Goal: Task Accomplishment & Management: Use online tool/utility

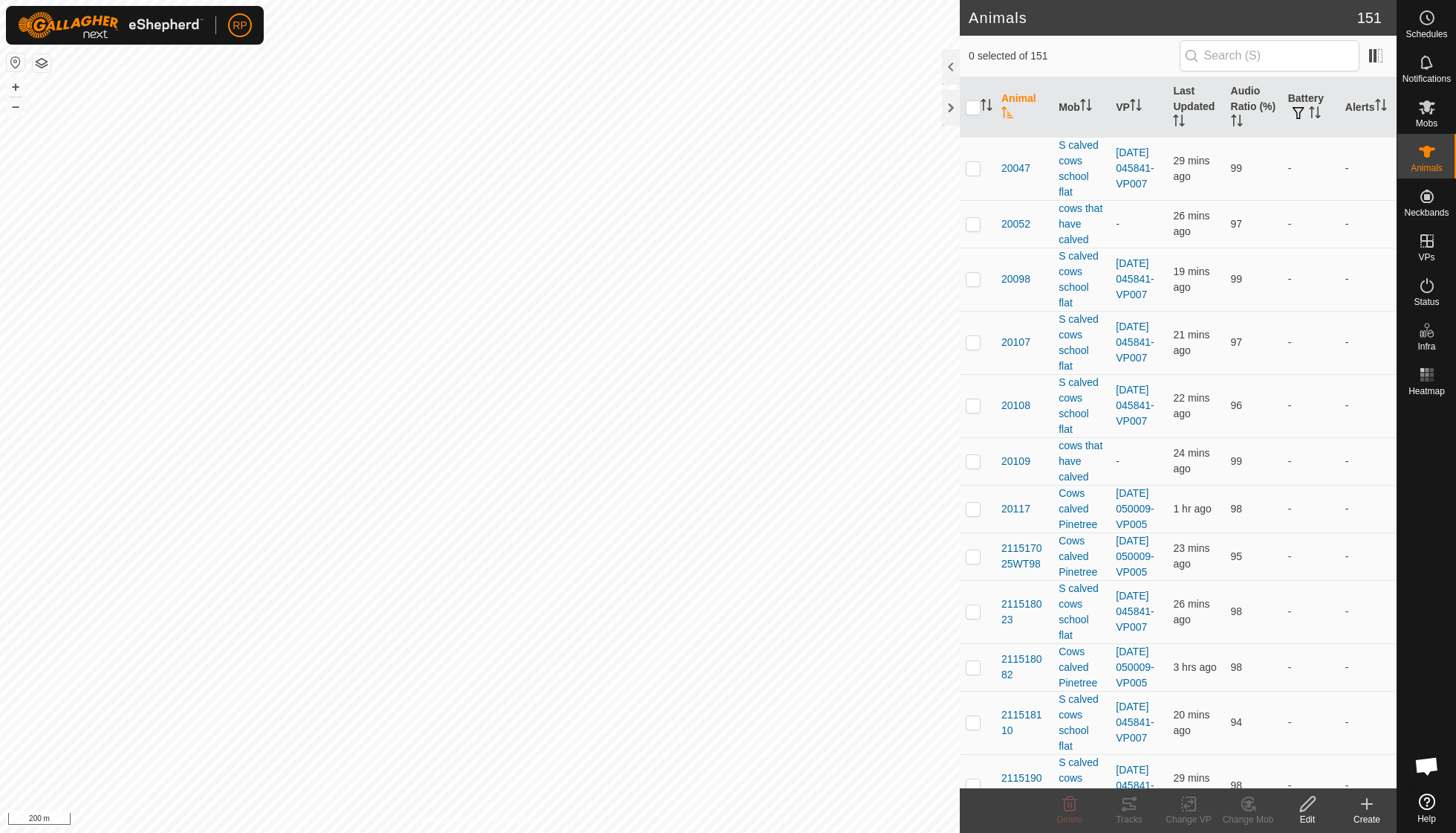
scroll to position [128, 0]
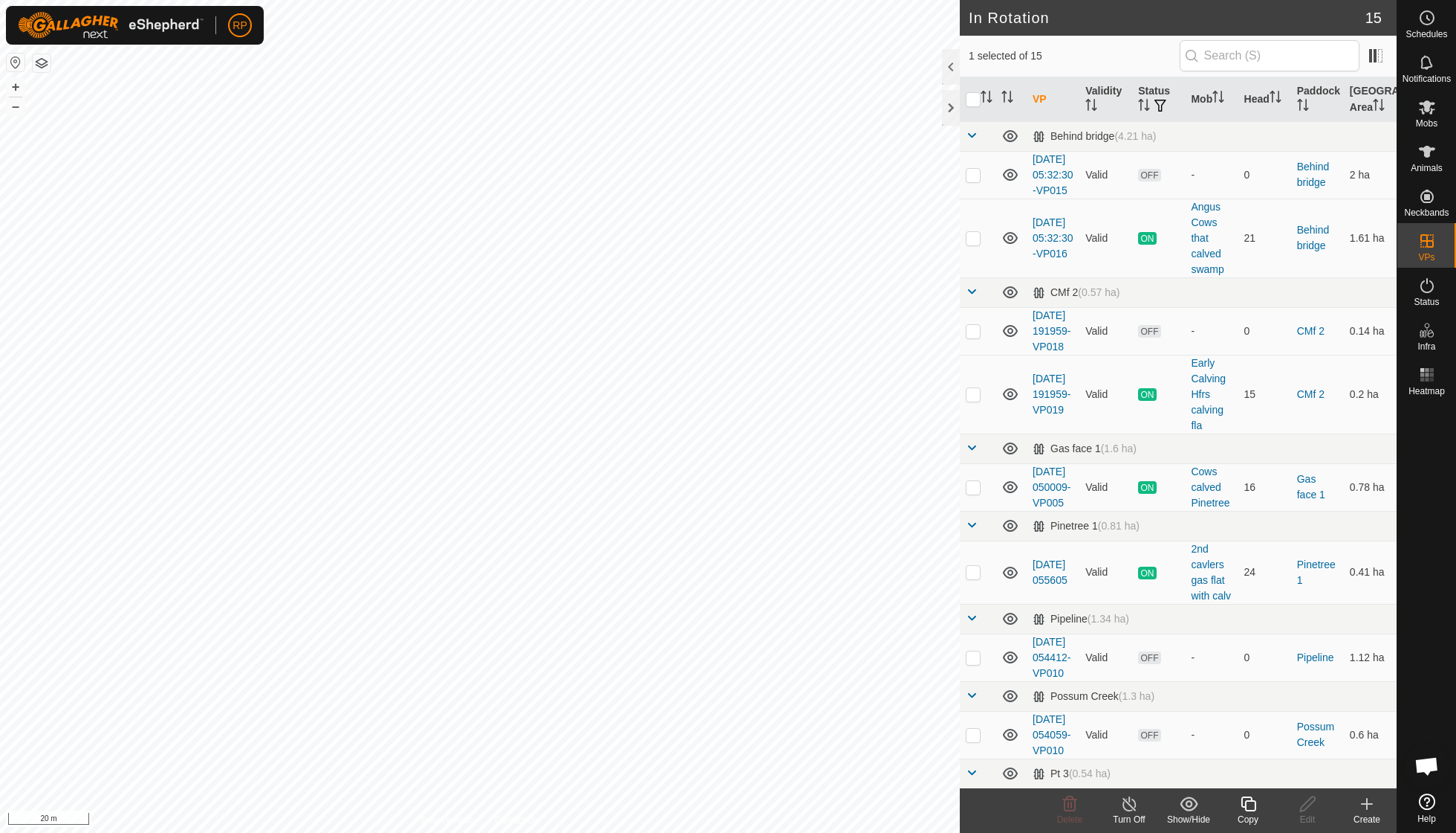
click at [1252, 806] on icon at bounding box center [1249, 804] width 19 height 18
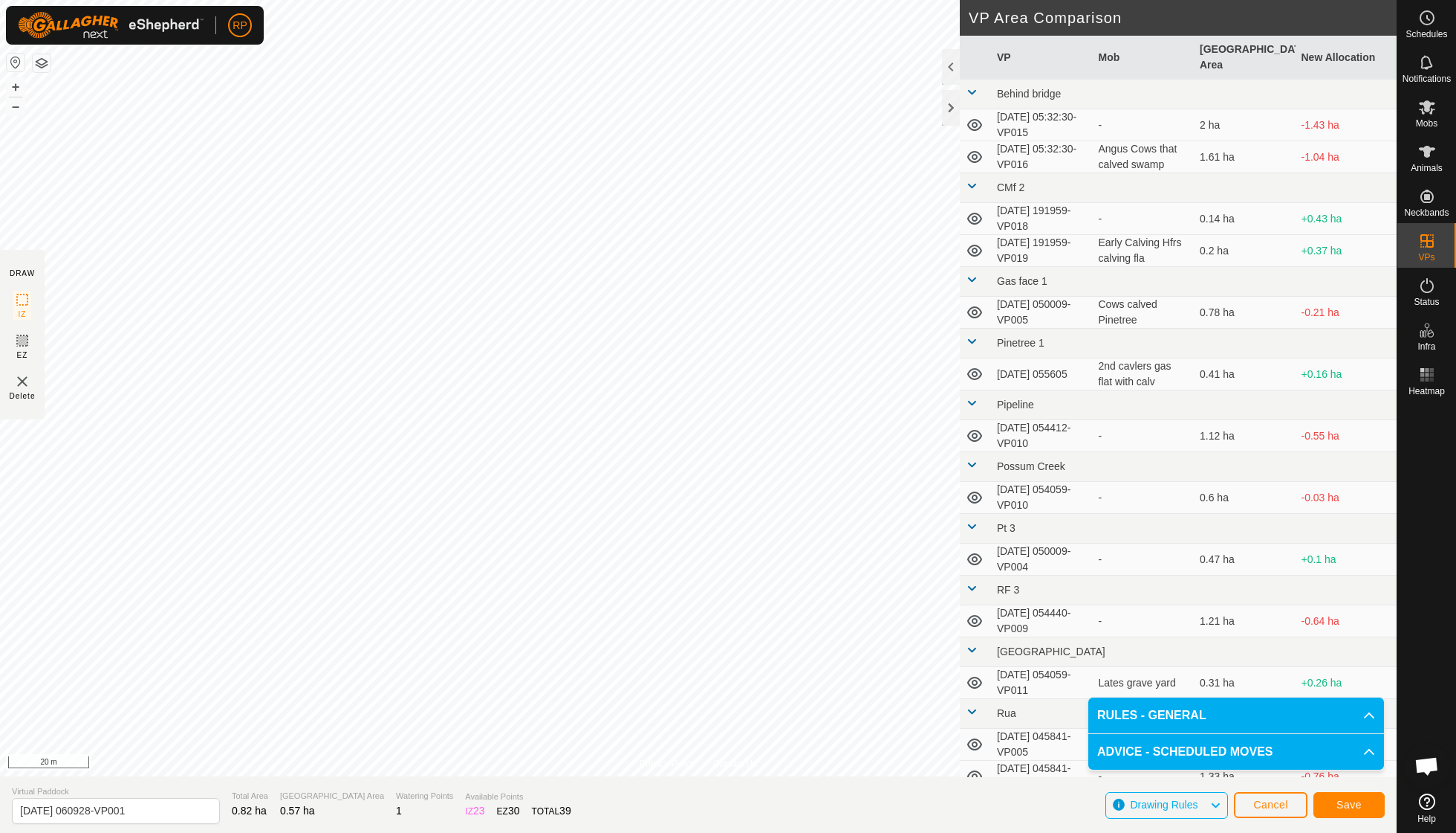
click at [1351, 800] on span "Save" at bounding box center [1349, 804] width 25 height 12
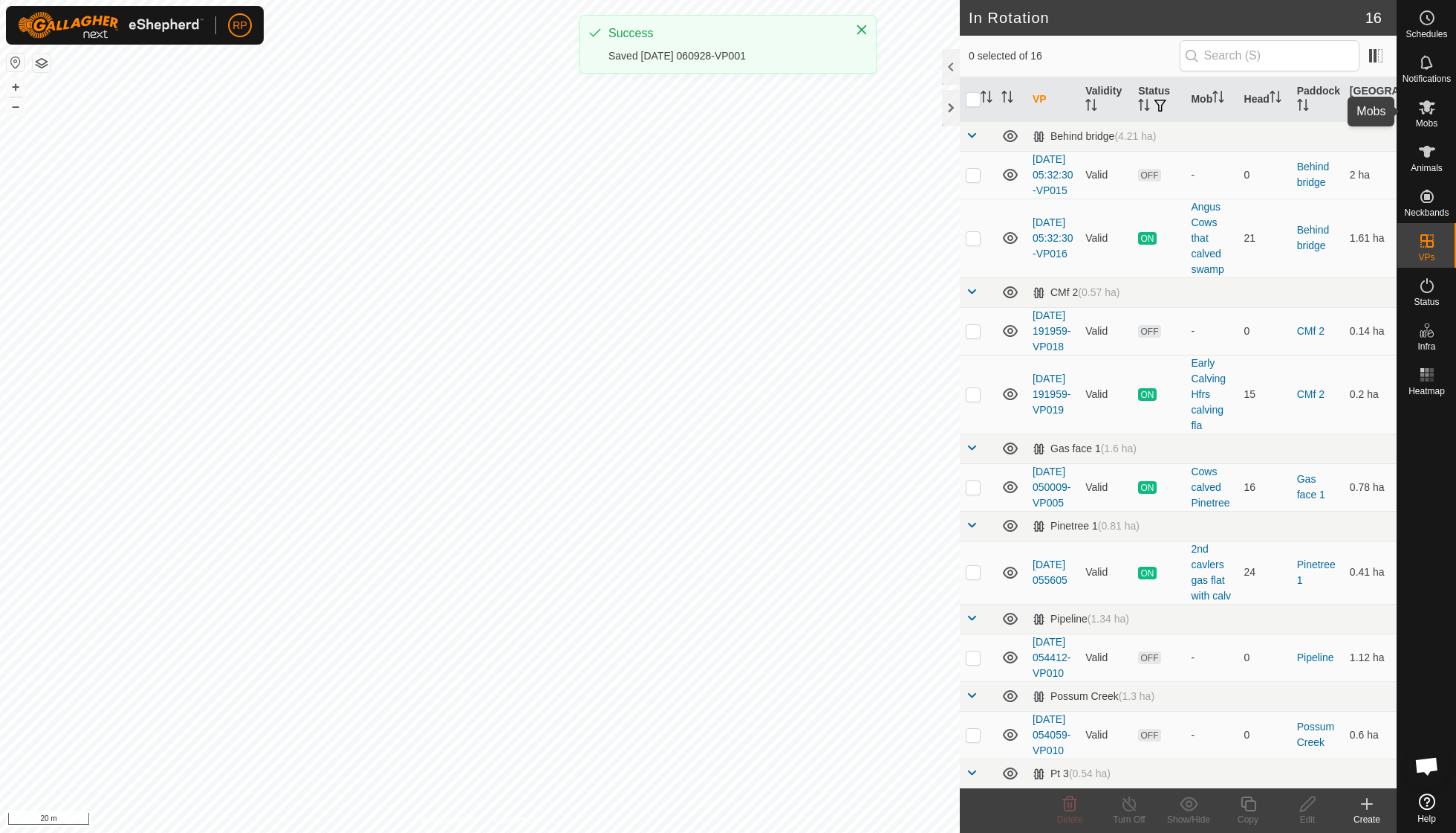
click at [1425, 122] on span "Mobs" at bounding box center [1427, 123] width 22 height 9
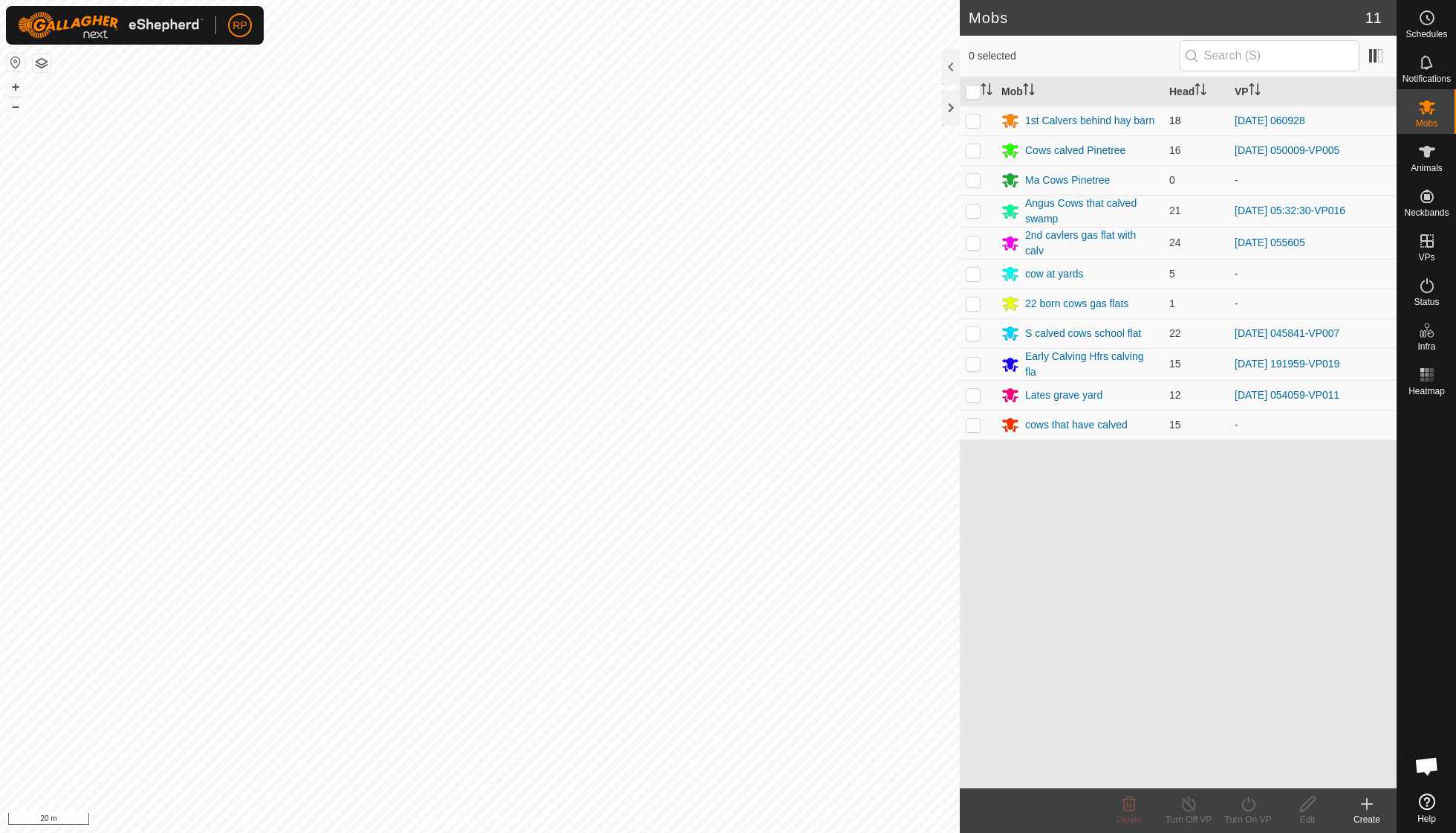
click at [973, 117] on p-checkbox at bounding box center [973, 120] width 14 height 12
checkbox input "true"
click at [1247, 804] on icon at bounding box center [1249, 804] width 19 height 18
click at [1246, 773] on link "Now" at bounding box center [1293, 770] width 147 height 30
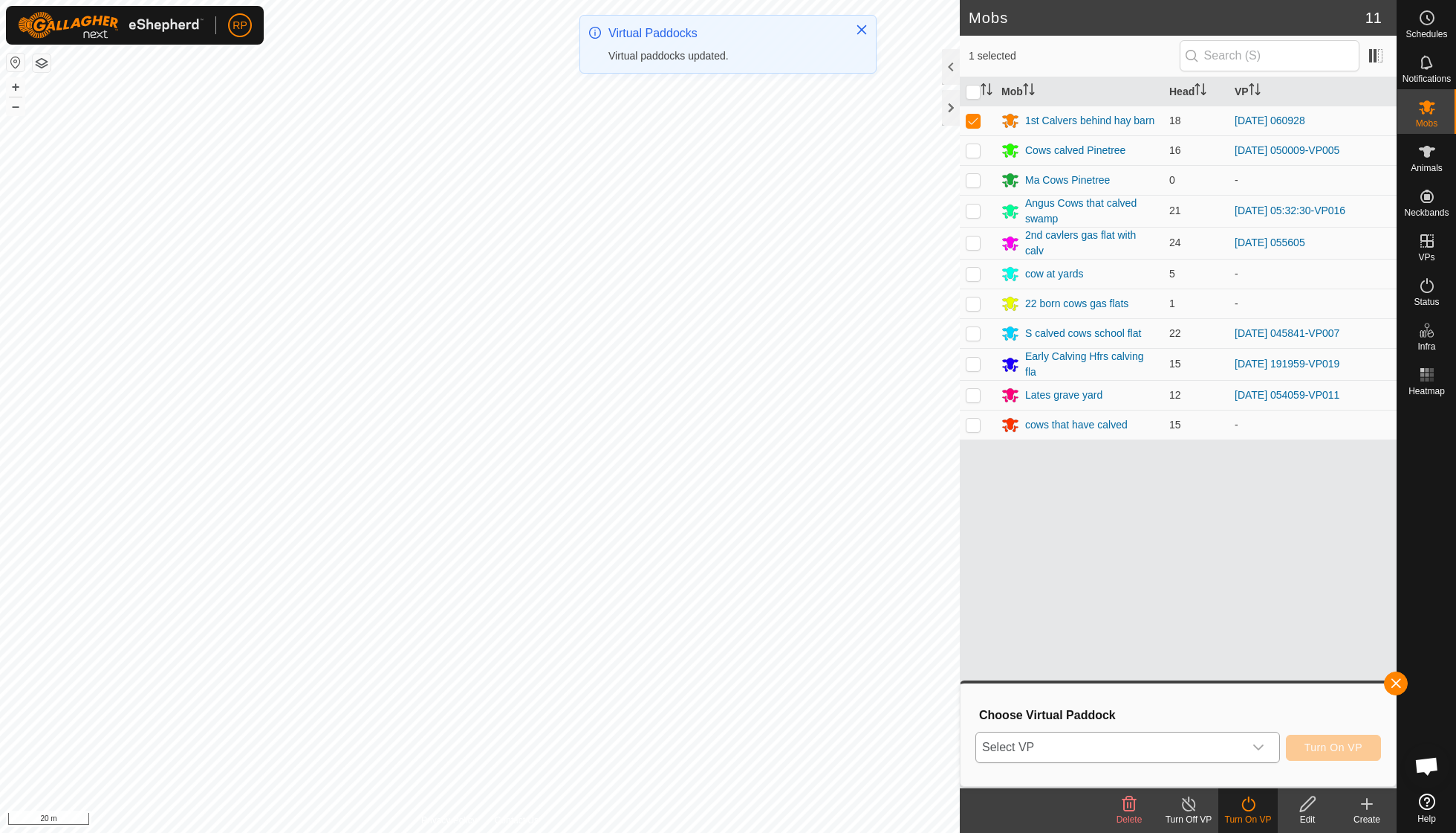
click at [1256, 748] on icon "dropdown trigger" at bounding box center [1258, 747] width 10 height 6
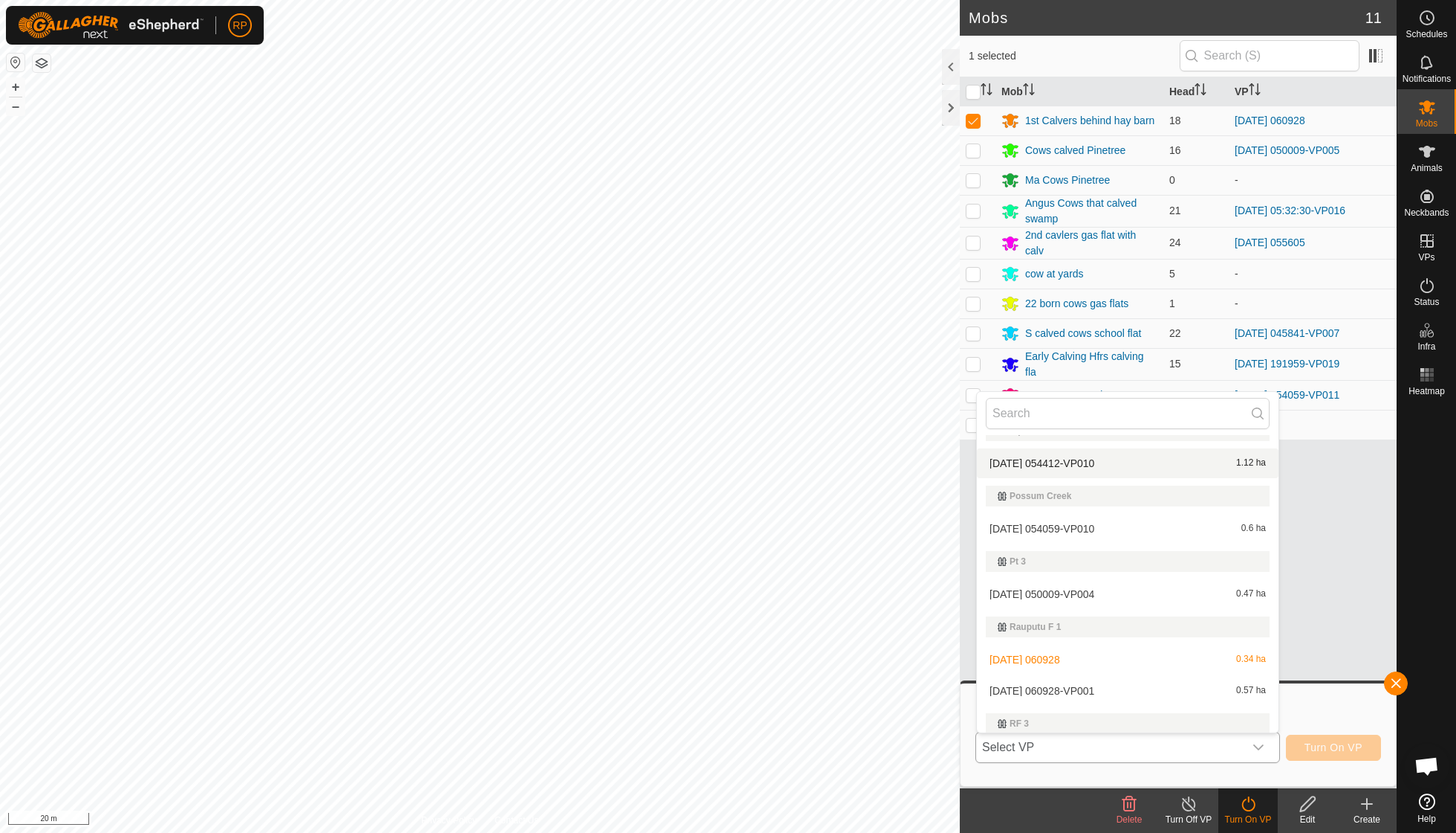
scroll to position [348, 0]
click at [1083, 682] on li "[DATE] 060928-VP001 0.57 ha" at bounding box center [1127, 687] width 302 height 30
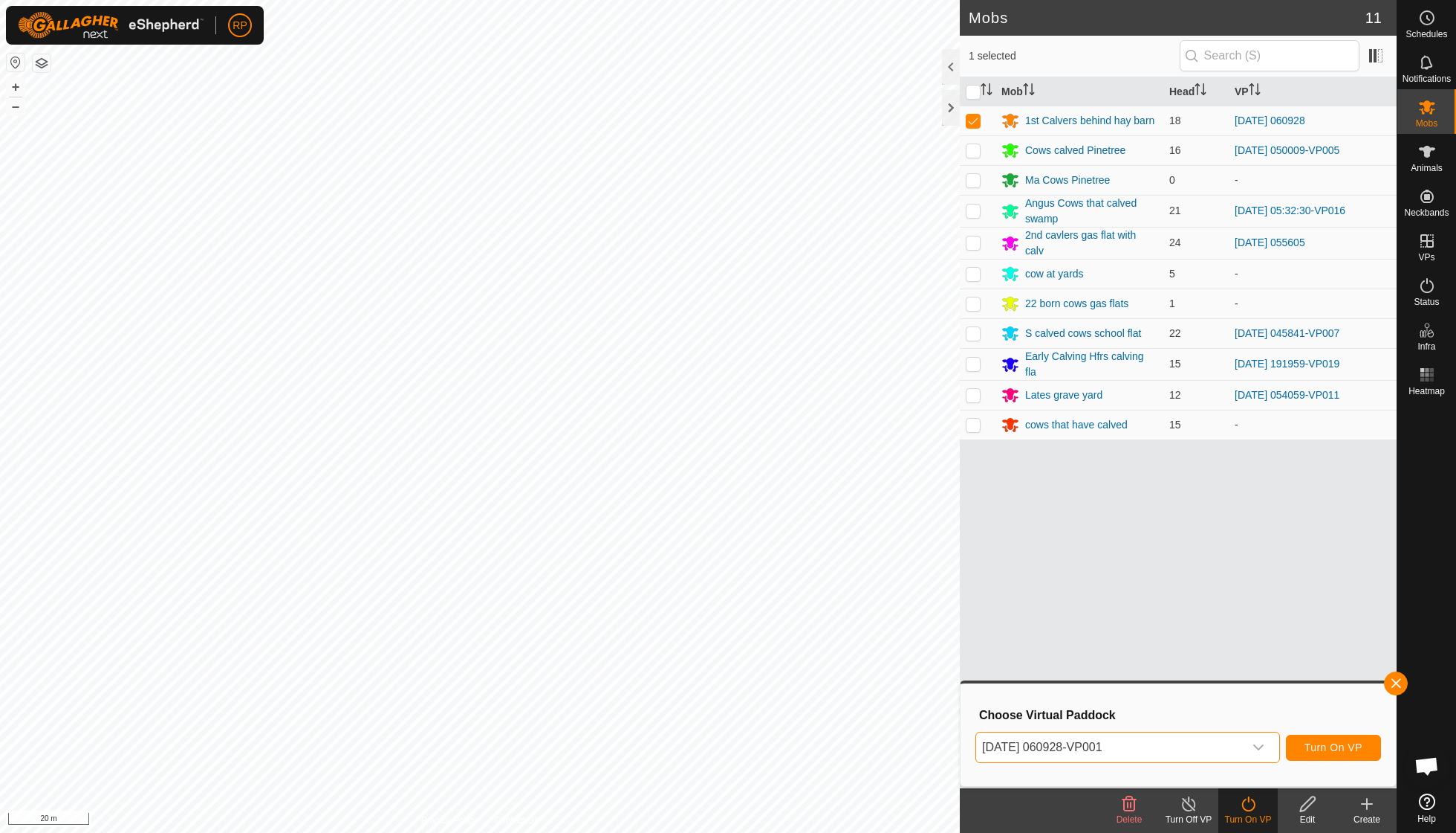
click at [1307, 750] on span "Turn On VP" at bounding box center [1334, 747] width 58 height 12
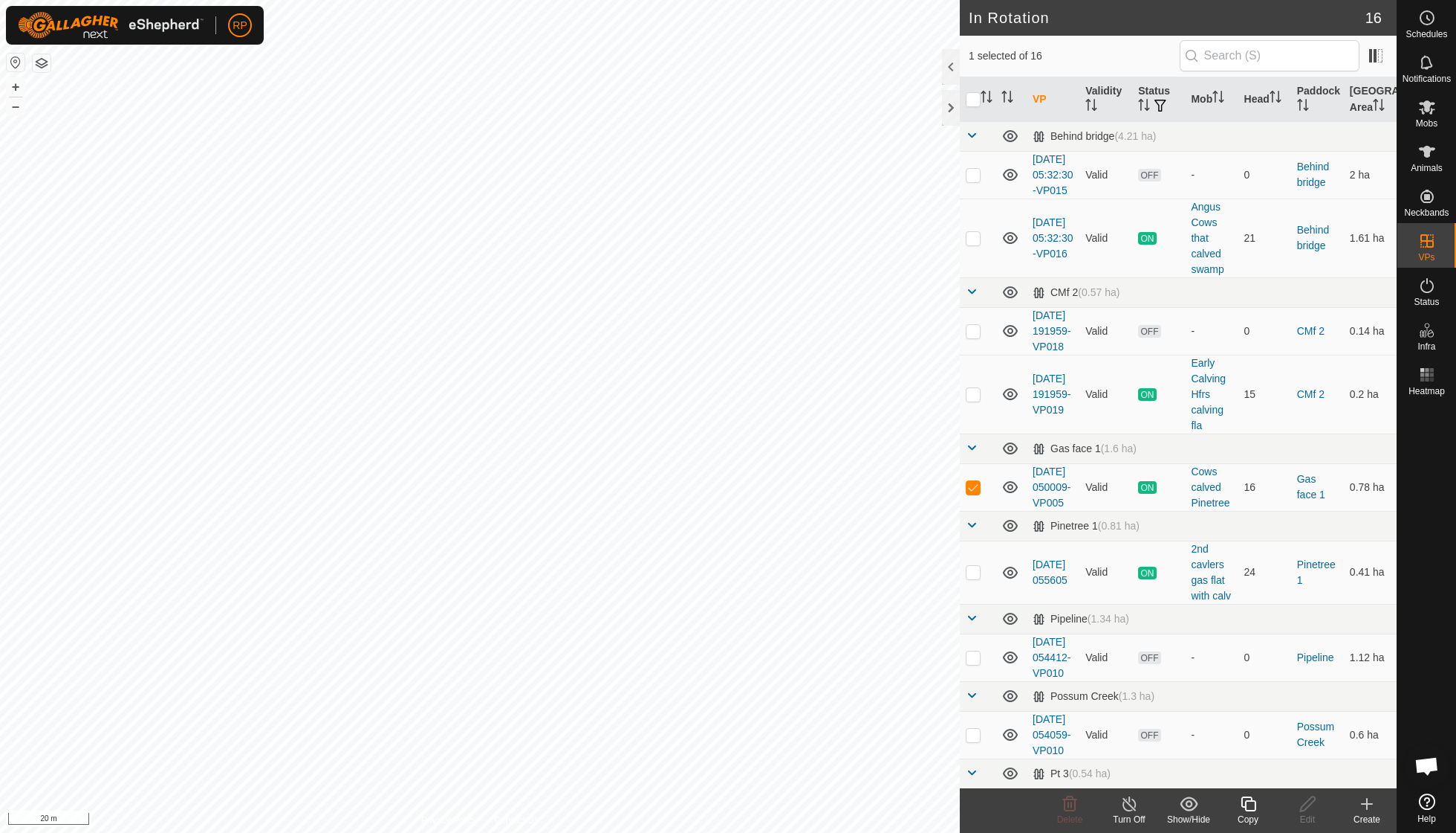
click at [1256, 803] on icon at bounding box center [1249, 803] width 14 height 15
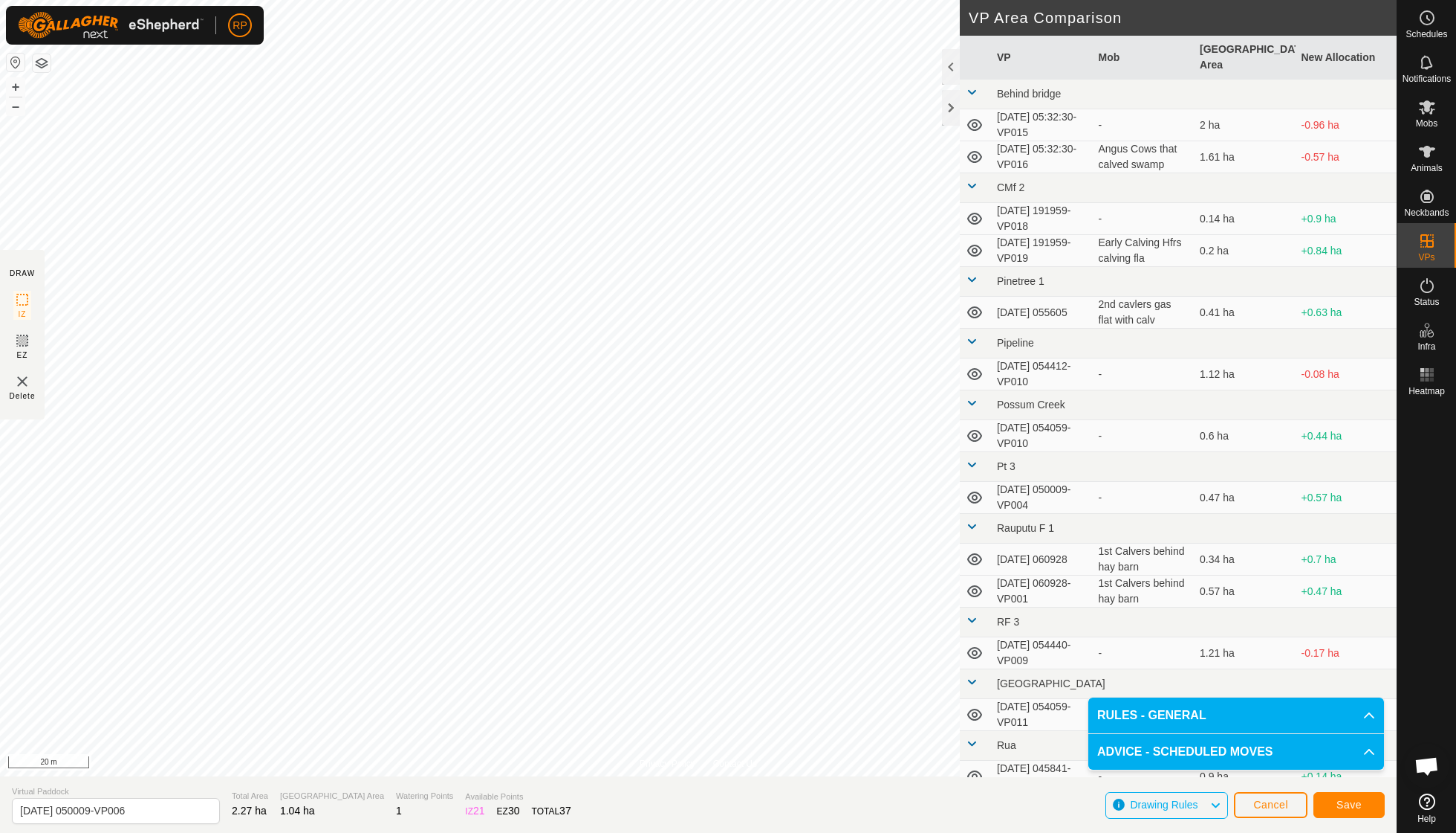
click at [1353, 807] on span "Save" at bounding box center [1349, 804] width 25 height 12
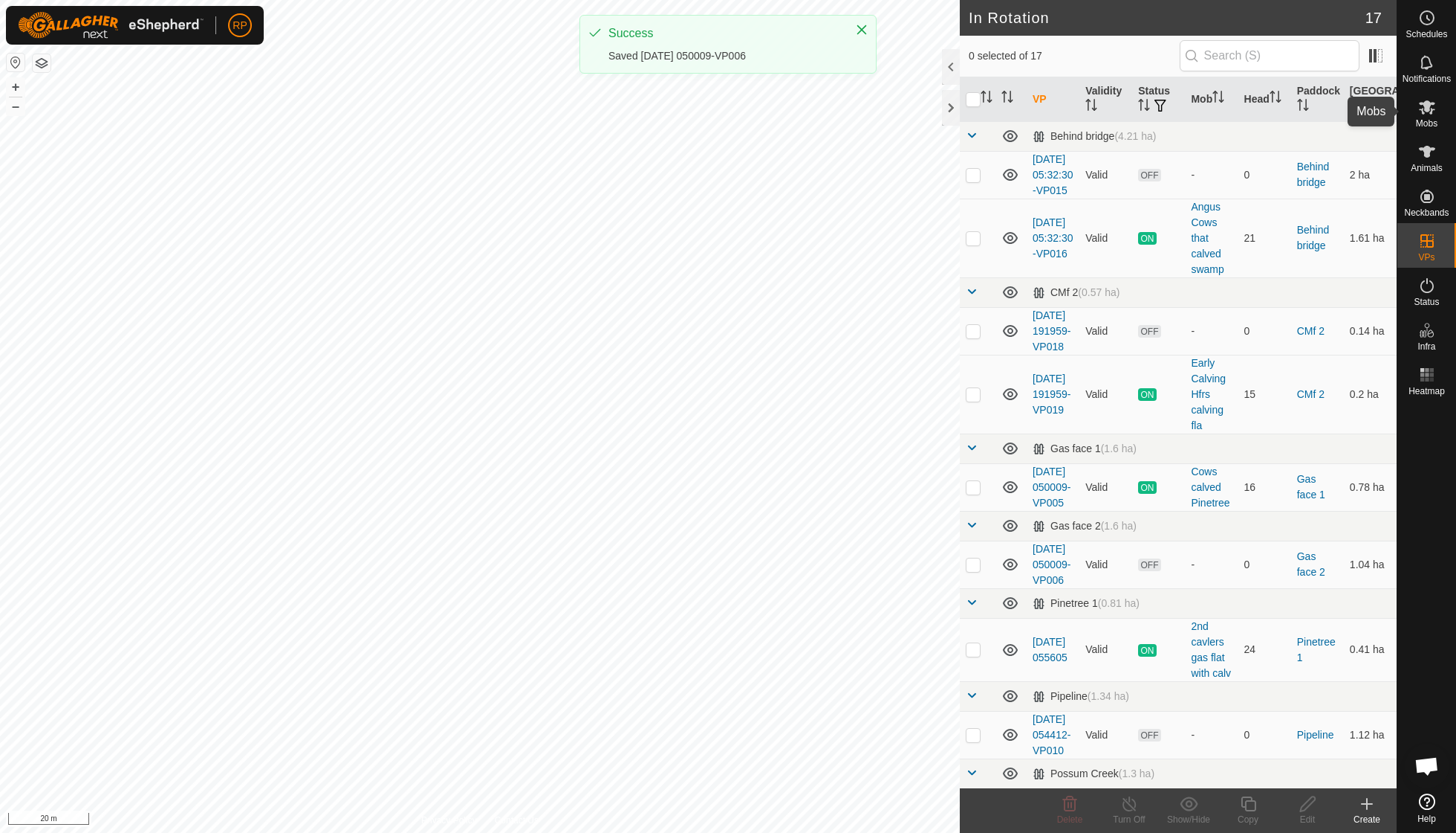
click at [1430, 121] on span "Mobs" at bounding box center [1427, 123] width 22 height 9
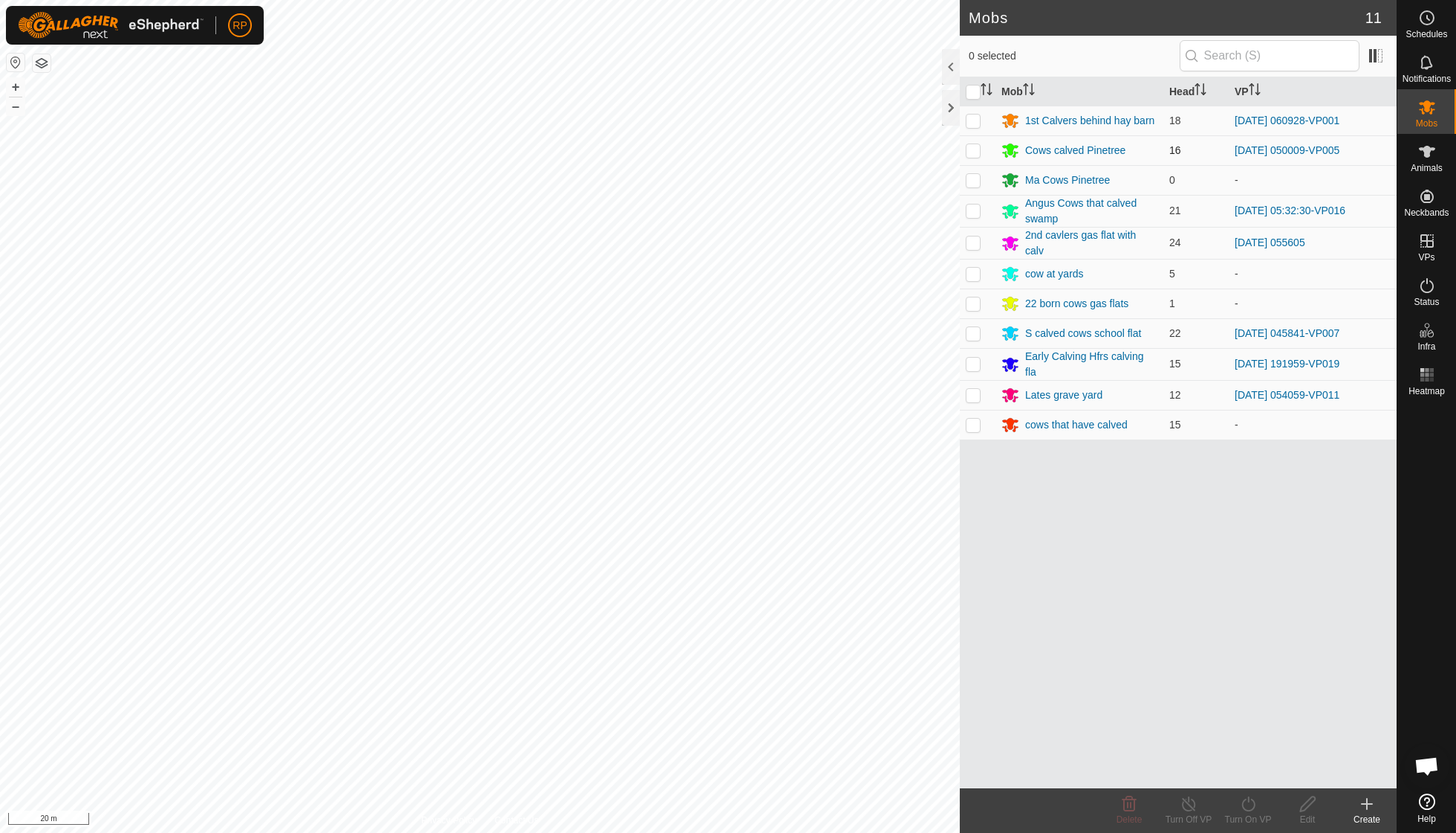
click at [972, 150] on p-checkbox at bounding box center [973, 150] width 14 height 12
checkbox input "true"
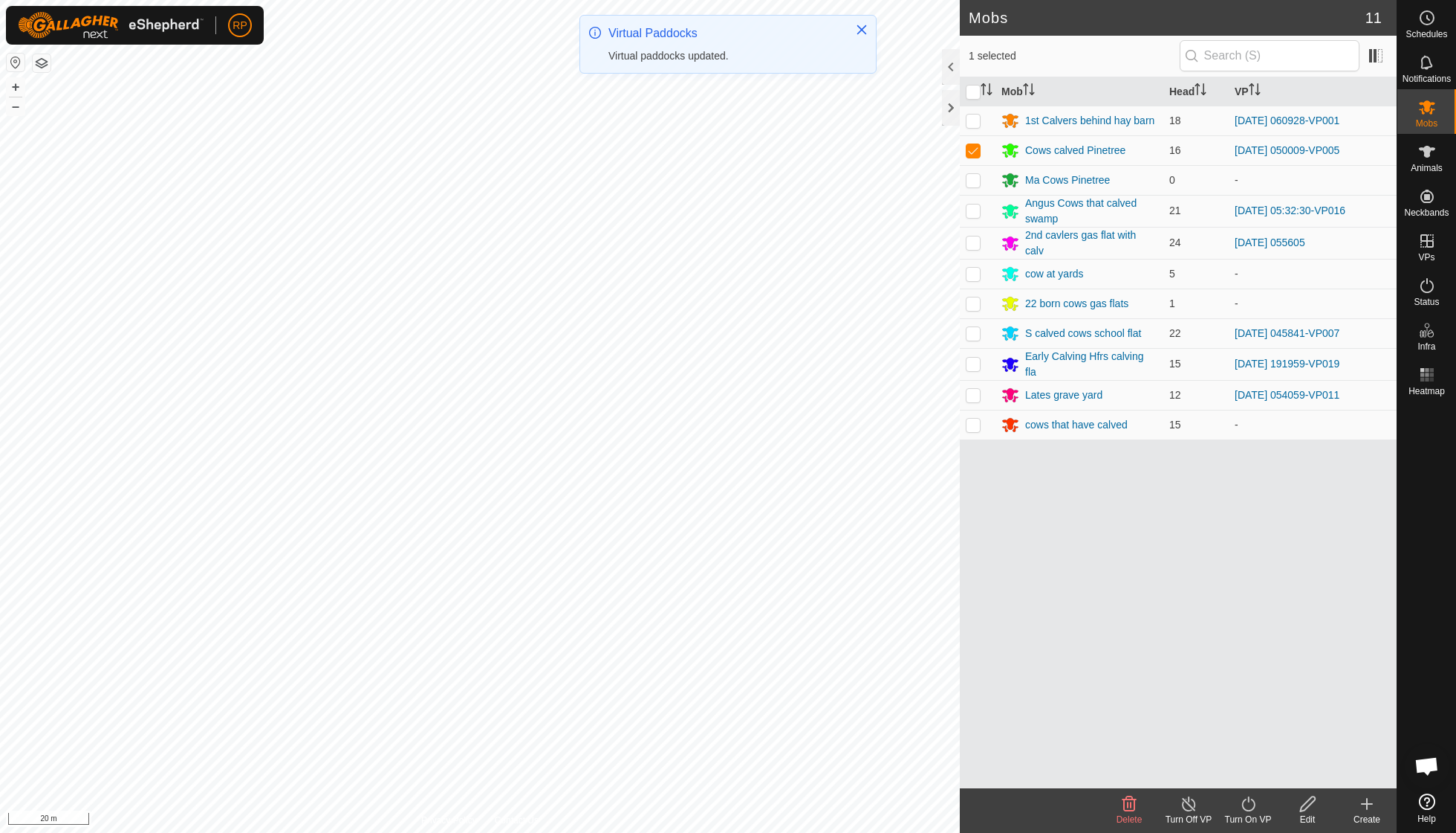
click at [1247, 806] on icon at bounding box center [1249, 804] width 19 height 18
click at [1254, 778] on link "Now" at bounding box center [1293, 770] width 147 height 30
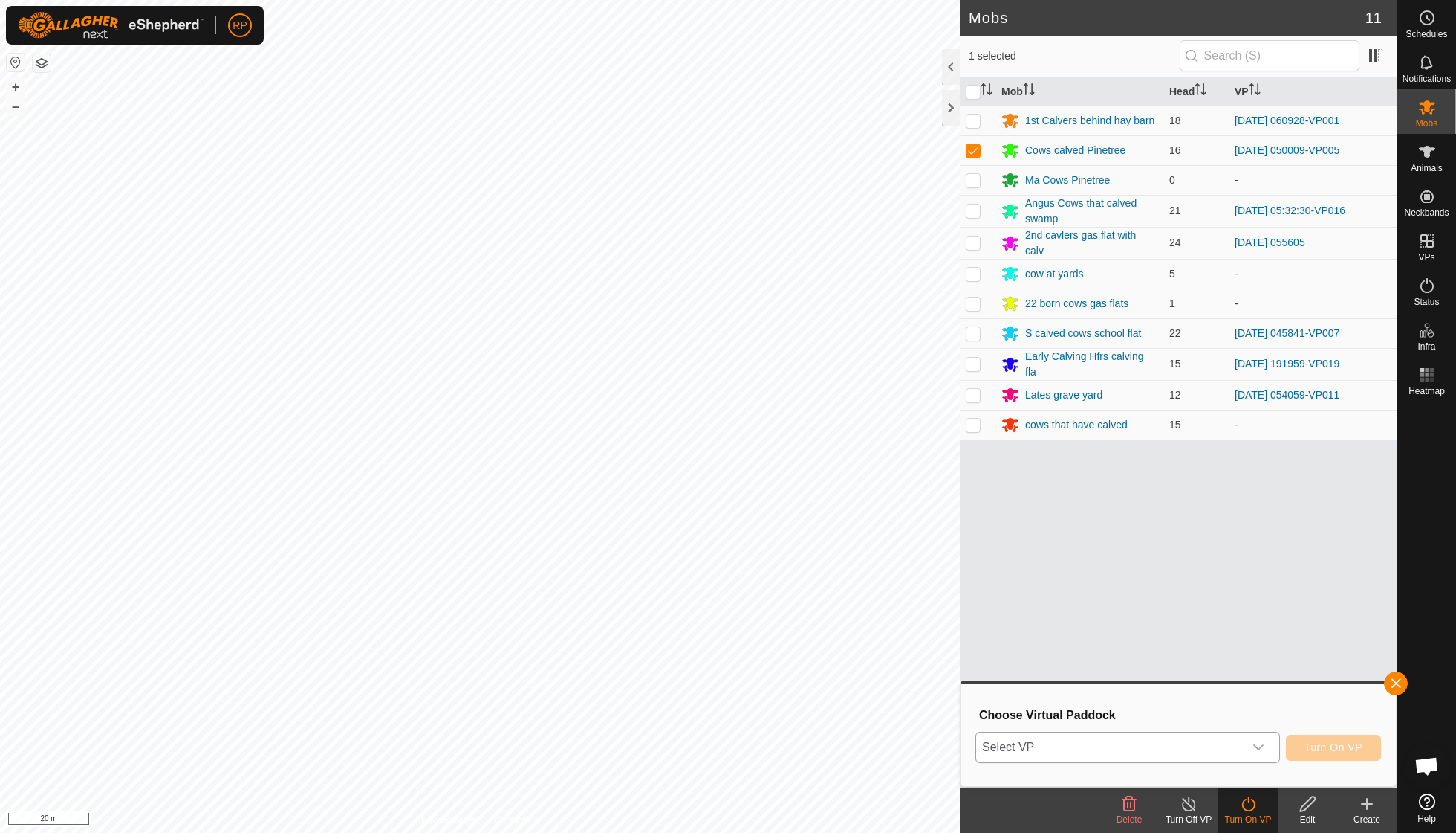
click at [1258, 747] on icon "dropdown trigger" at bounding box center [1258, 747] width 10 height 6
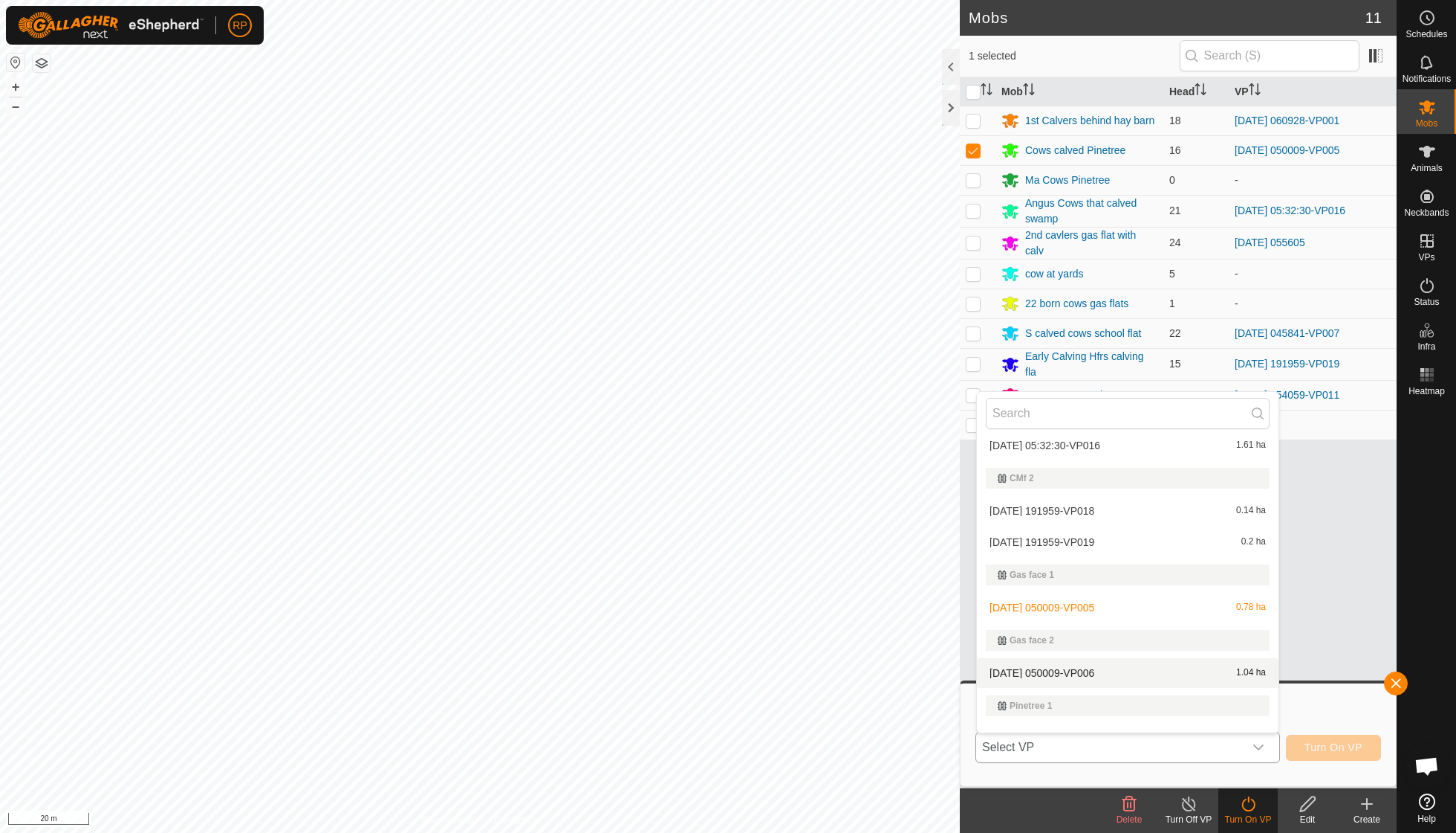
scroll to position [78, 0]
click at [1122, 658] on li "[DATE] 050009-VP006 1.04 ha" at bounding box center [1127, 664] width 302 height 30
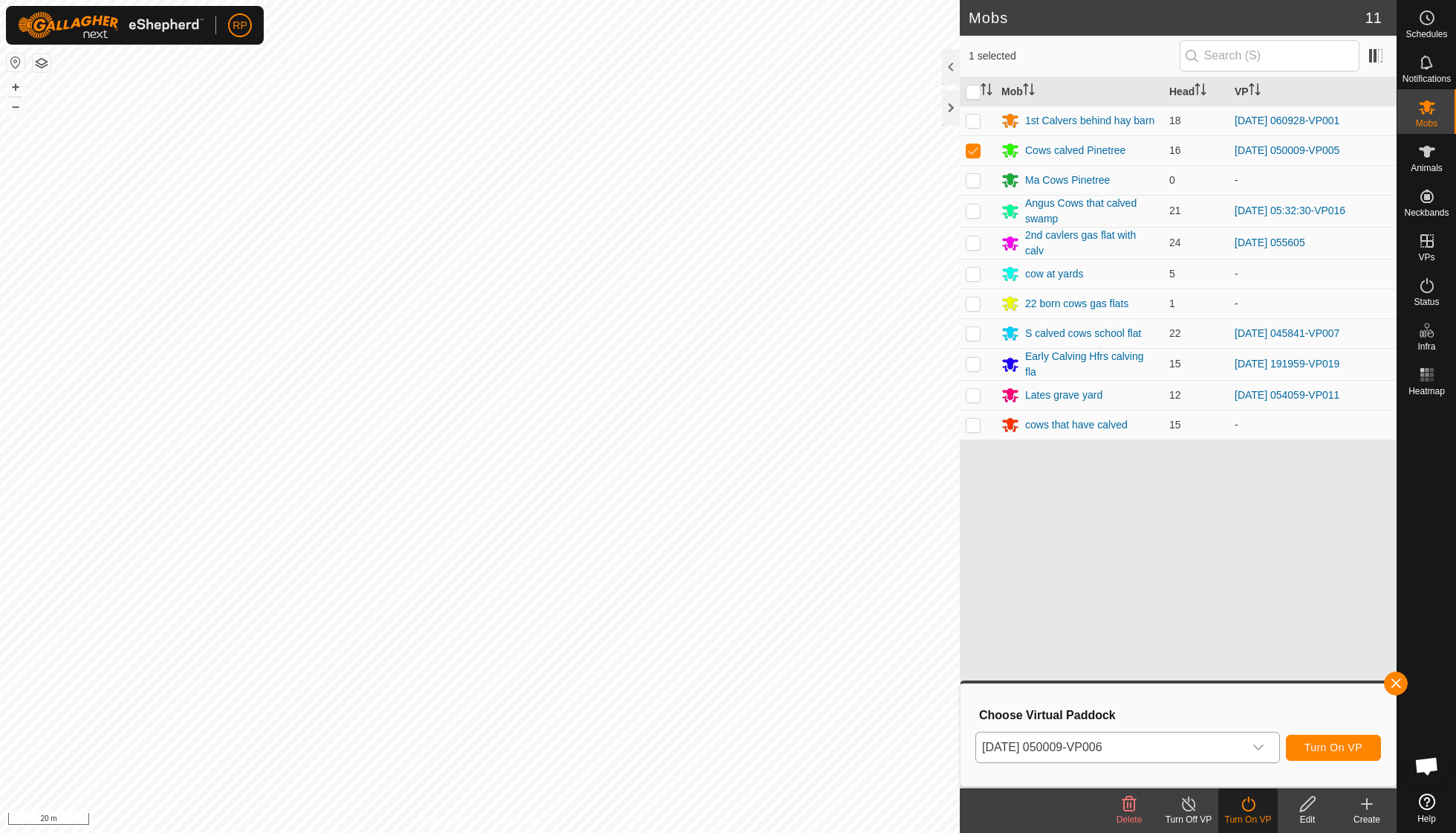
click at [1320, 751] on span "Turn On VP" at bounding box center [1334, 747] width 58 height 12
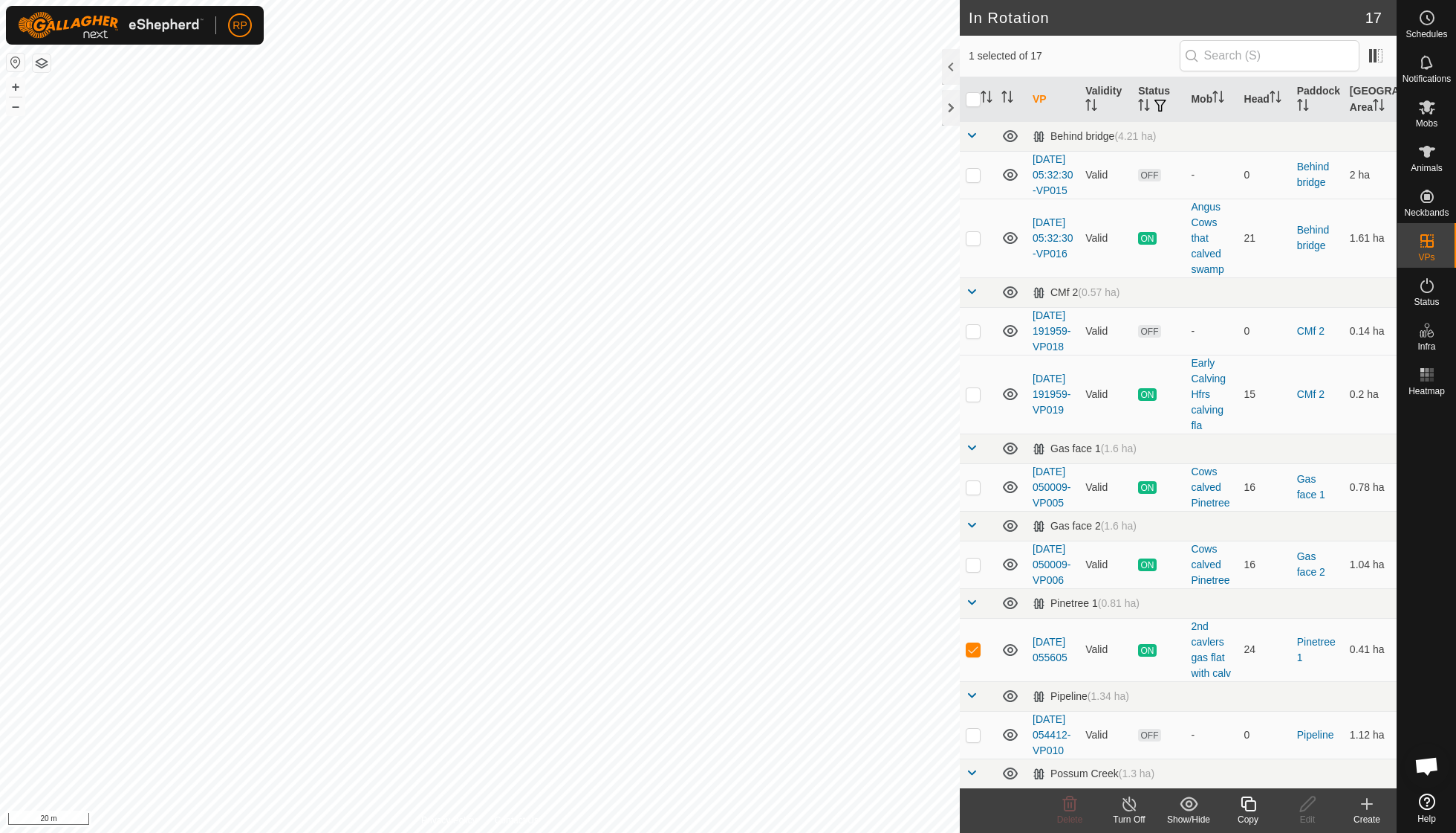
click at [1252, 807] on icon at bounding box center [1249, 804] width 19 height 18
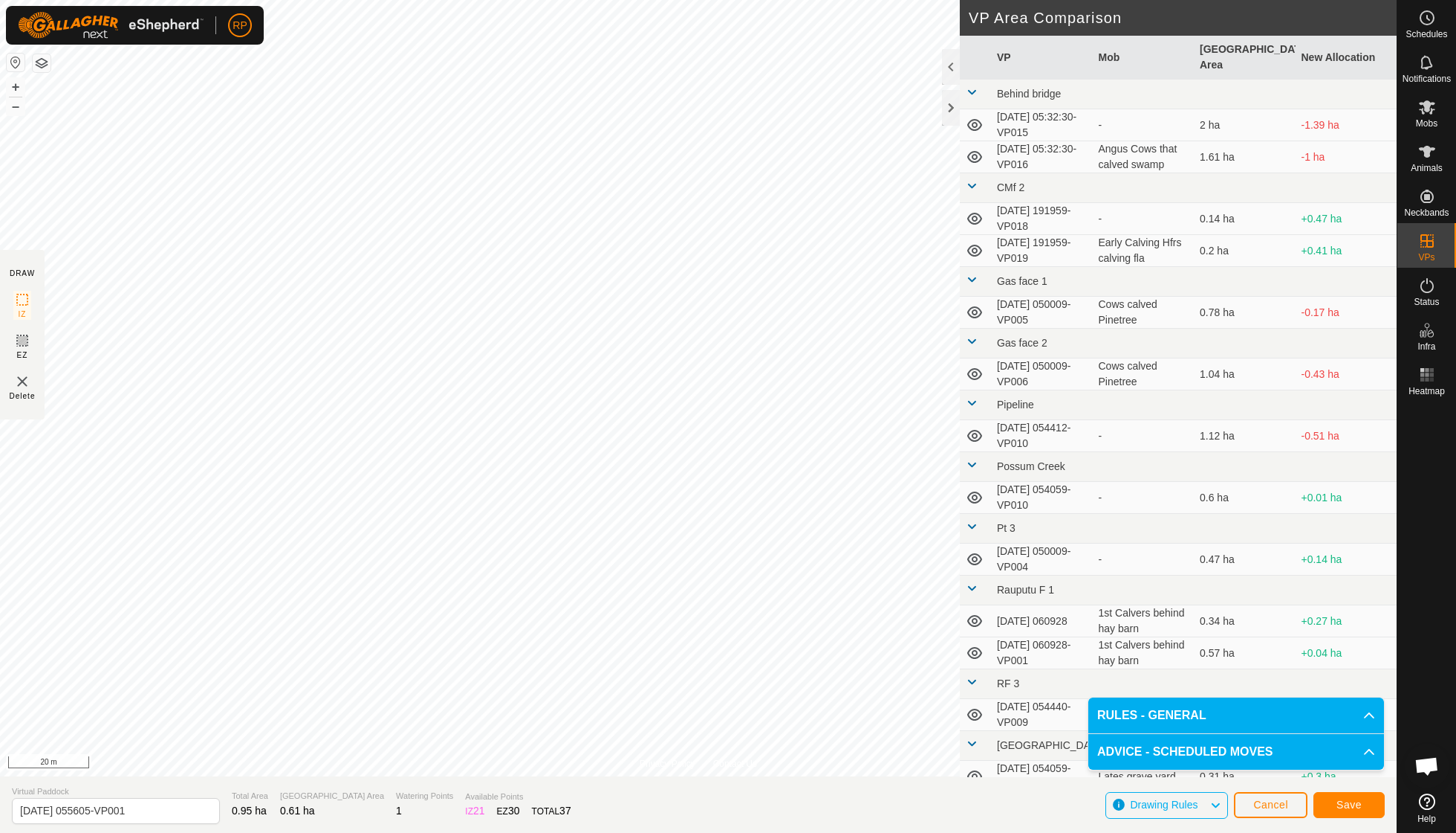
click at [1333, 801] on button "Save" at bounding box center [1349, 804] width 72 height 26
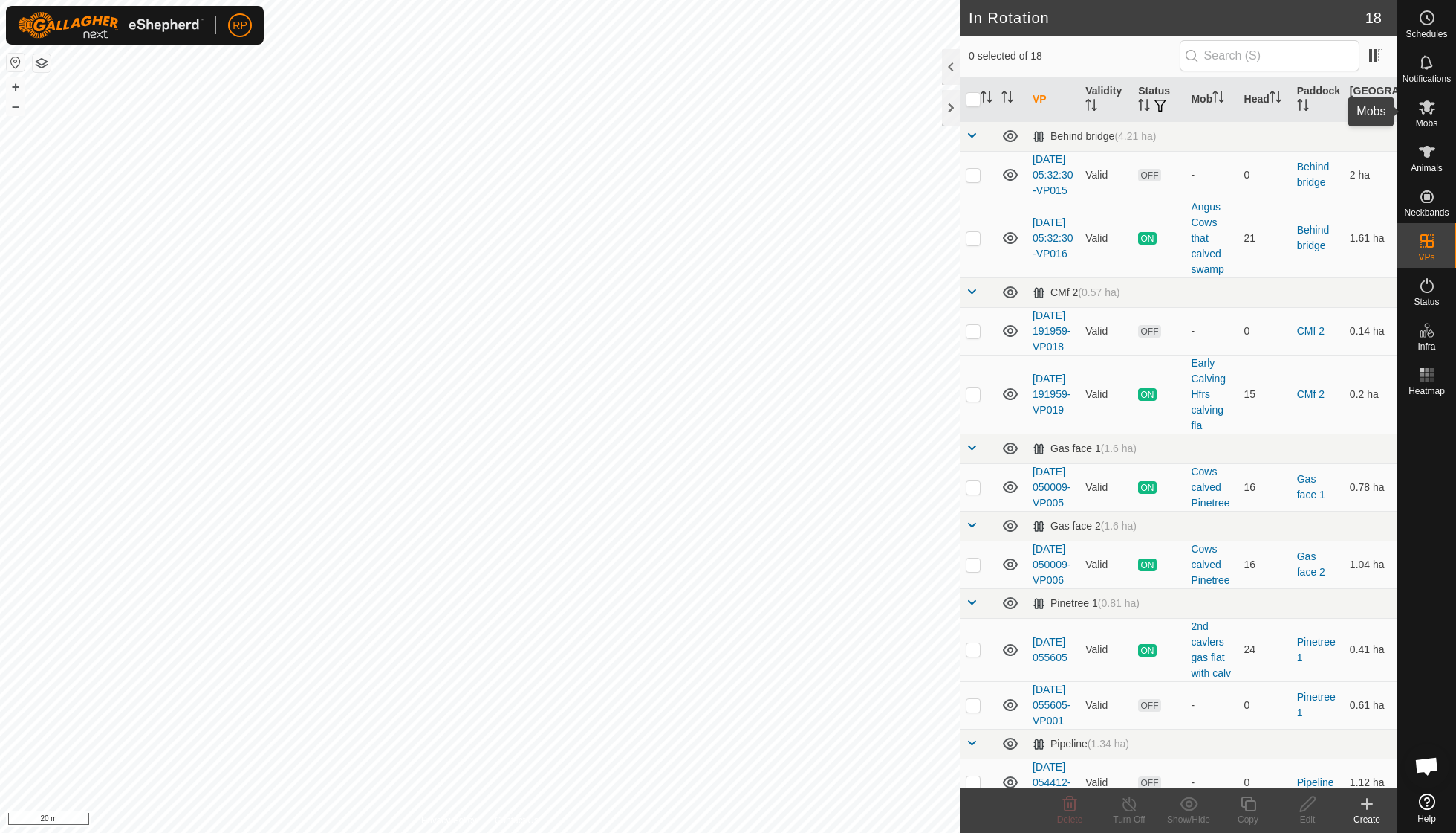
click at [1427, 113] on icon at bounding box center [1428, 107] width 18 height 18
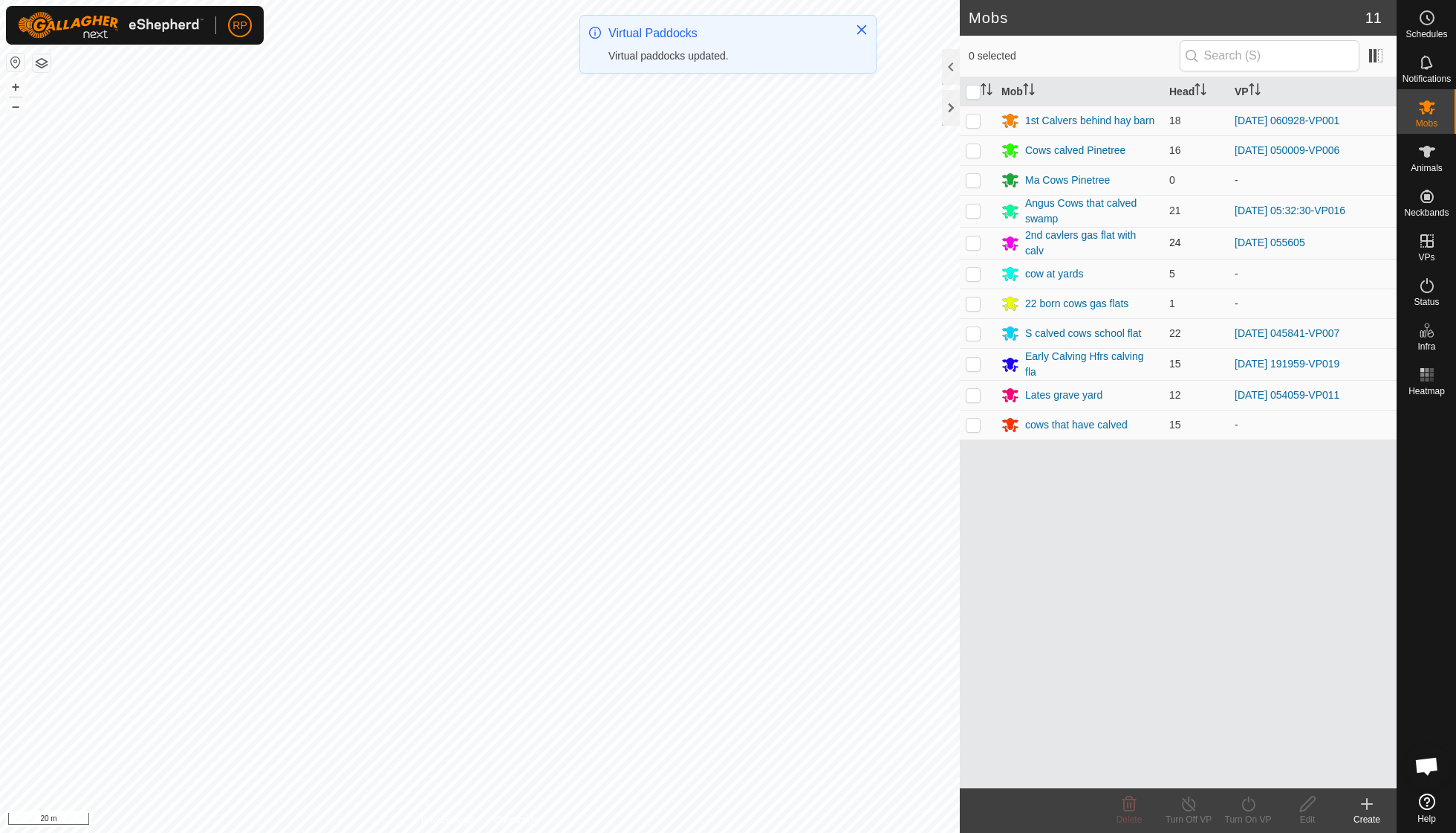
click at [976, 244] on p-checkbox at bounding box center [973, 242] width 14 height 12
checkbox input "true"
click at [1251, 812] on icon at bounding box center [1249, 804] width 19 height 18
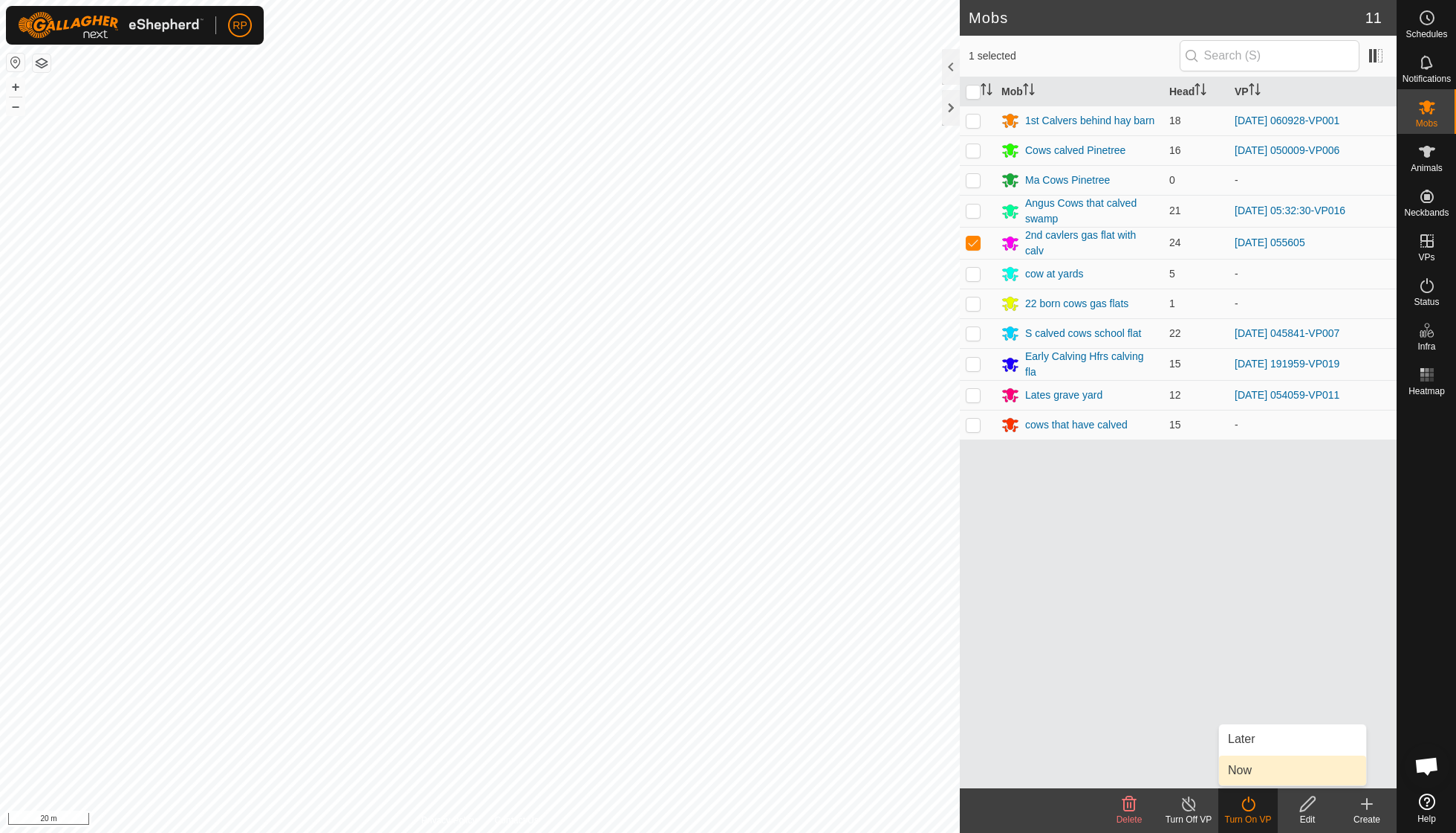
click at [1246, 771] on link "Now" at bounding box center [1293, 770] width 147 height 30
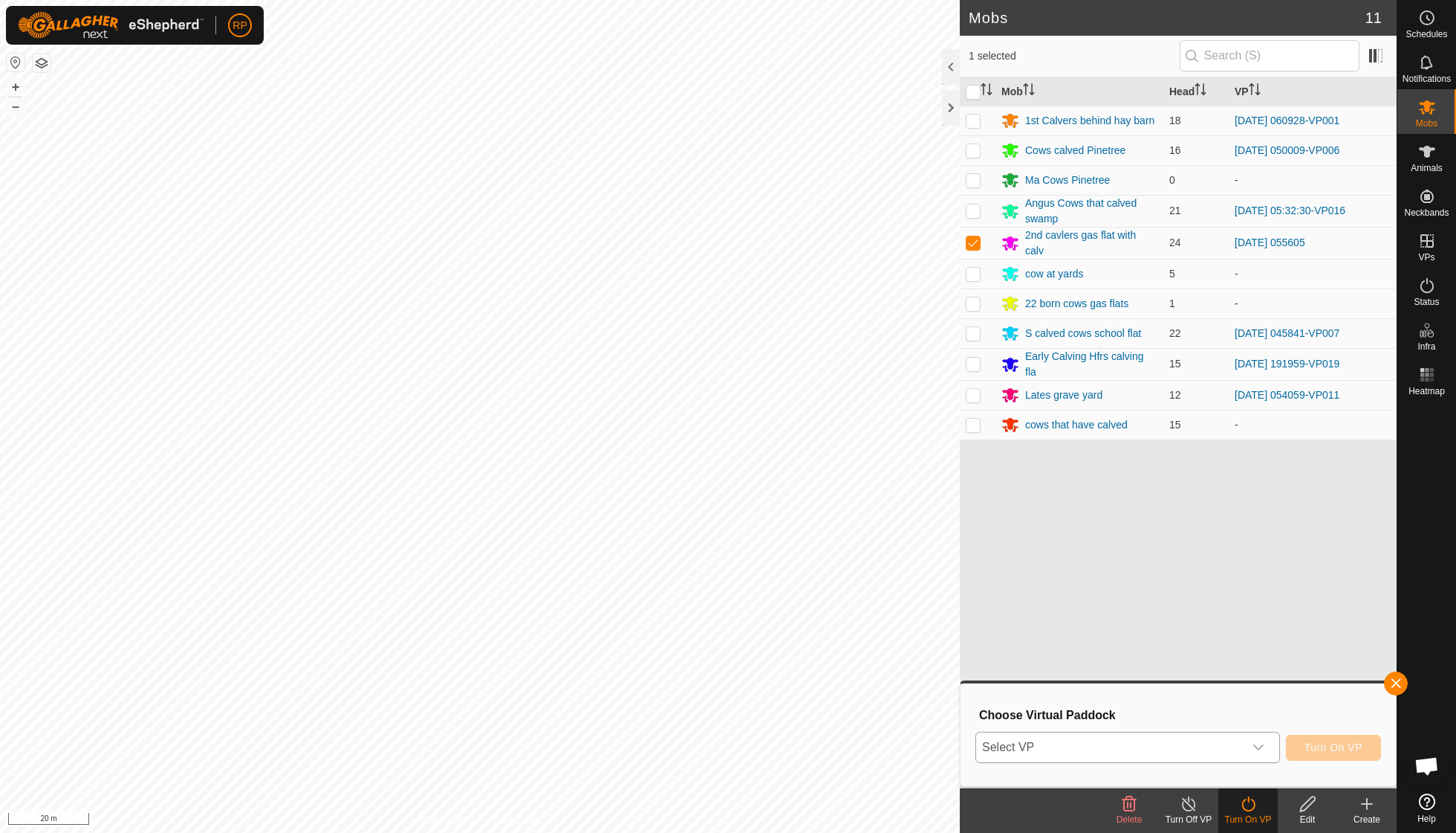
click at [1255, 746] on icon "dropdown trigger" at bounding box center [1258, 747] width 10 height 6
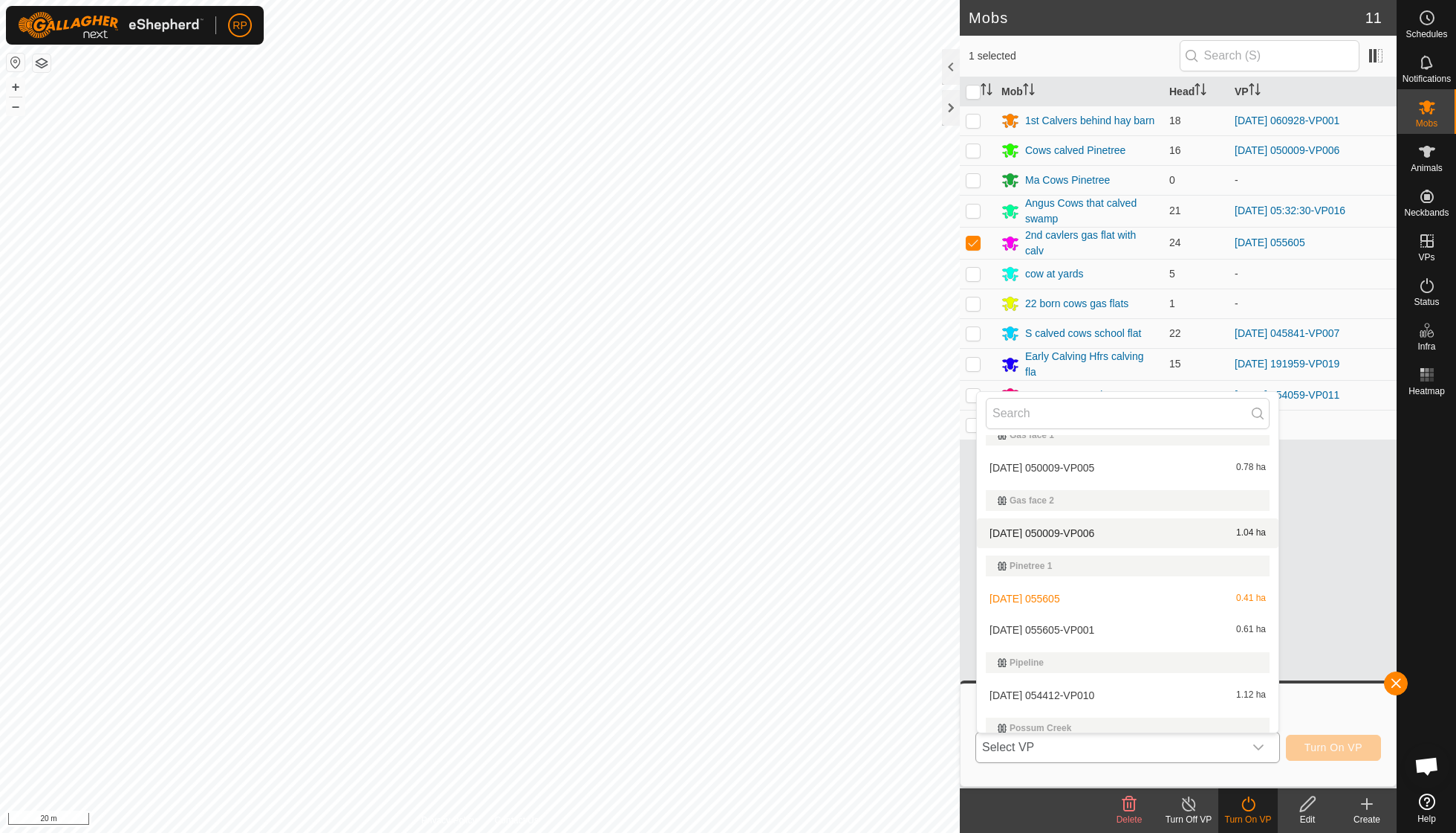
scroll to position [225, 0]
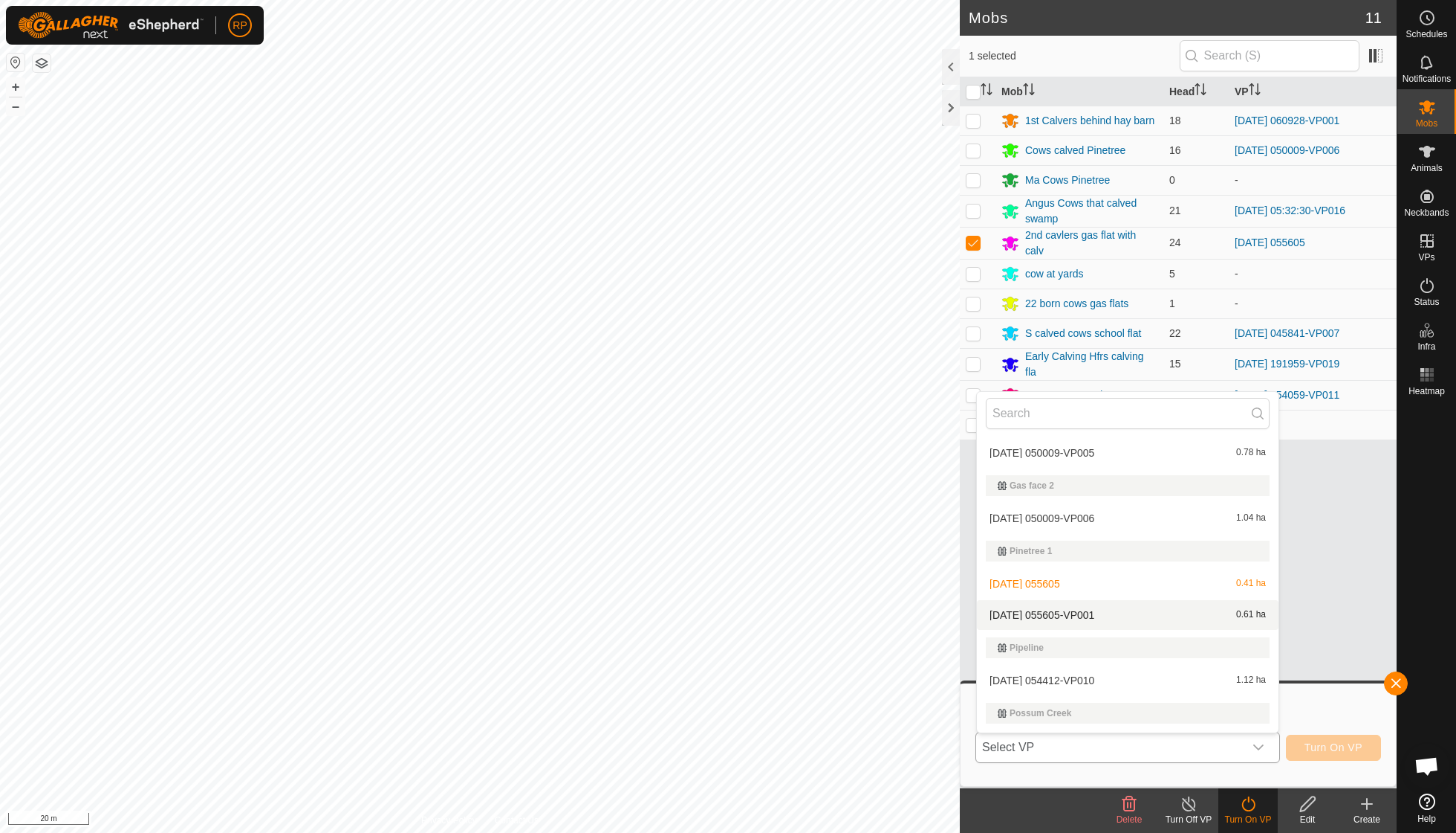
click at [1098, 615] on li "[DATE] 055605-VP001 0.61 ha" at bounding box center [1127, 615] width 302 height 30
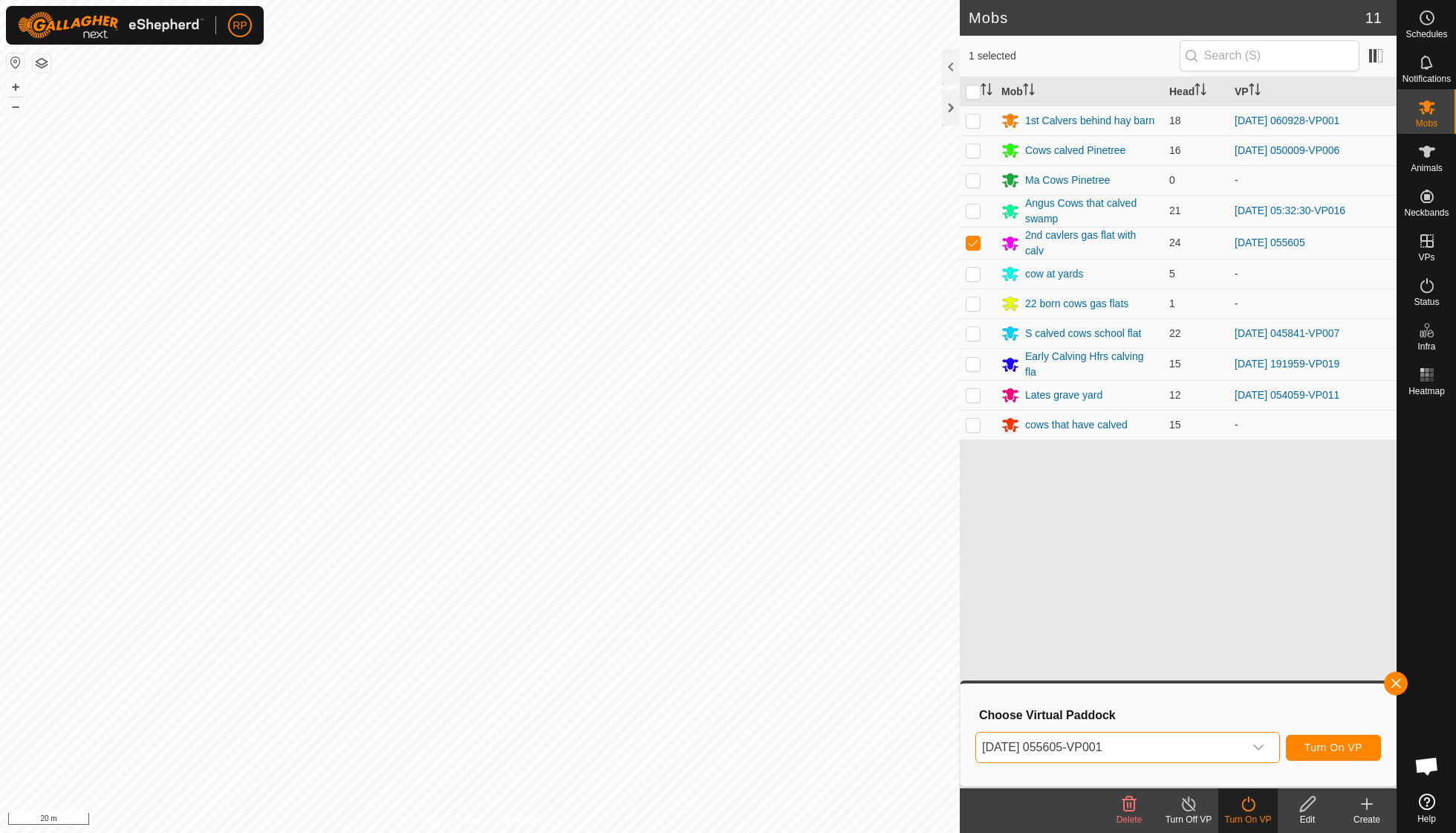
click at [1312, 750] on span "Turn On VP" at bounding box center [1334, 747] width 58 height 12
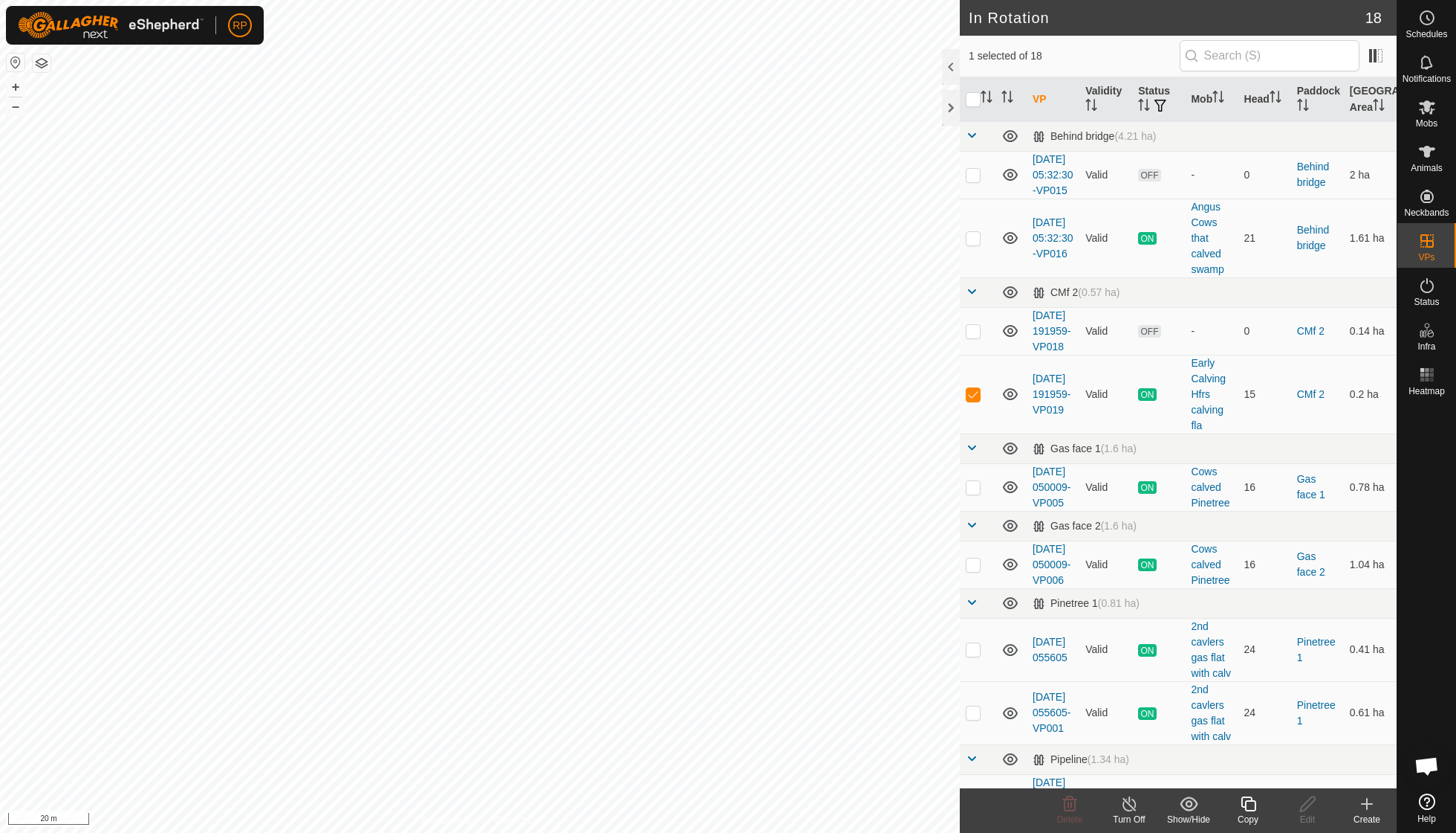
click at [1247, 812] on div "Copy" at bounding box center [1249, 818] width 60 height 14
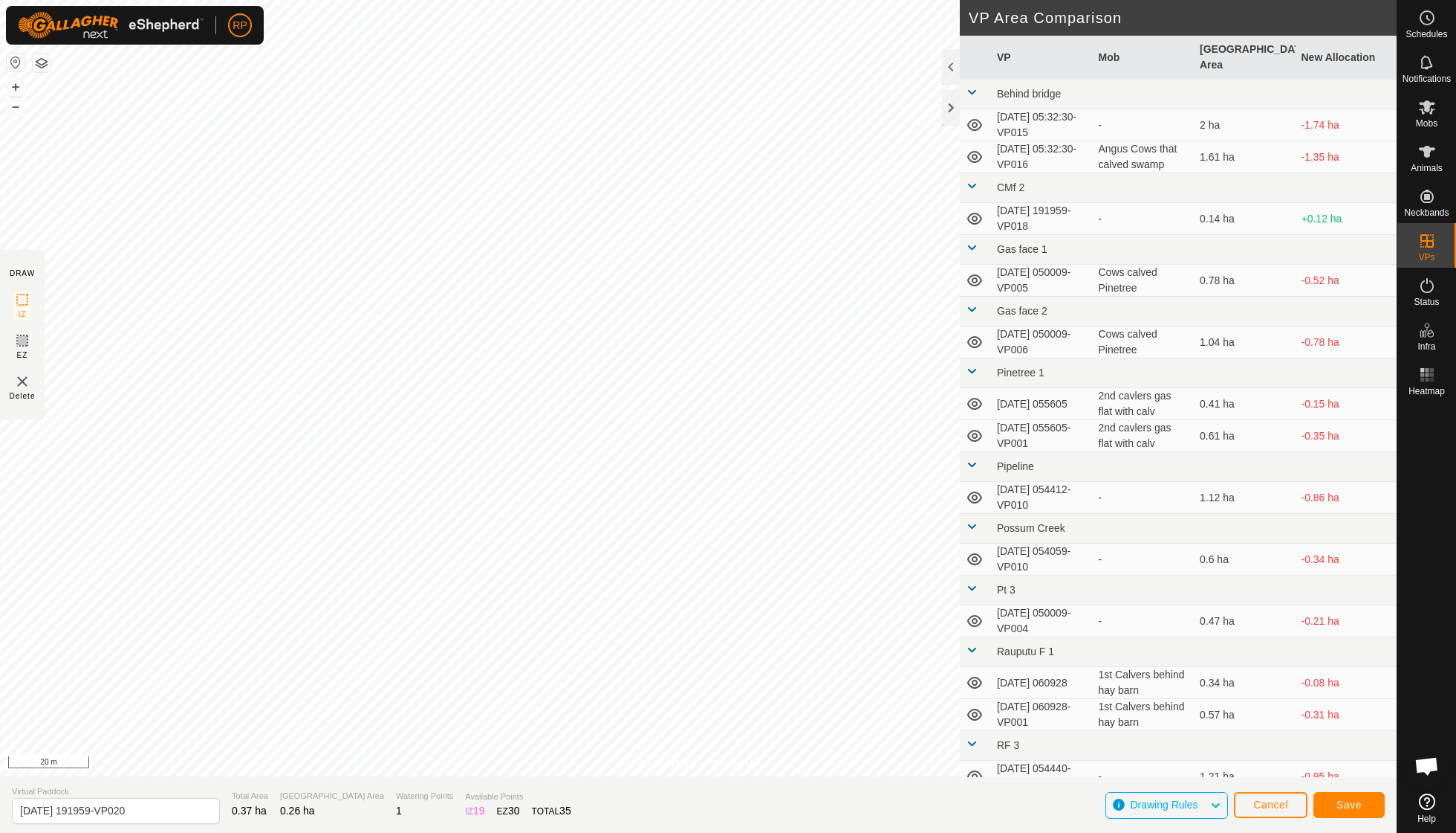
click at [1335, 807] on button "Save" at bounding box center [1349, 804] width 72 height 26
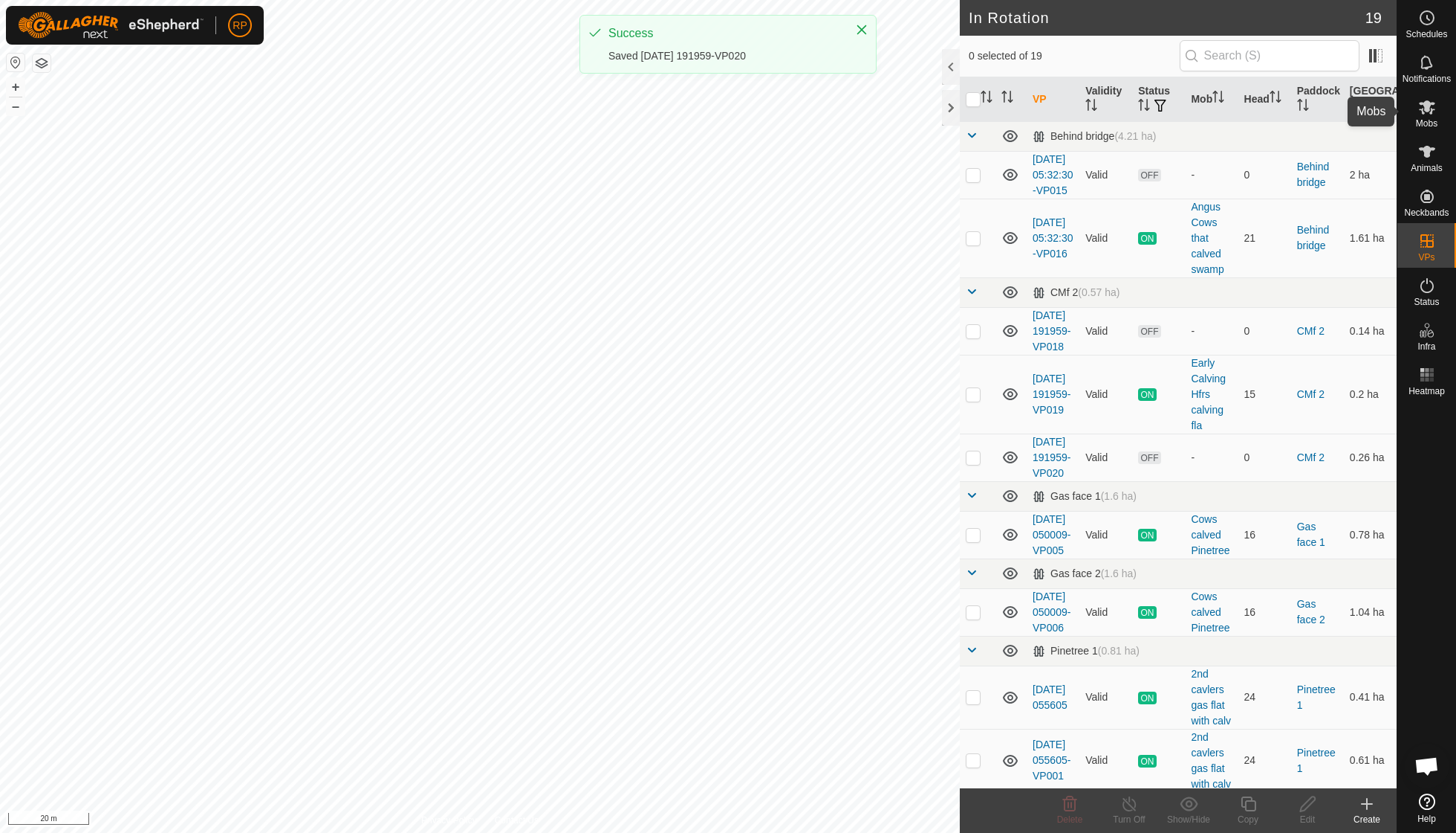
click at [1434, 122] on span "Mobs" at bounding box center [1427, 123] width 22 height 9
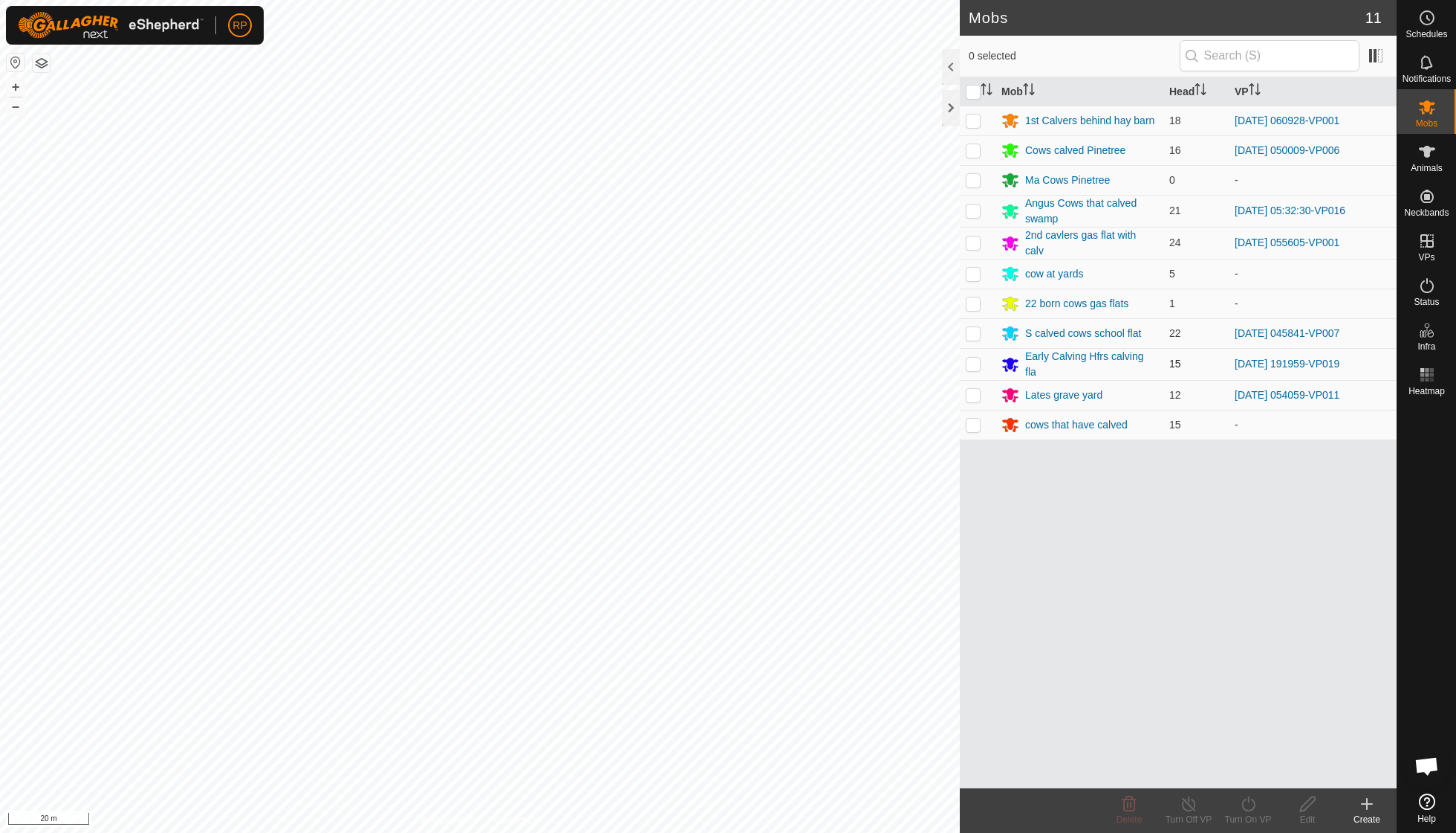
click at [972, 363] on p-checkbox at bounding box center [973, 363] width 14 height 12
checkbox input "true"
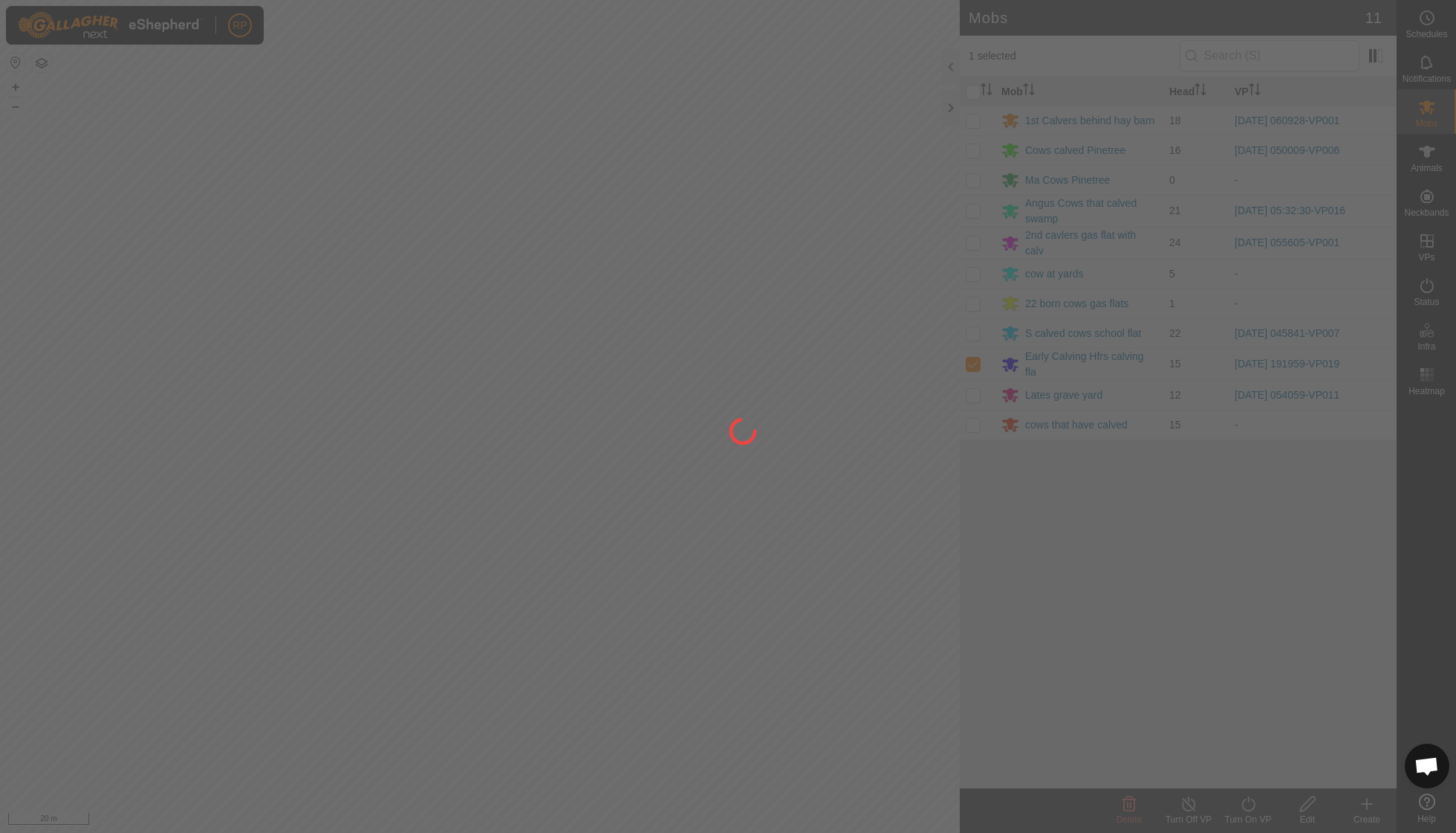
click at [1241, 812] on div at bounding box center [728, 416] width 1456 height 833
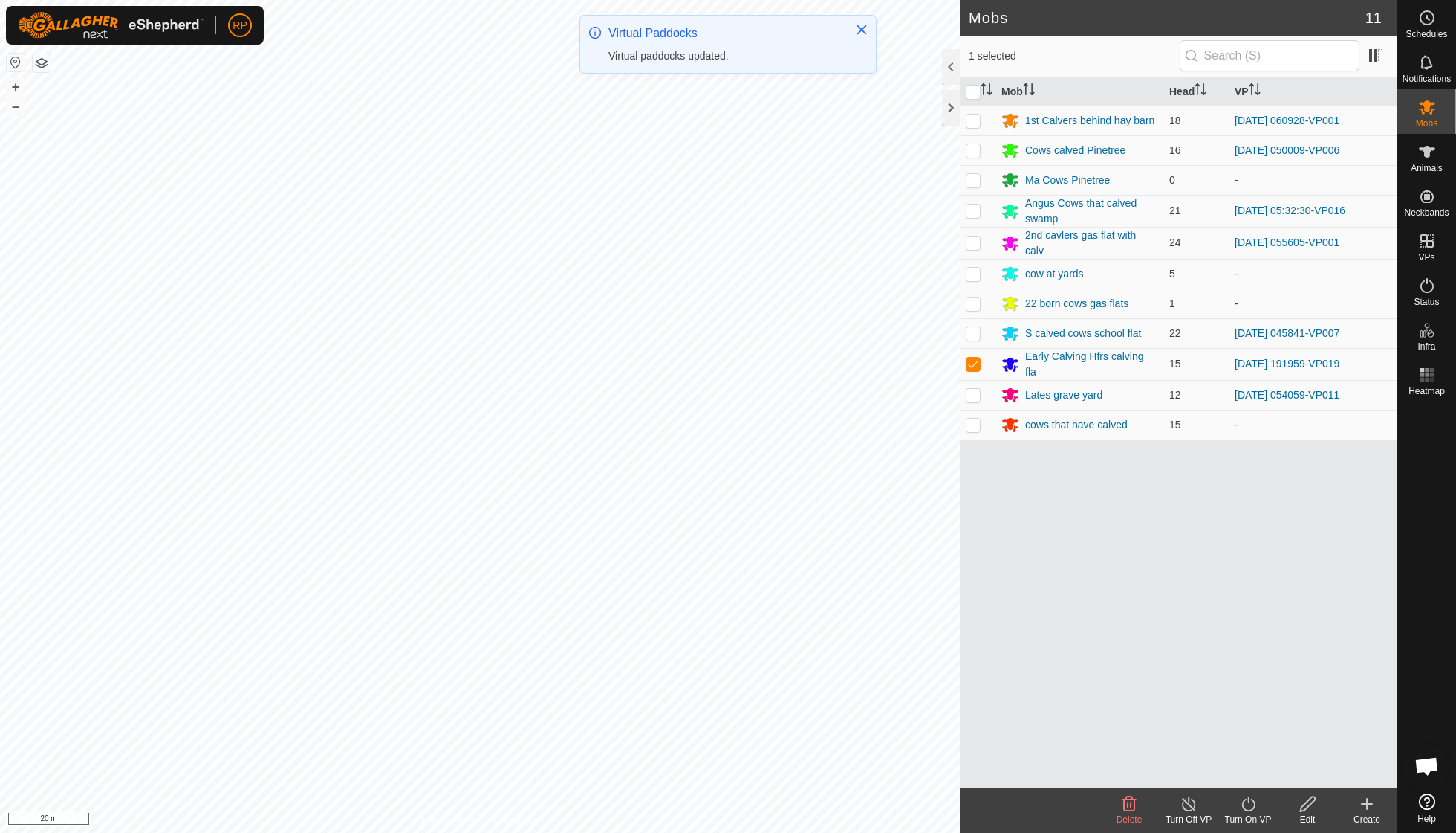
click at [1246, 809] on icon at bounding box center [1248, 803] width 14 height 15
click at [1249, 809] on icon at bounding box center [1249, 804] width 19 height 18
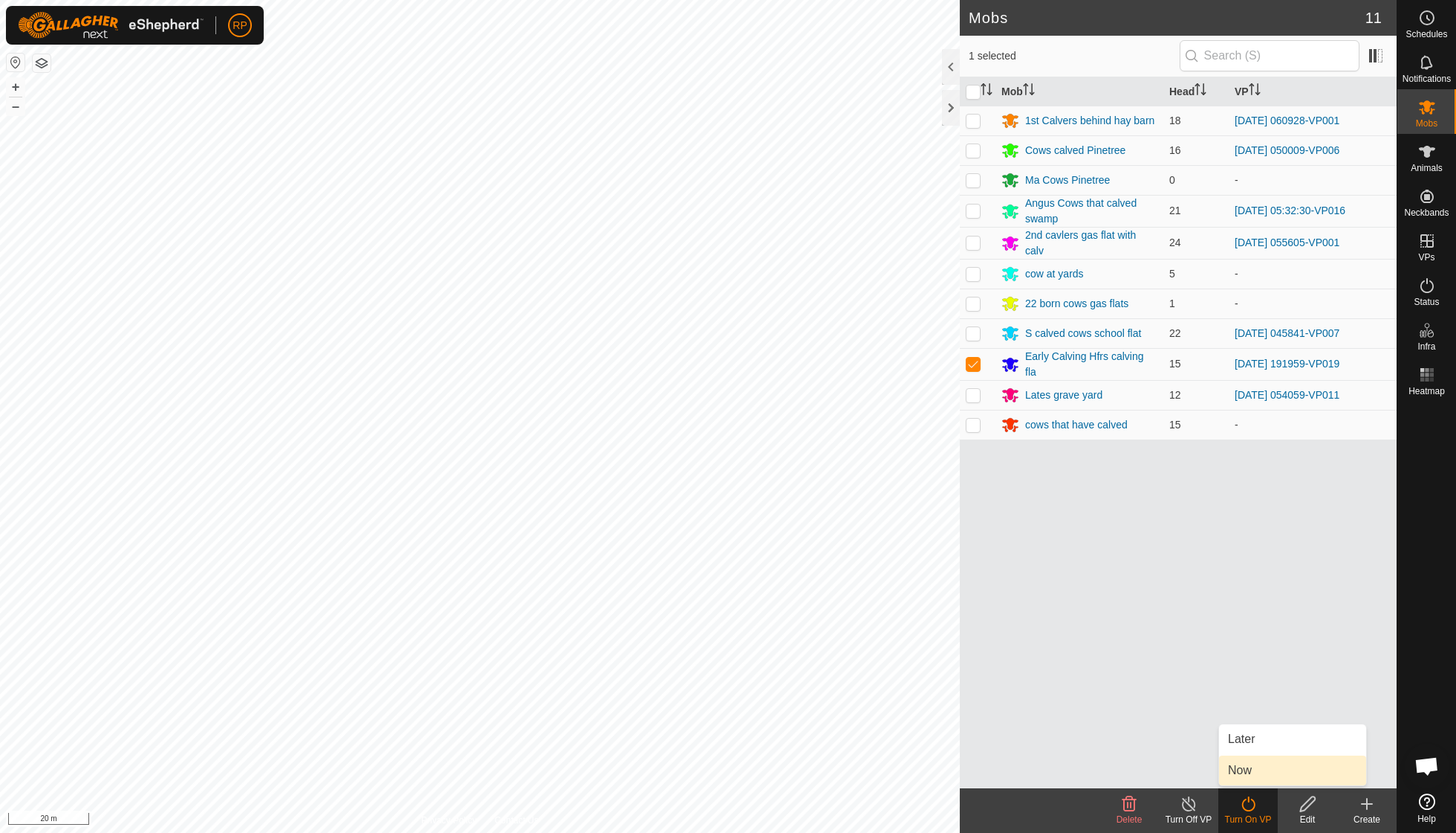
click at [1249, 773] on link "Now" at bounding box center [1293, 770] width 147 height 30
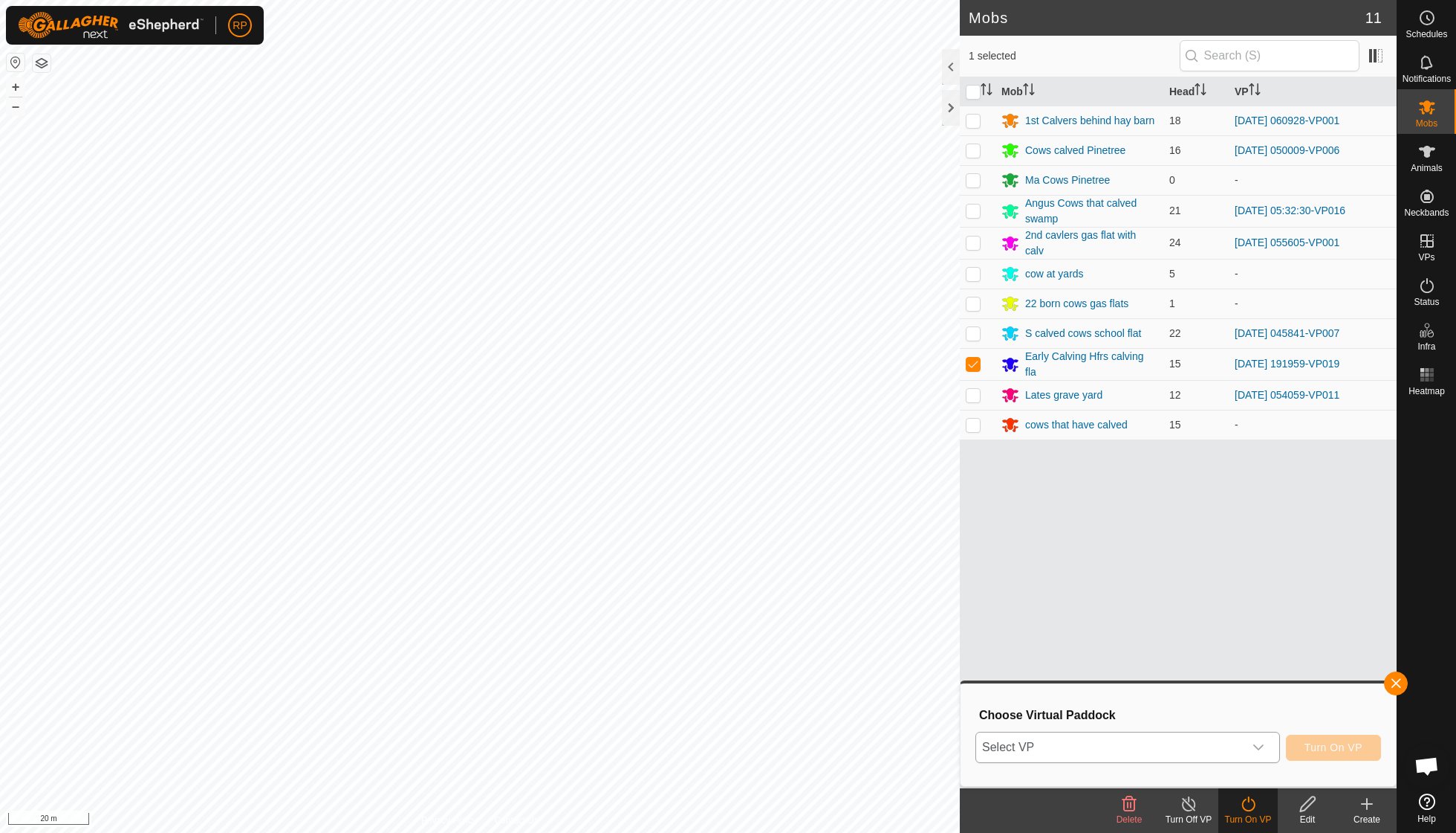
click at [1256, 748] on icon "dropdown trigger" at bounding box center [1258, 747] width 10 height 6
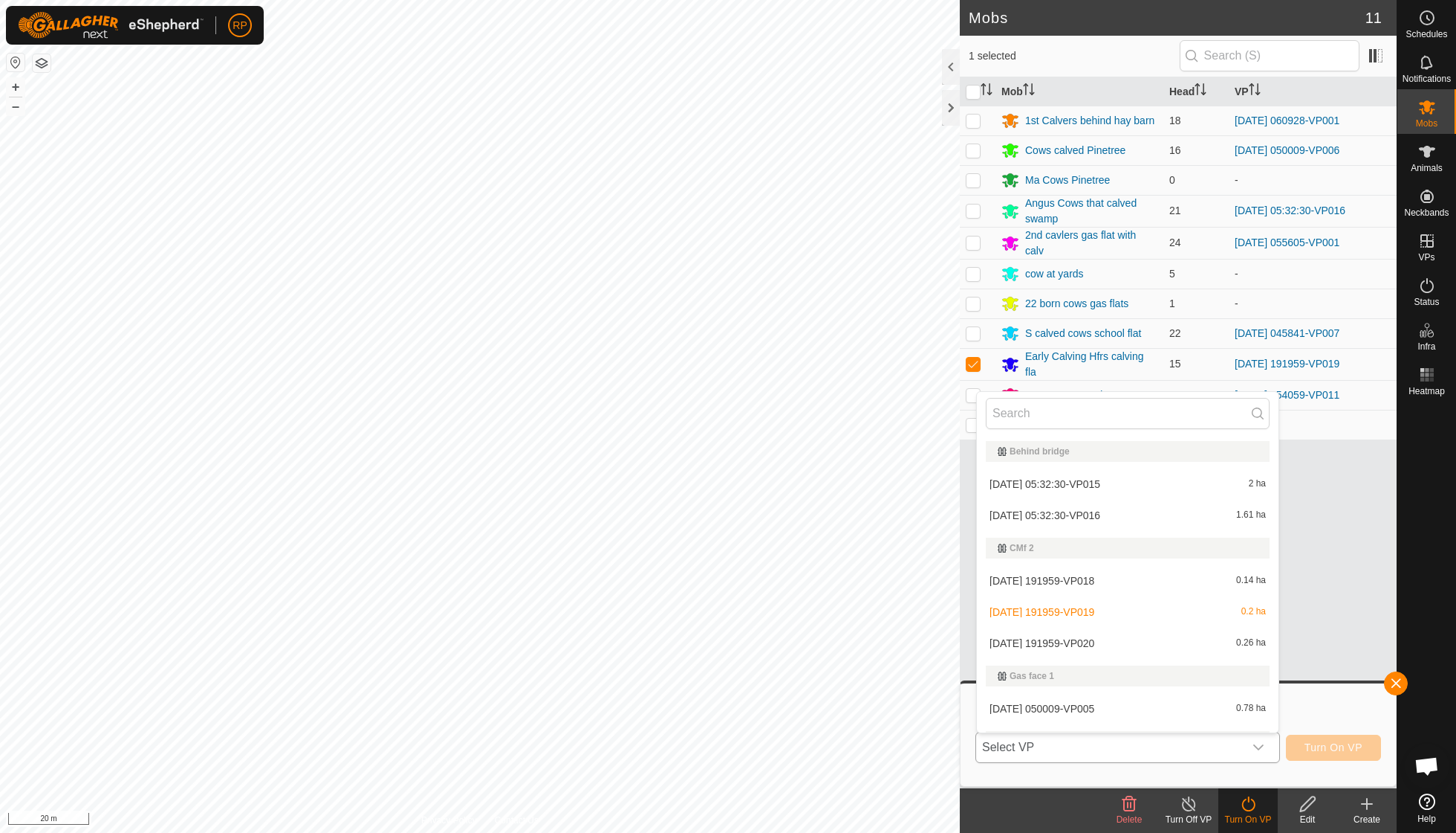
click at [1109, 643] on li "[DATE] 191959-VP020 0.26 ha" at bounding box center [1127, 643] width 302 height 30
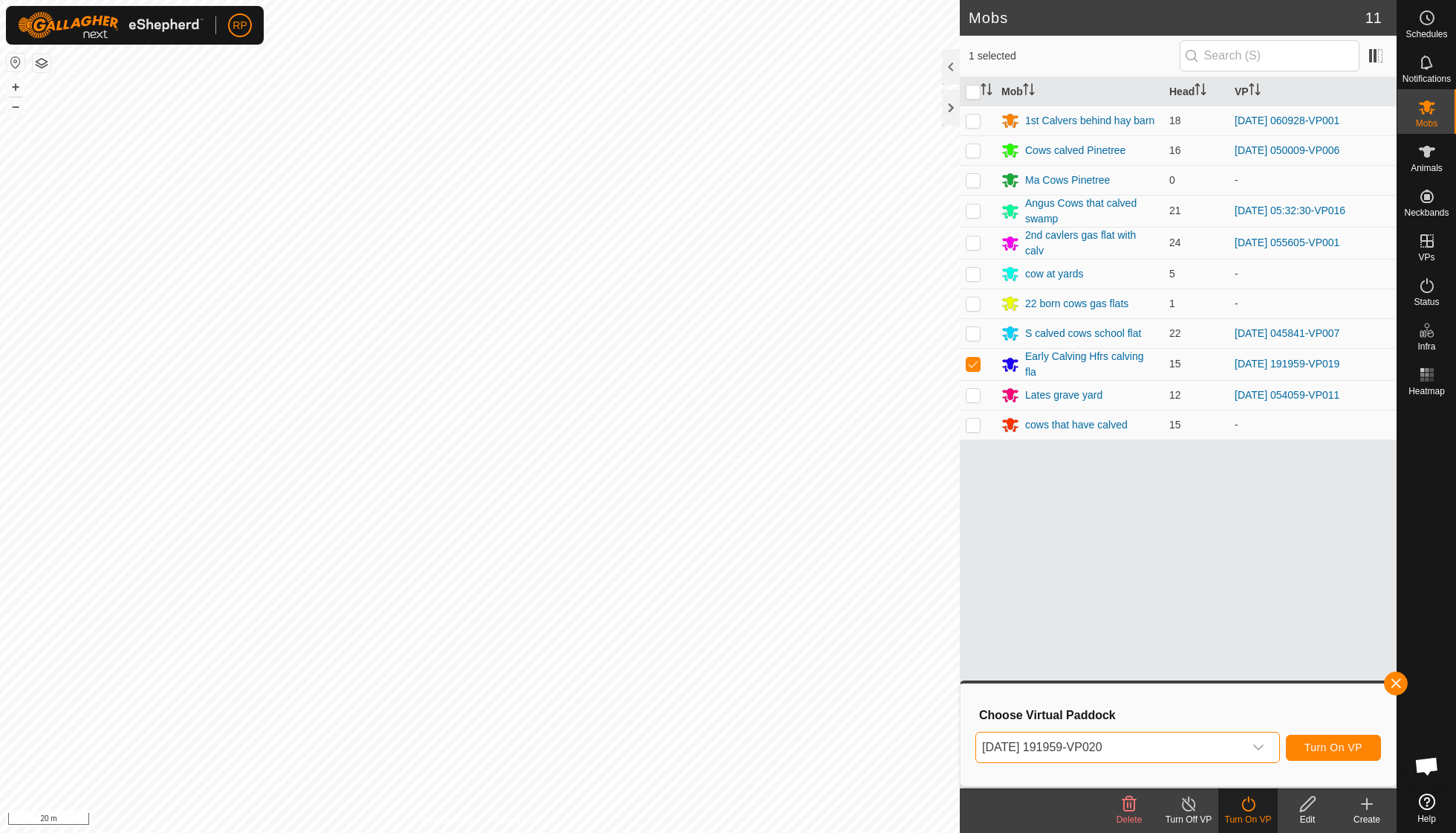
click at [1326, 754] on button "Turn On VP" at bounding box center [1334, 747] width 95 height 26
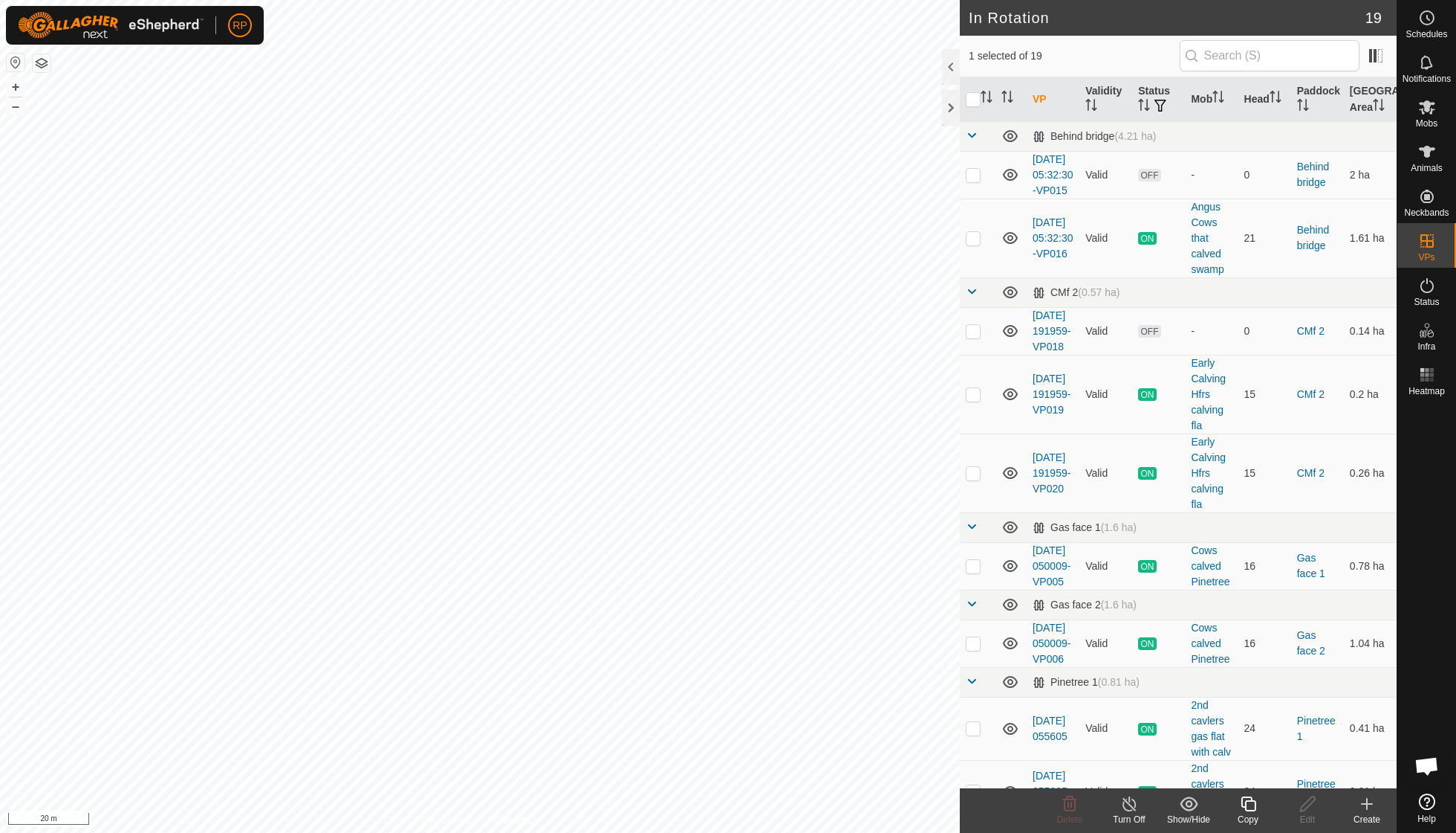
click at [1246, 806] on icon at bounding box center [1249, 803] width 14 height 15
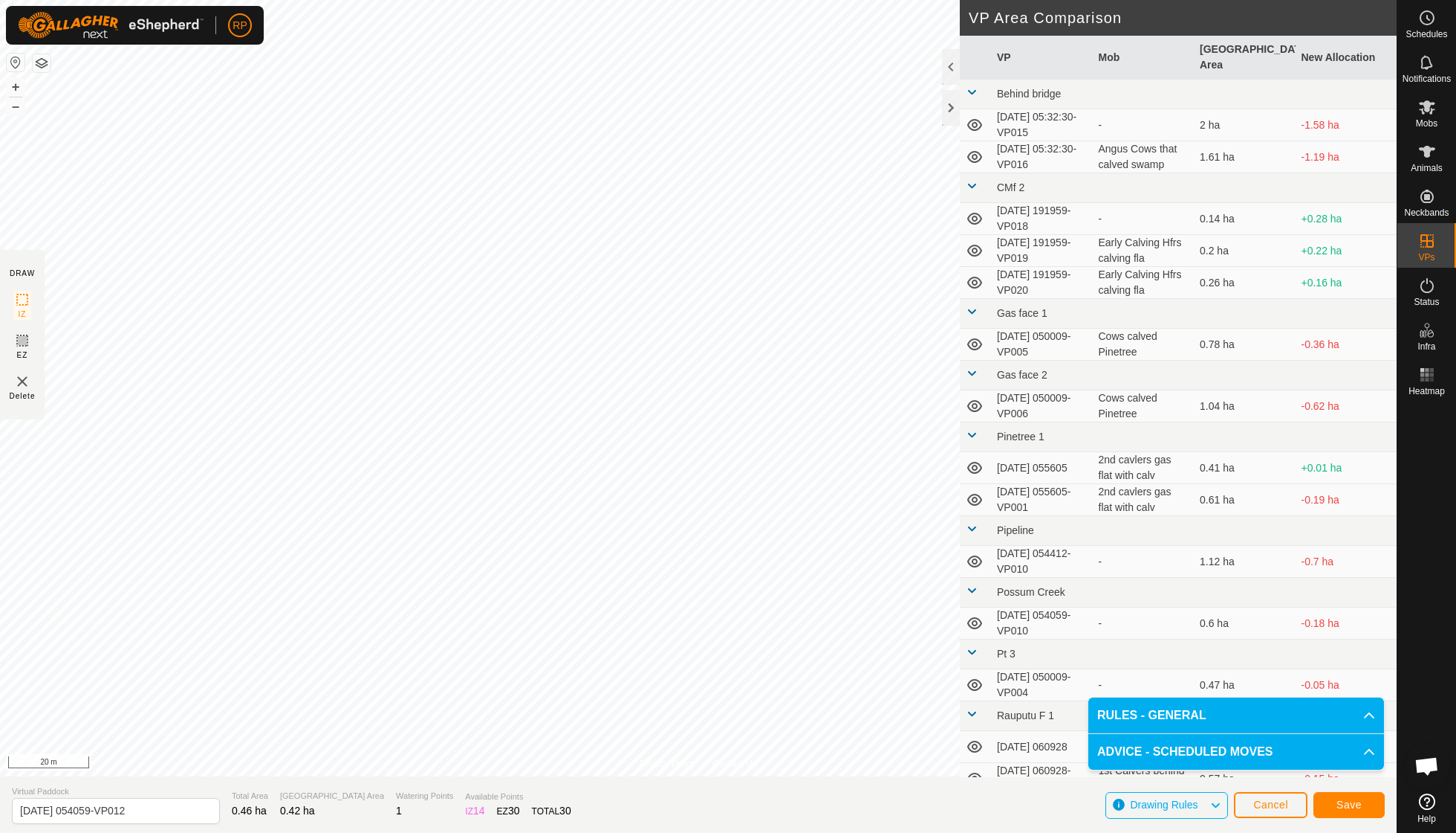
click at [1353, 808] on span "Save" at bounding box center [1349, 804] width 25 height 12
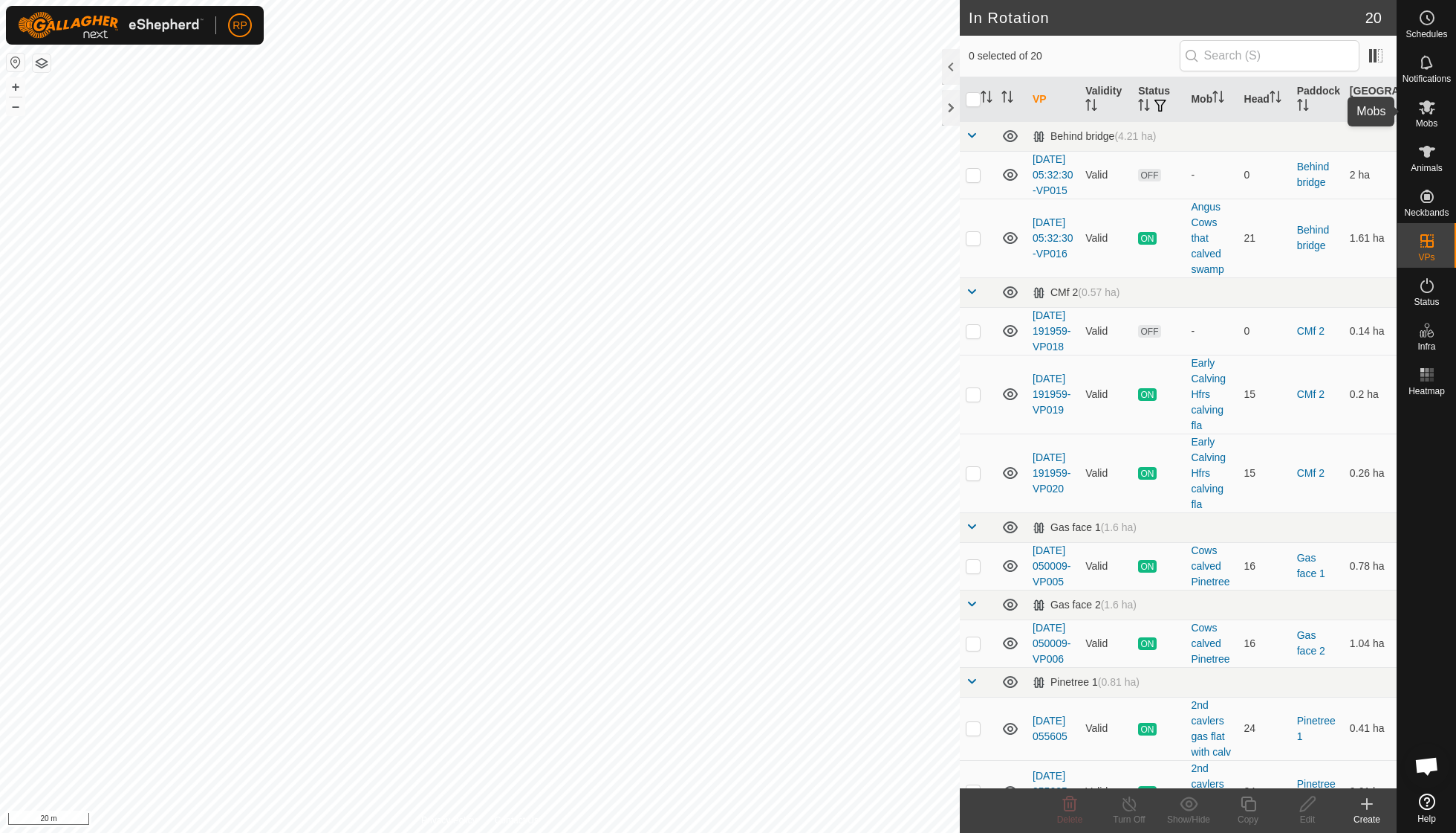
click at [1425, 122] on span "Mobs" at bounding box center [1427, 123] width 22 height 9
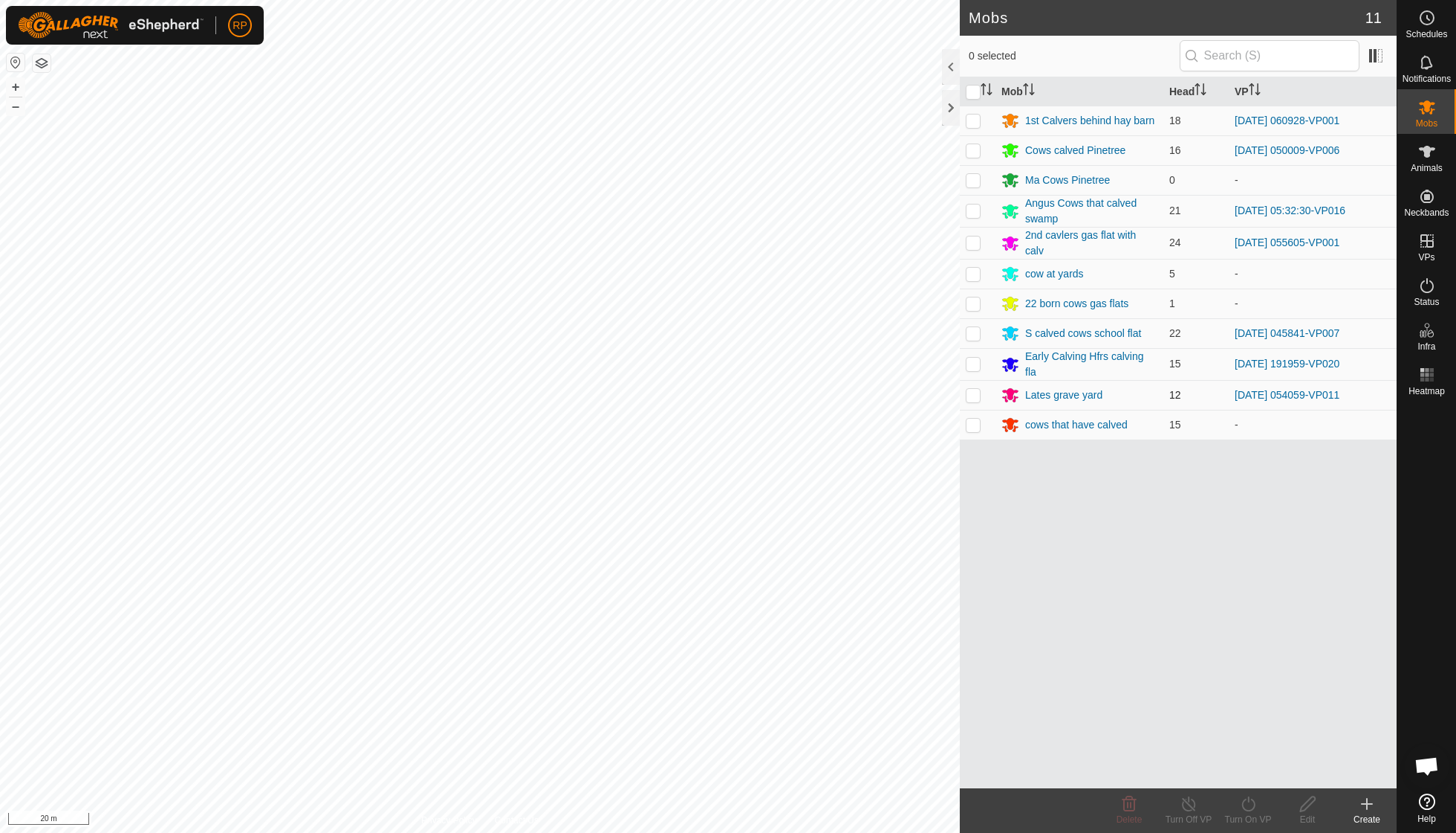
click at [977, 392] on p-checkbox at bounding box center [973, 394] width 14 height 12
checkbox input "true"
click at [1249, 809] on icon at bounding box center [1249, 804] width 19 height 18
click at [1247, 770] on link "Now" at bounding box center [1293, 770] width 147 height 30
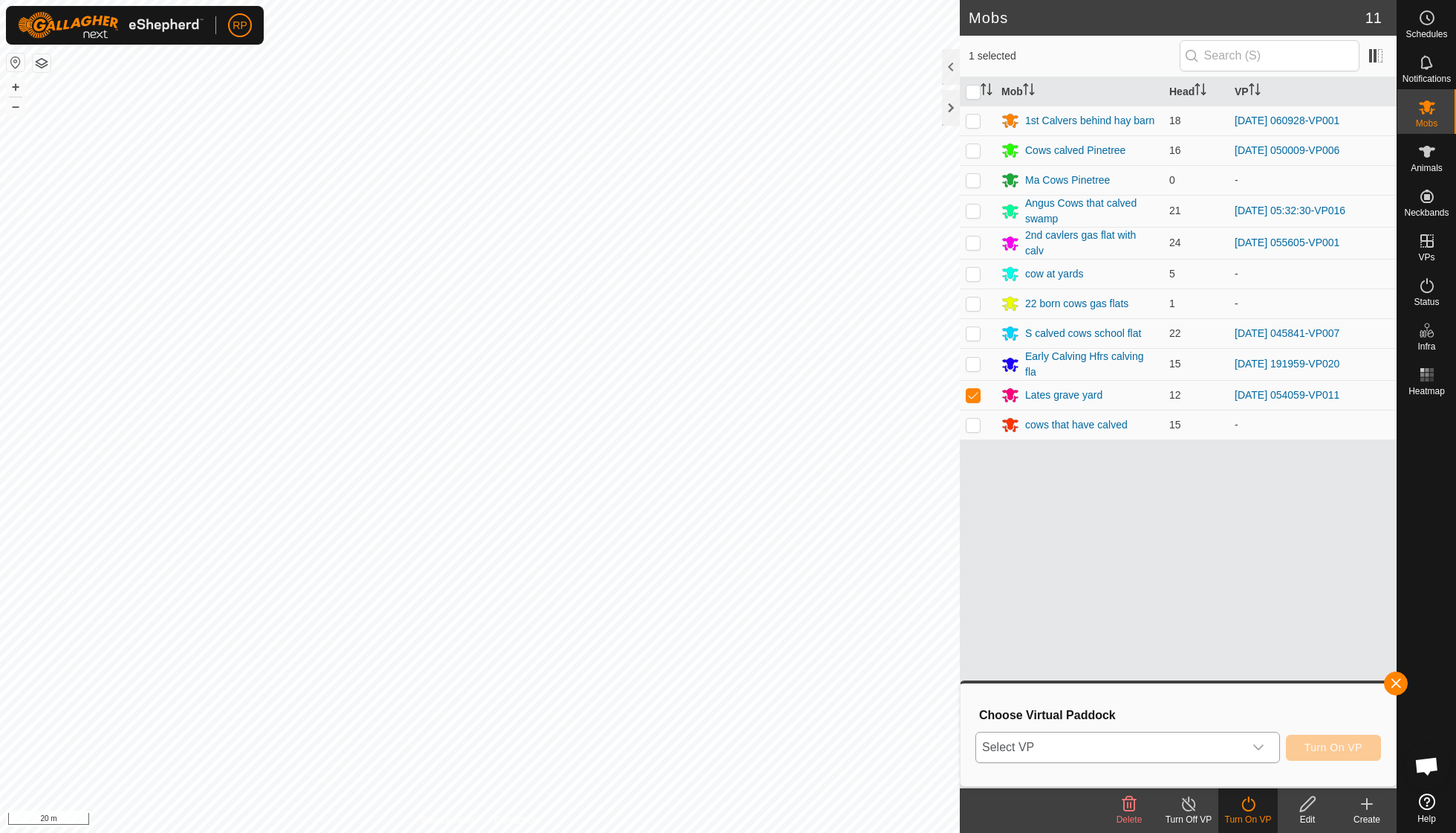
click at [1264, 746] on div "dropdown trigger" at bounding box center [1258, 747] width 30 height 30
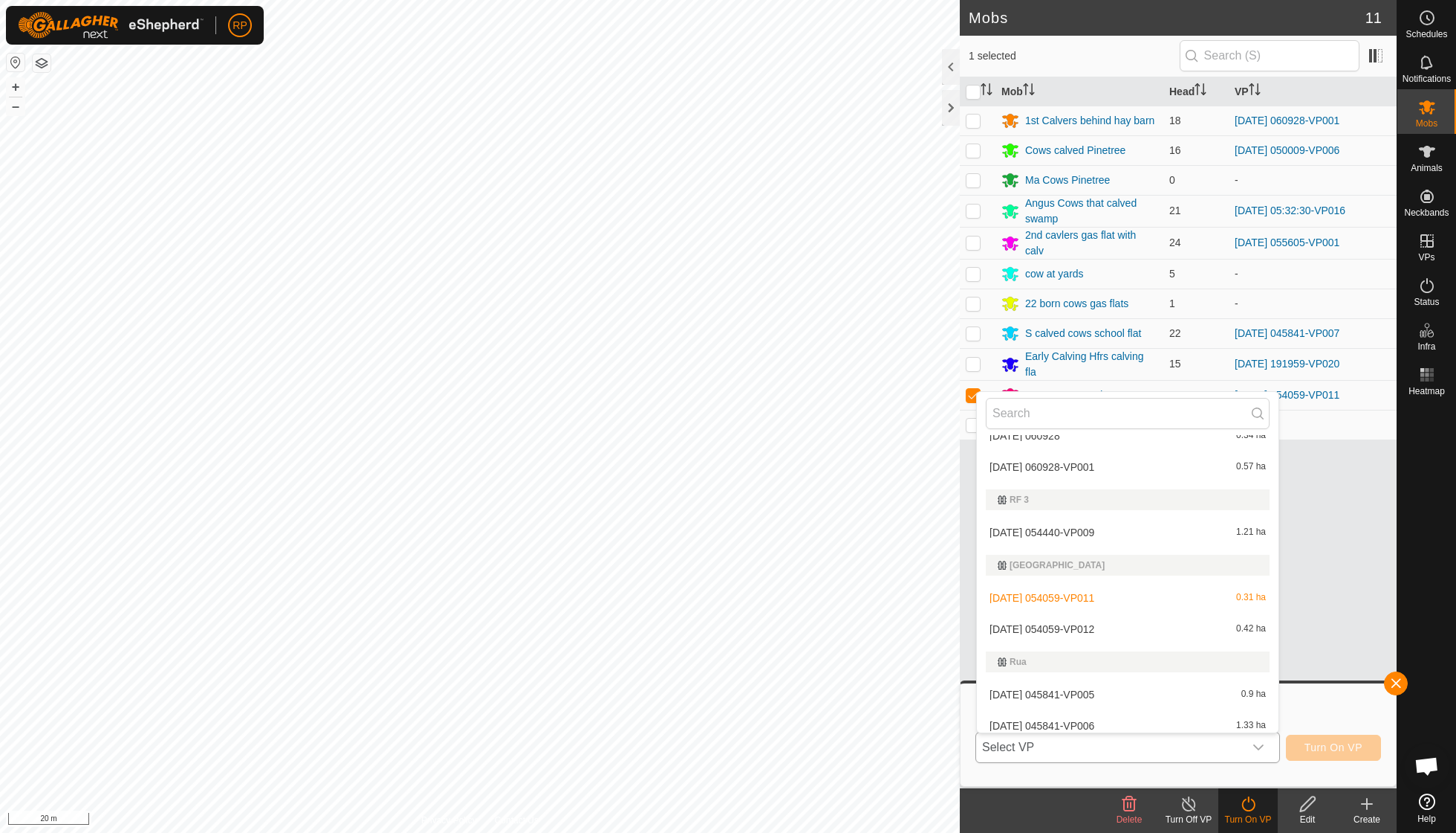
scroll to position [708, 0]
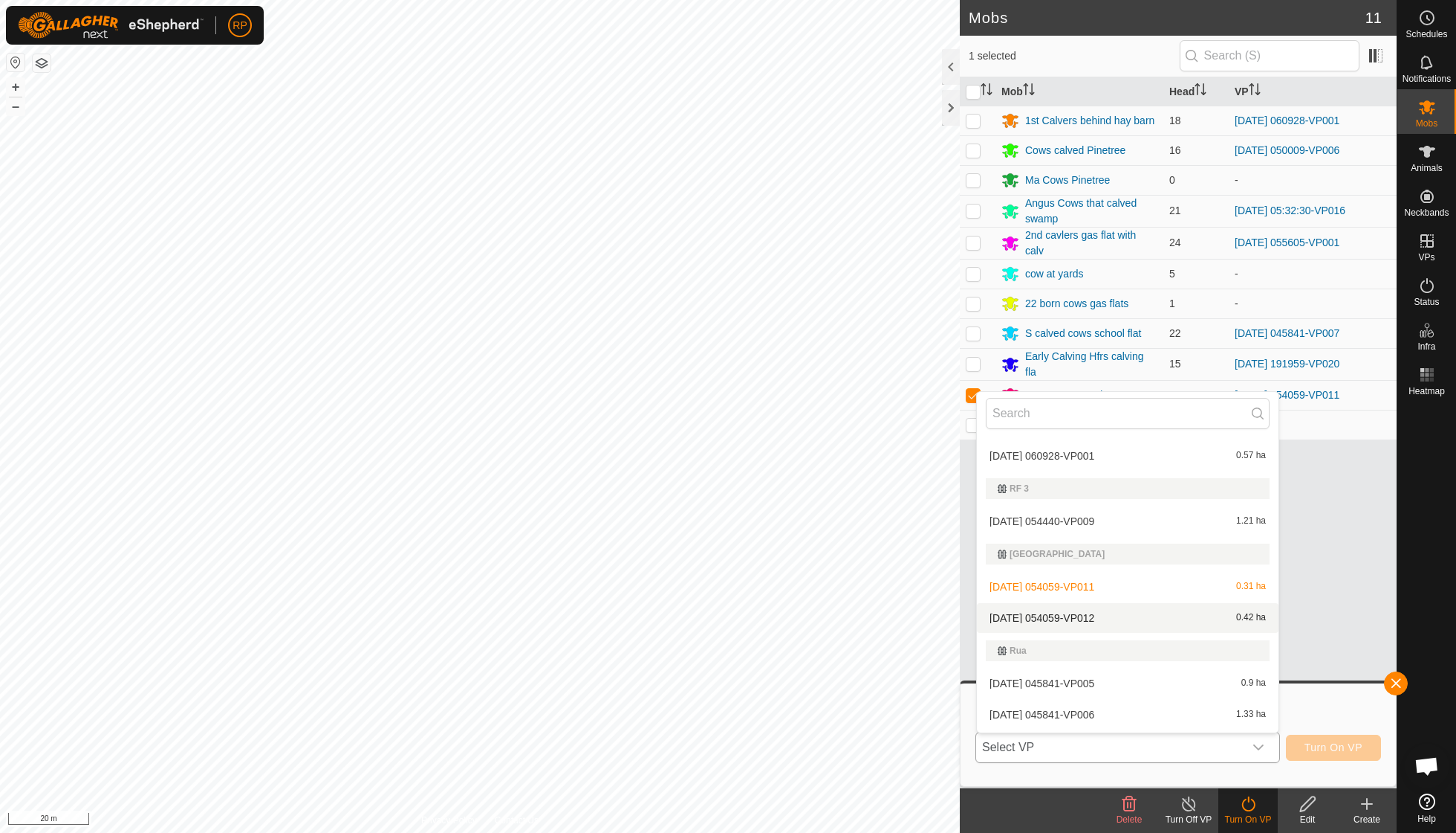
click at [1085, 608] on li "[DATE] 054059-VP012 0.42 ha" at bounding box center [1127, 617] width 302 height 30
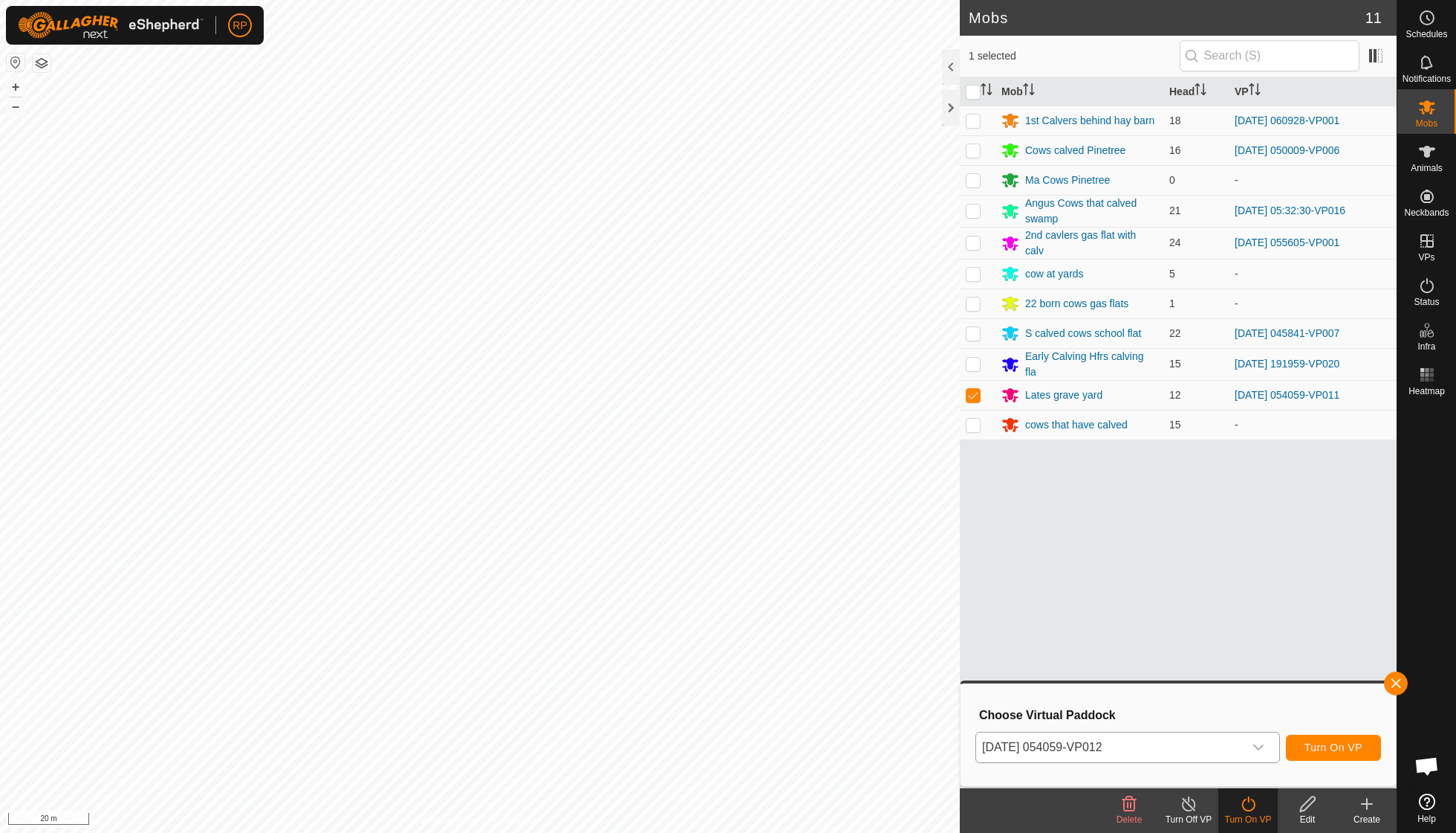
click at [1324, 743] on span "Turn On VP" at bounding box center [1334, 747] width 58 height 12
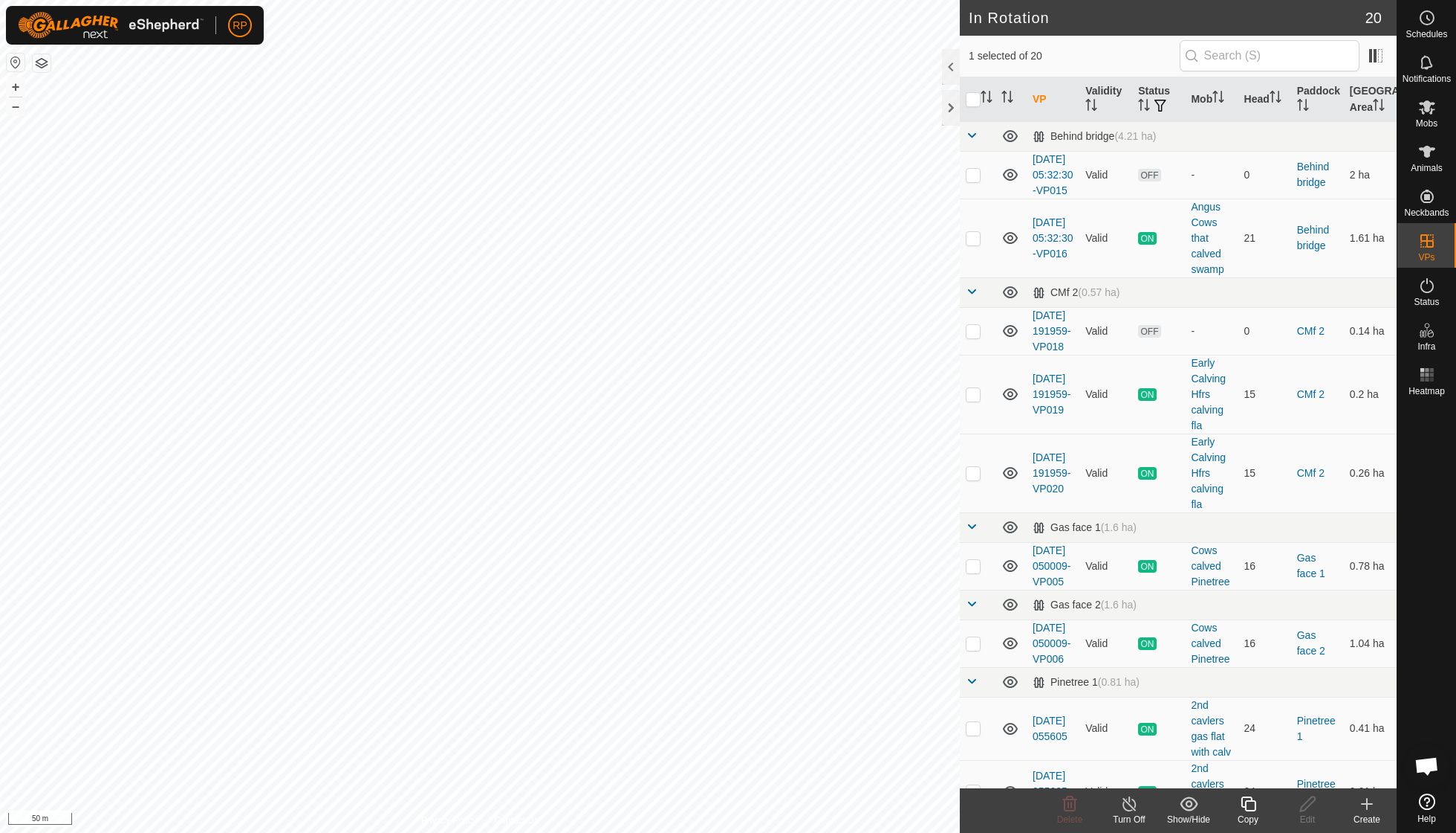
click at [1255, 809] on icon at bounding box center [1249, 803] width 14 height 15
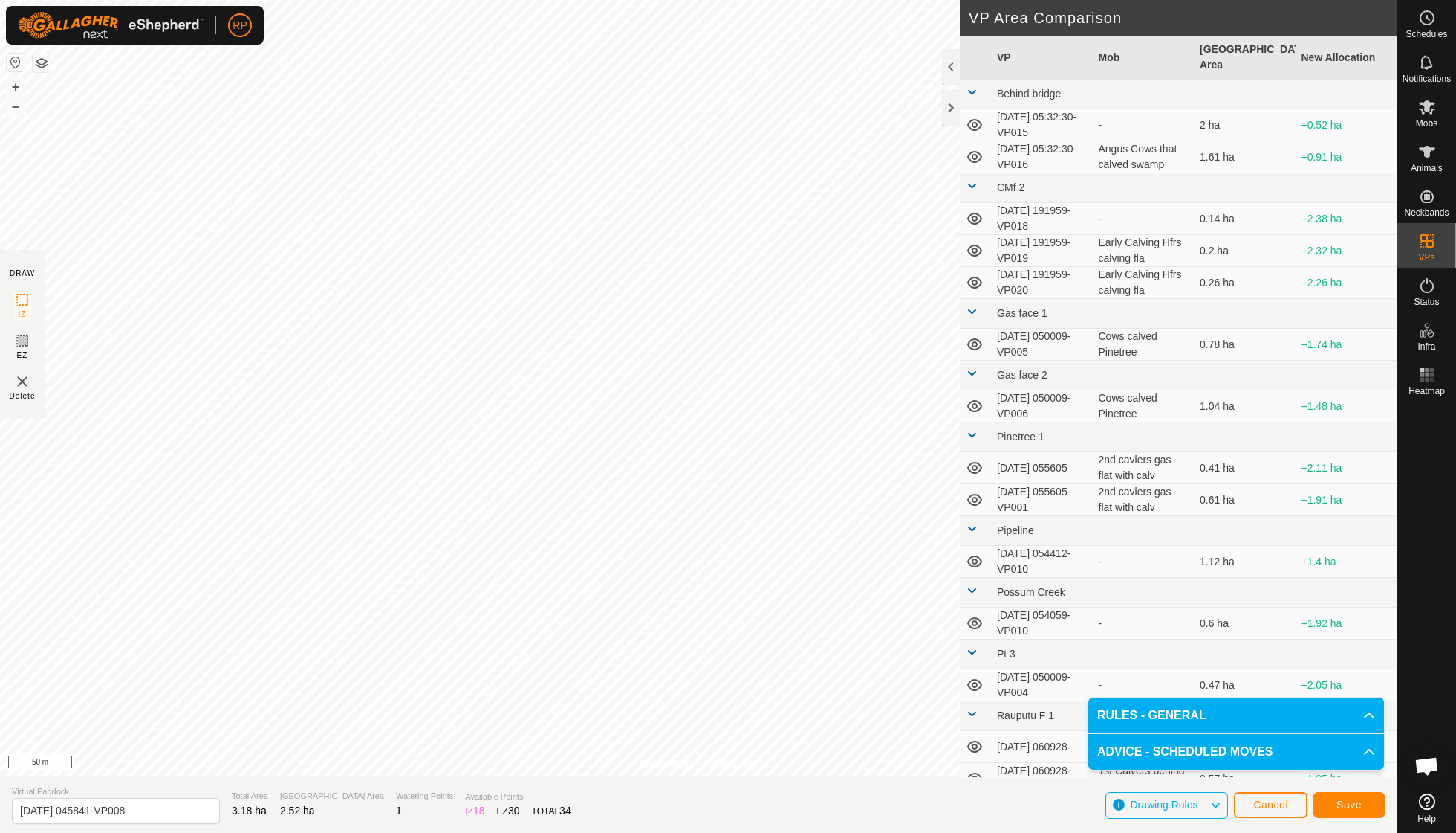
click at [1354, 815] on button "Save" at bounding box center [1349, 804] width 72 height 26
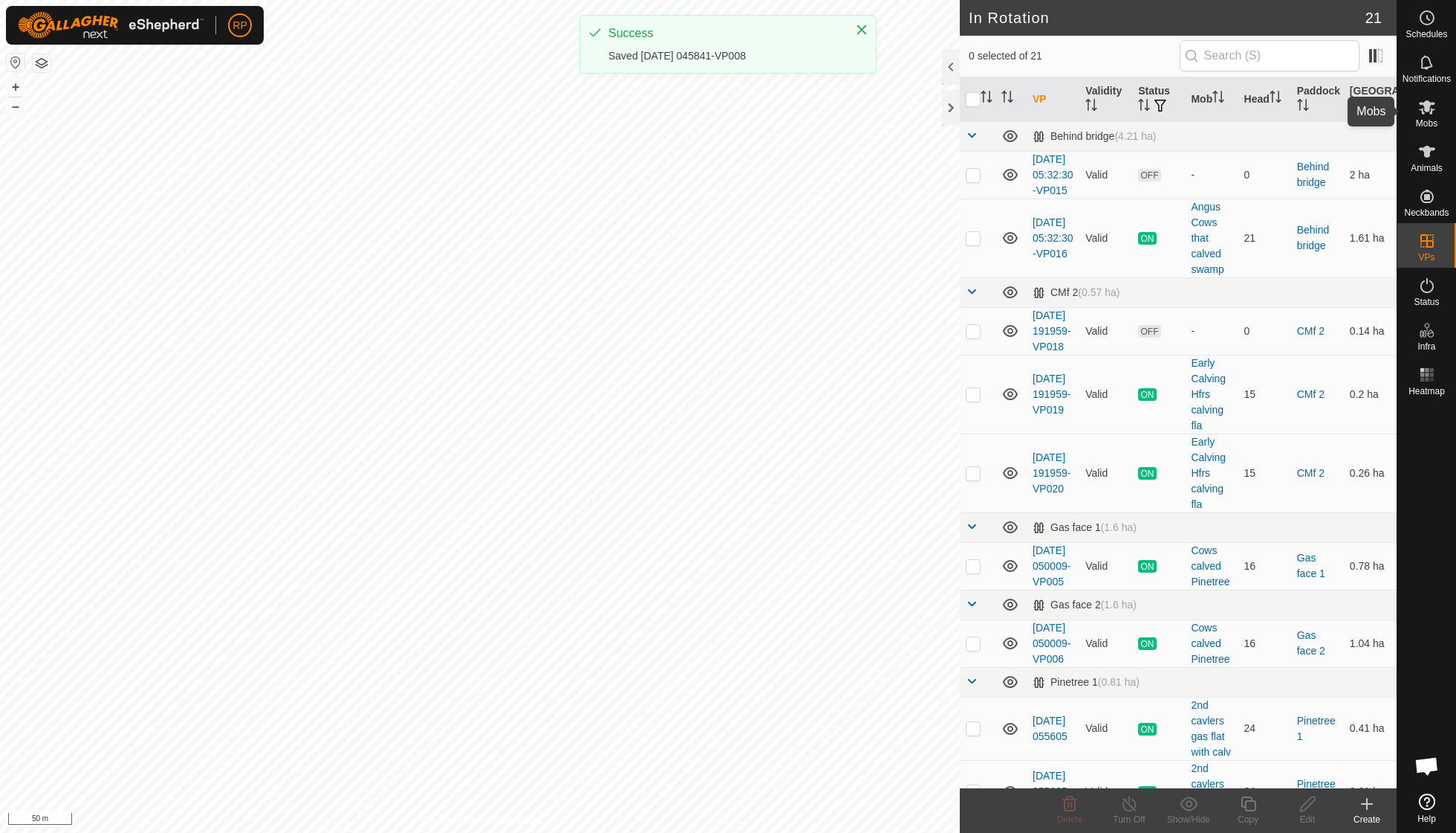
click at [1424, 120] on span "Mobs" at bounding box center [1427, 123] width 22 height 9
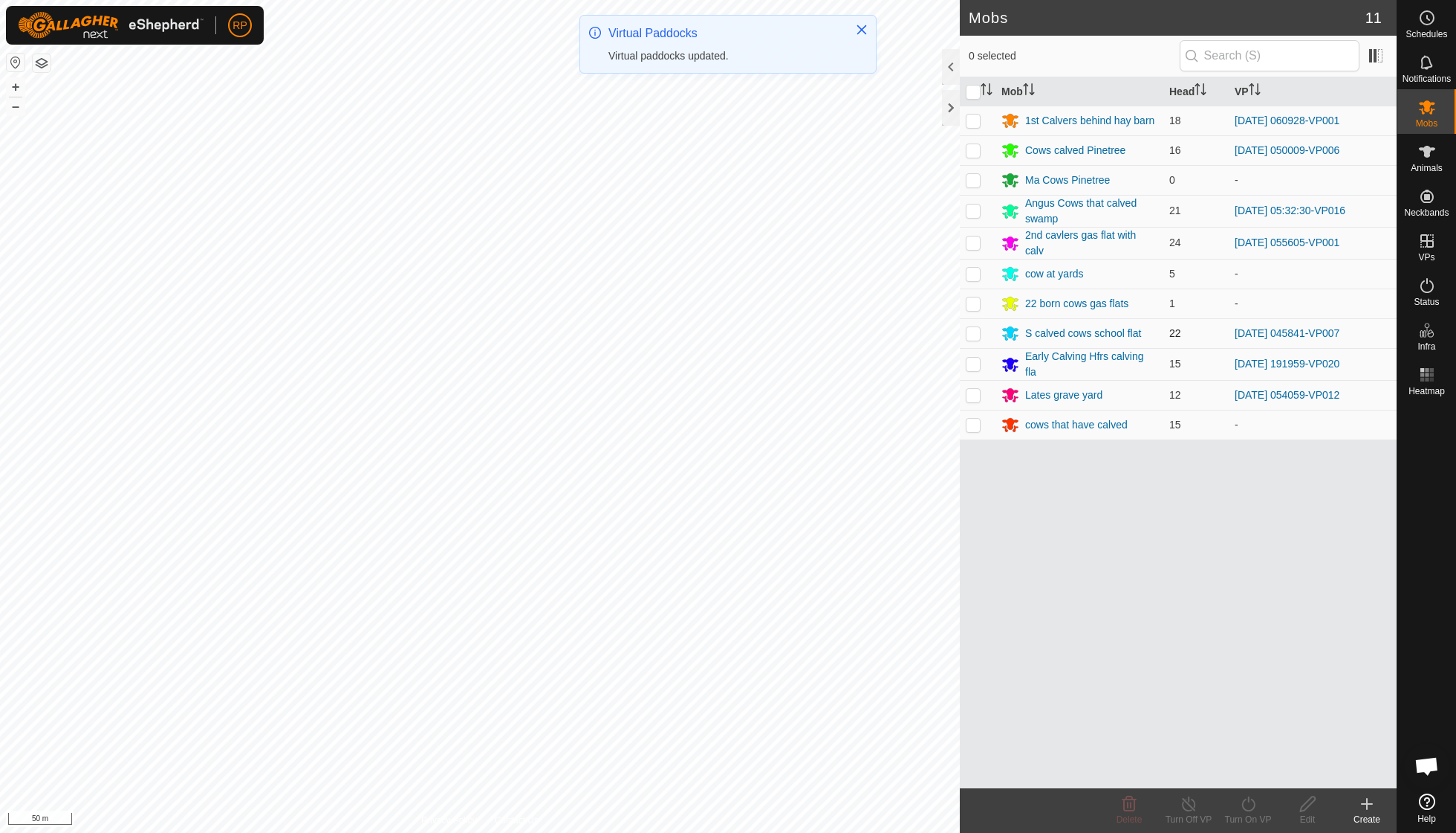
click at [973, 330] on p-checkbox at bounding box center [973, 333] width 14 height 12
checkbox input "true"
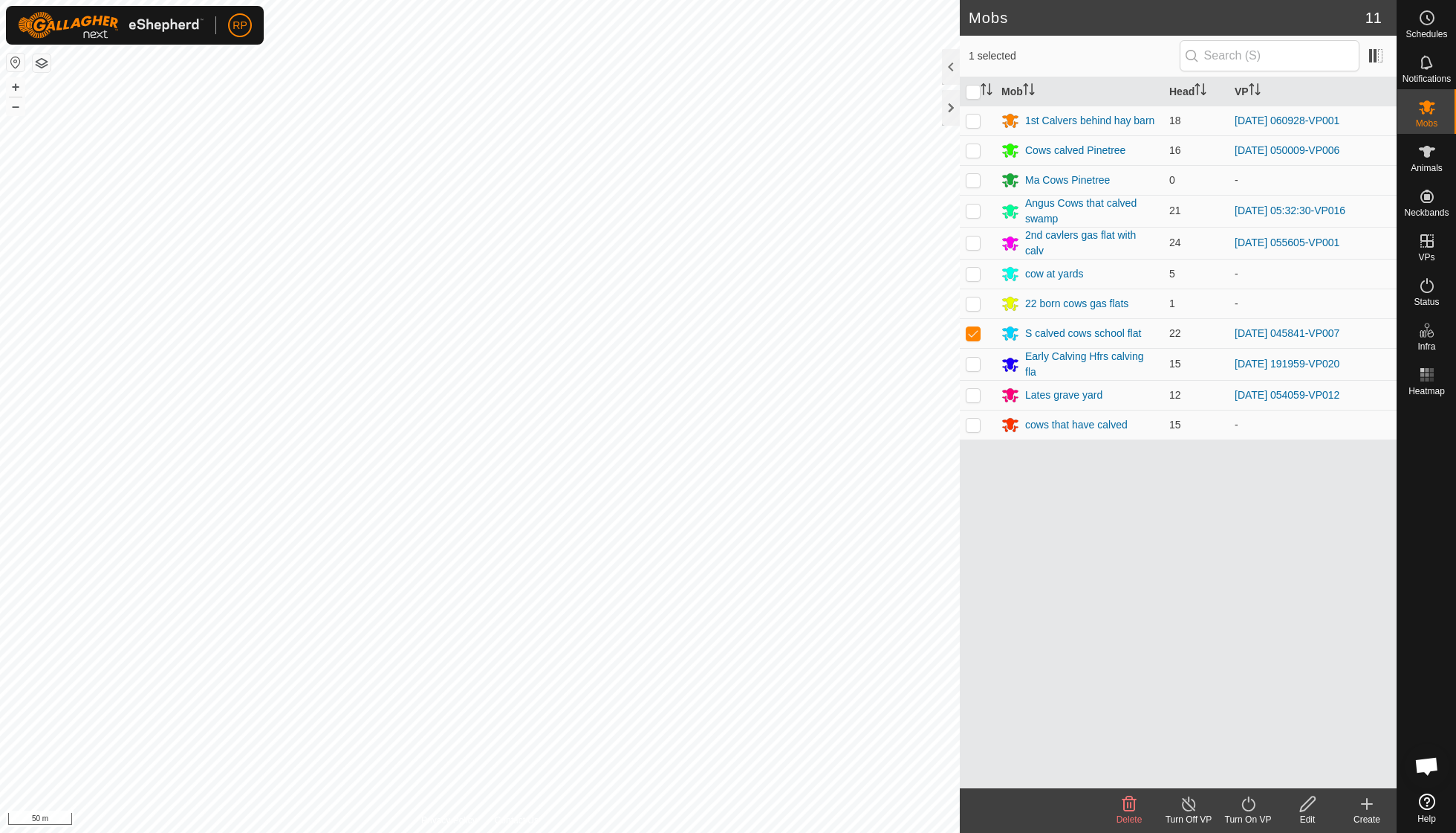
click at [1249, 803] on icon at bounding box center [1249, 804] width 19 height 18
click at [1249, 771] on link "Now" at bounding box center [1293, 770] width 147 height 30
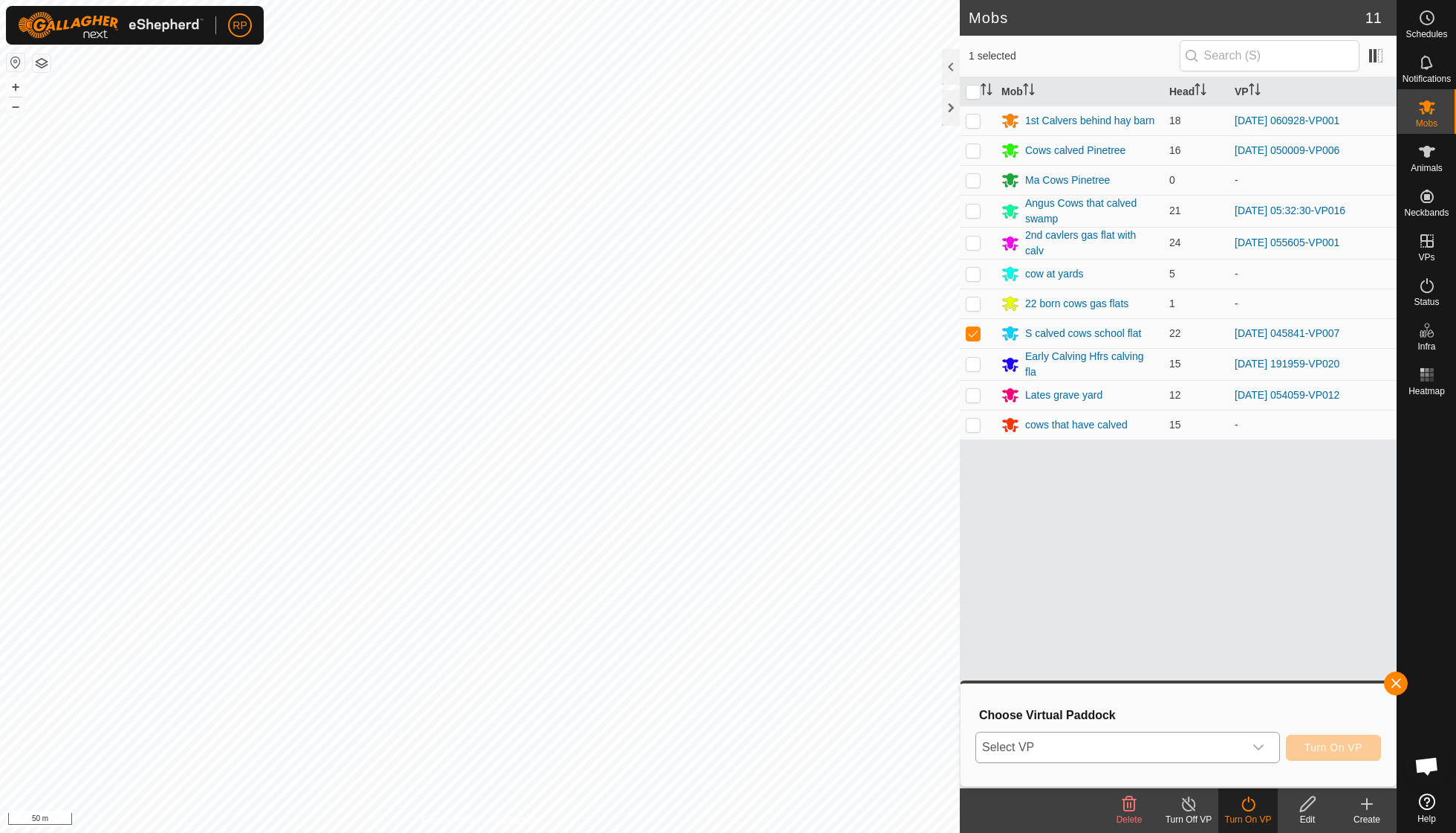
click at [1258, 746] on icon "dropdown trigger" at bounding box center [1258, 747] width 12 height 12
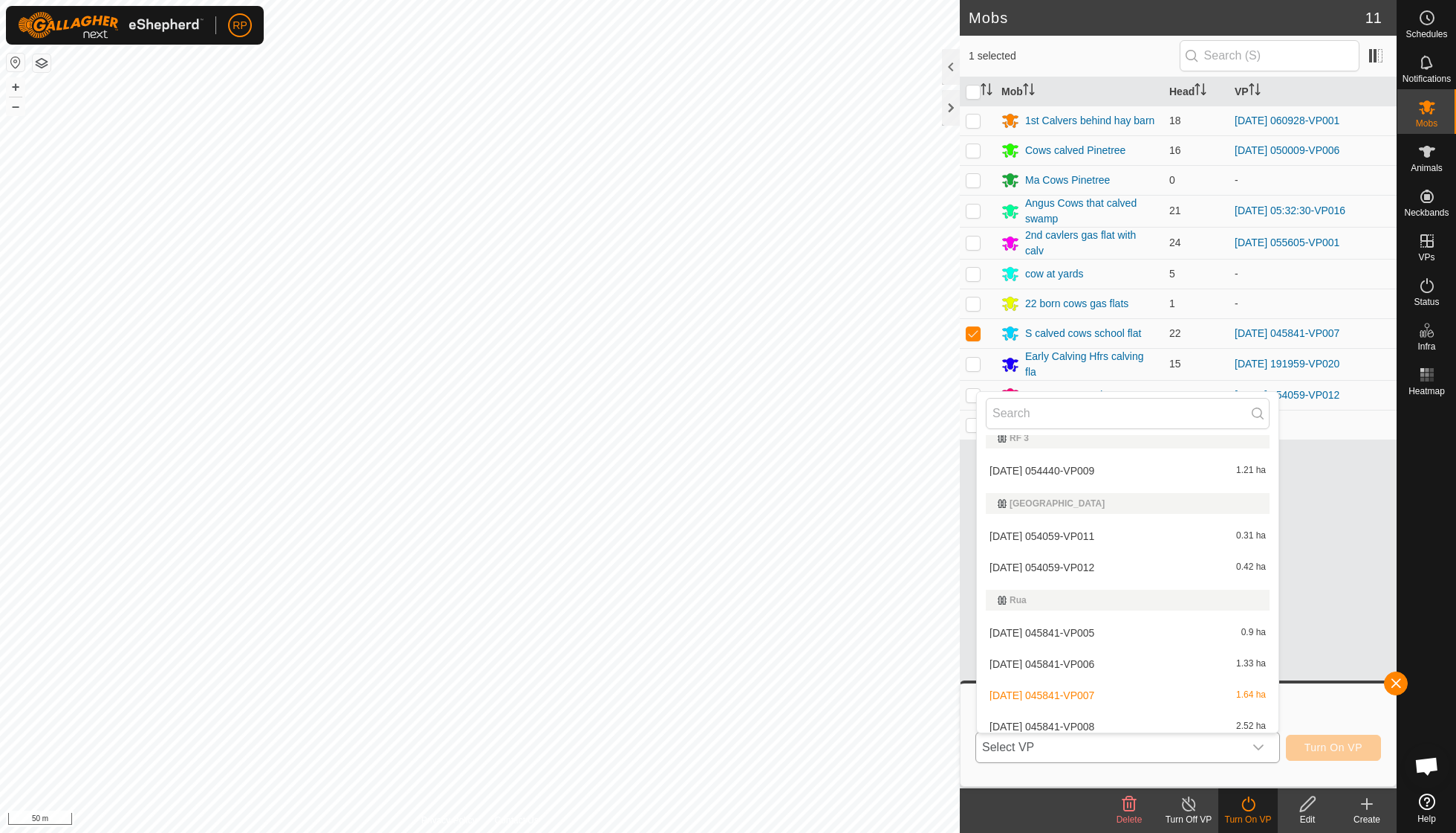
scroll to position [757, 0]
click at [1100, 715] on li "[DATE] 045841-VP008 2.52 ha" at bounding box center [1127, 728] width 302 height 30
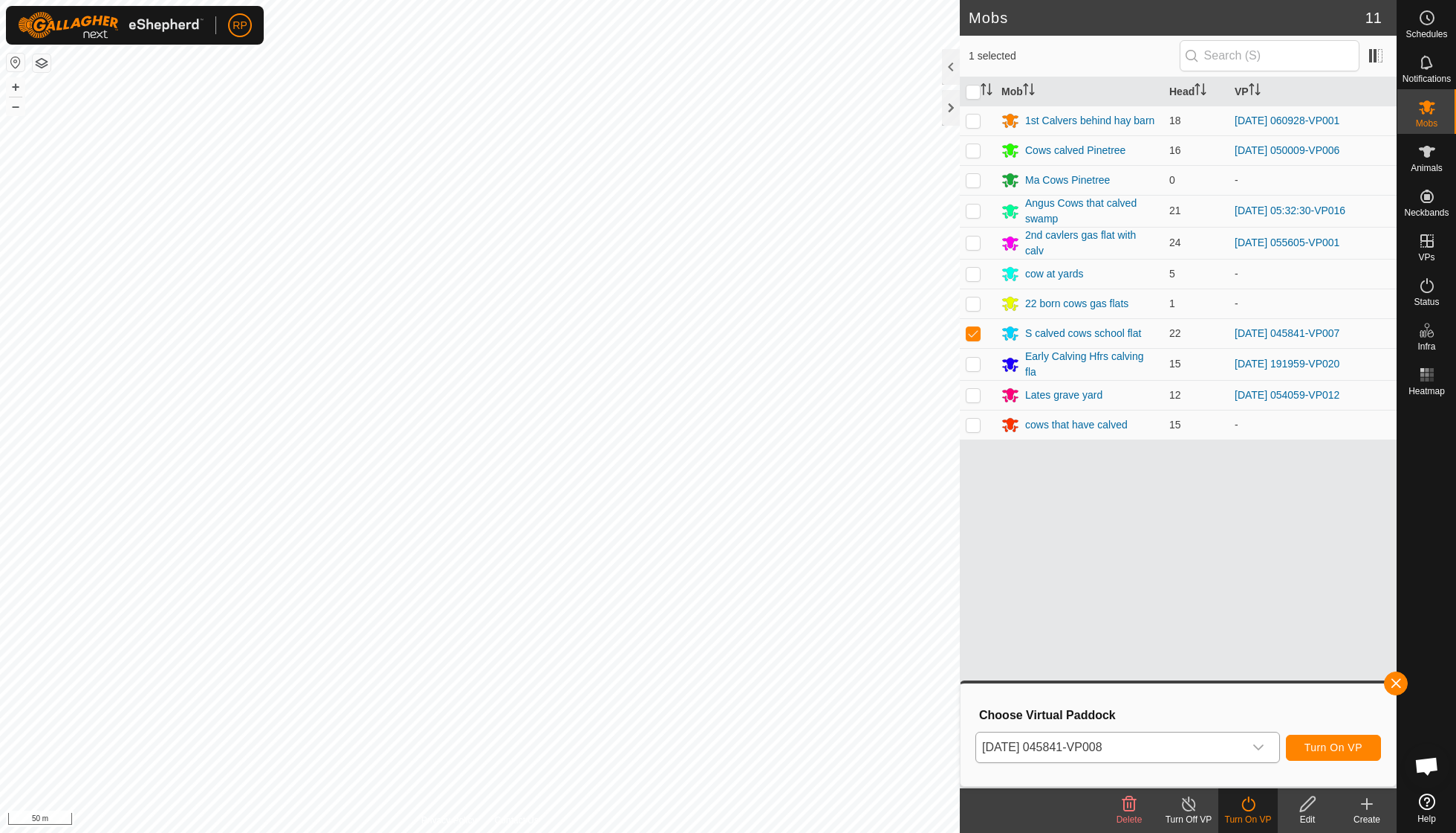
click at [1320, 743] on span "Turn On VP" at bounding box center [1334, 747] width 58 height 12
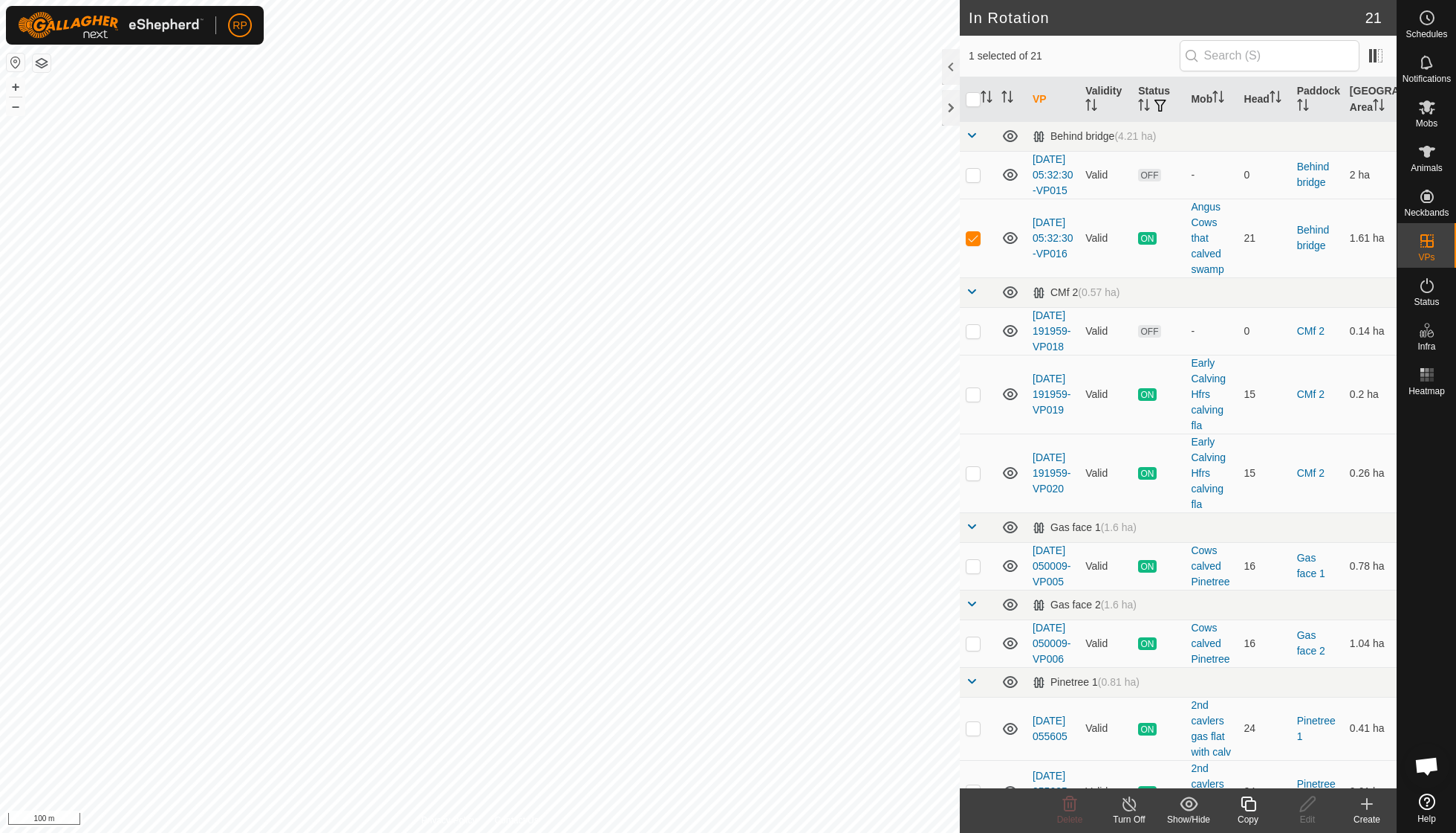
click at [1247, 808] on icon at bounding box center [1249, 804] width 19 height 18
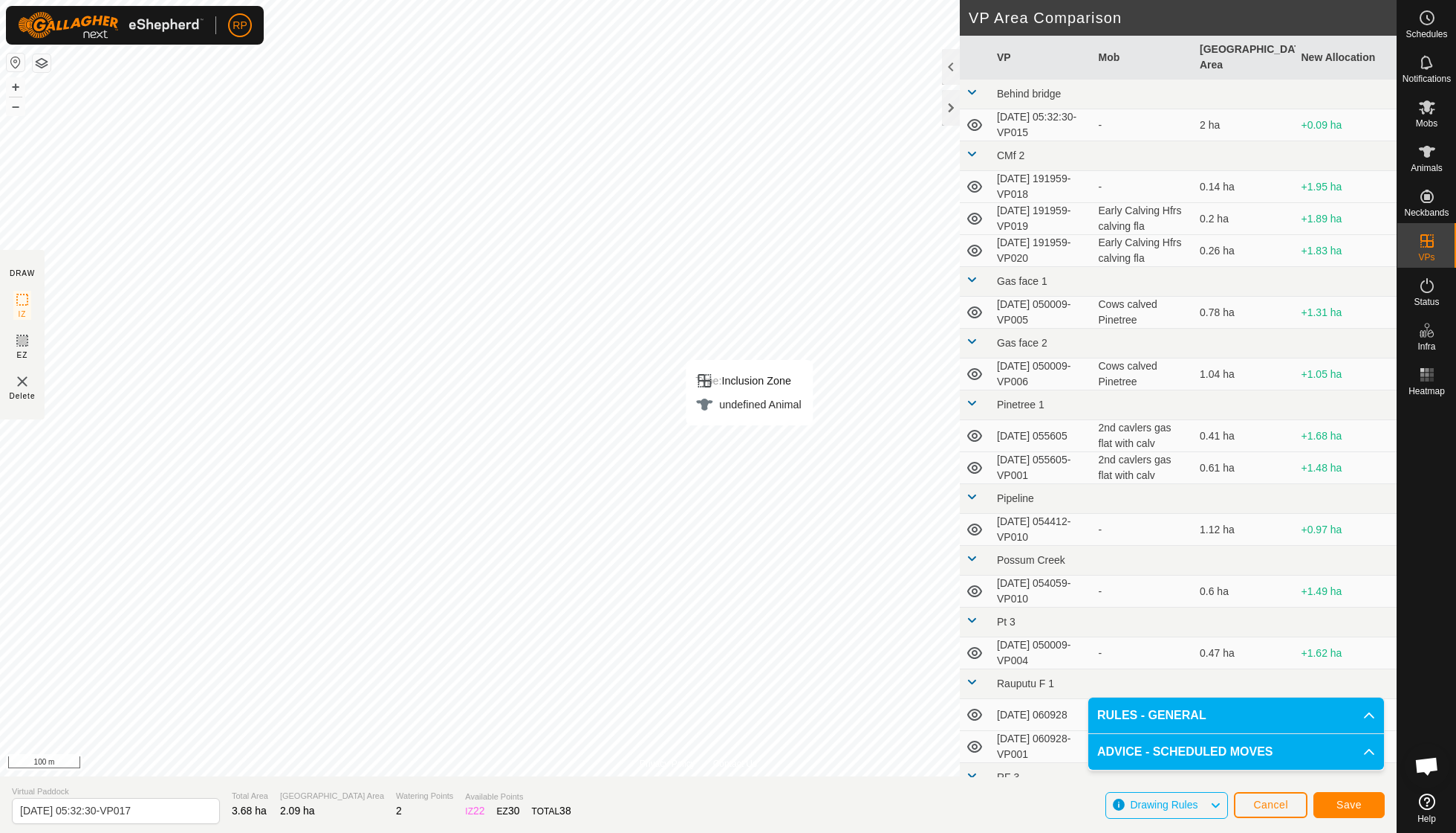
click at [1346, 809] on span "Save" at bounding box center [1349, 804] width 25 height 12
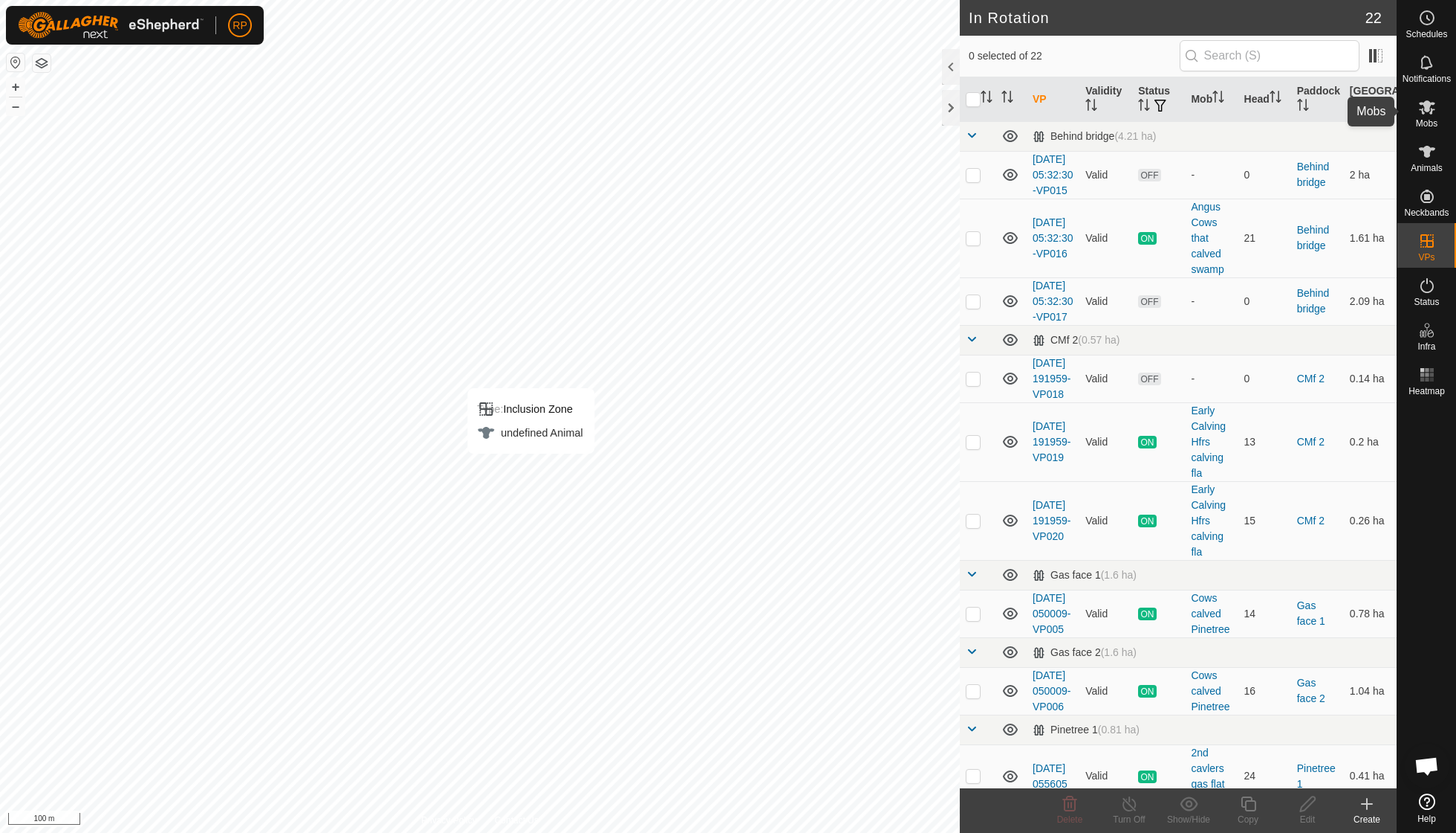
click at [1423, 119] on span "Mobs" at bounding box center [1427, 123] width 22 height 9
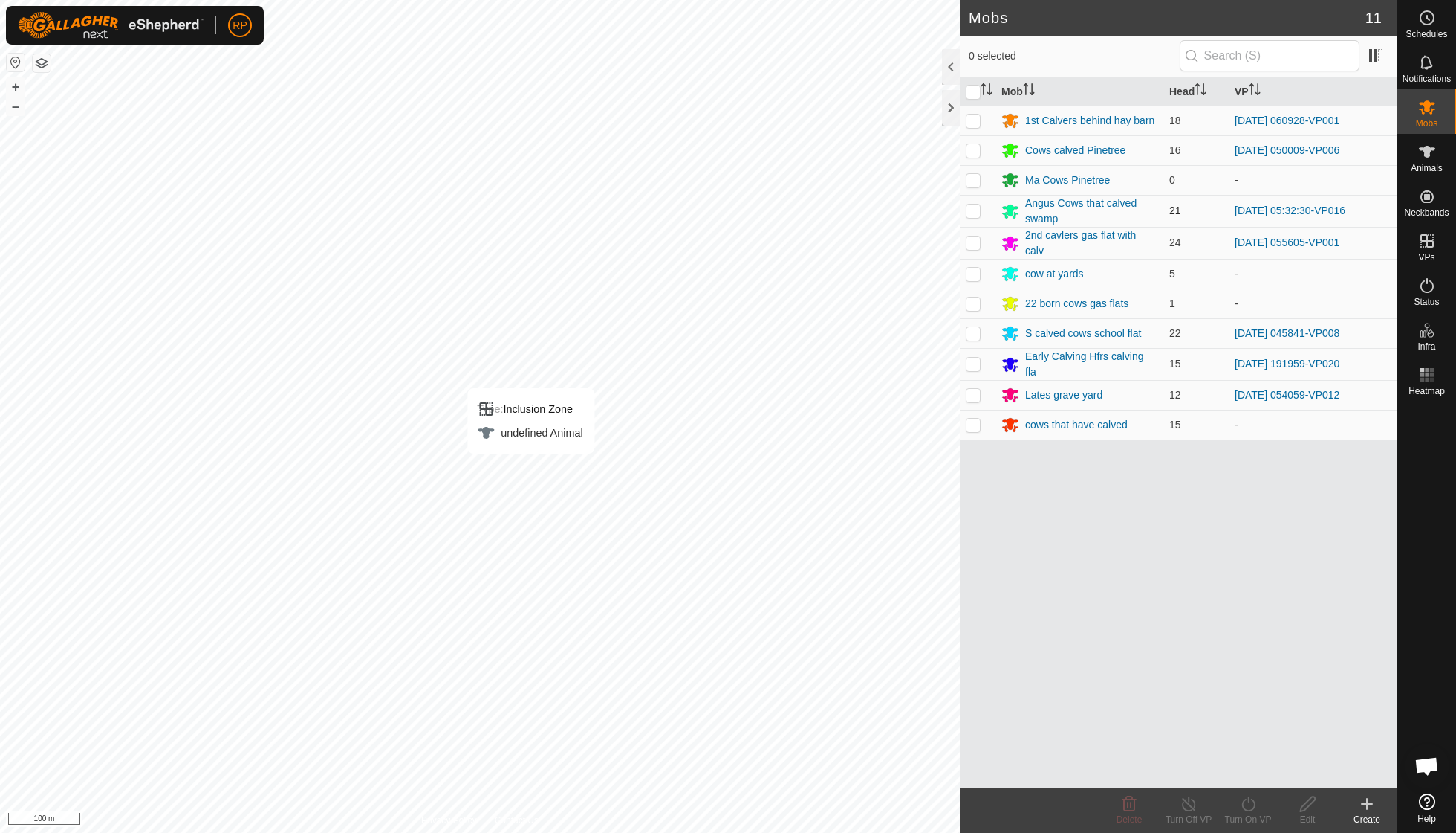
click at [978, 211] on p-checkbox at bounding box center [973, 210] width 14 height 12
checkbox input "true"
click at [1249, 806] on icon at bounding box center [1249, 804] width 19 height 18
click at [1251, 771] on link "Now" at bounding box center [1293, 770] width 147 height 30
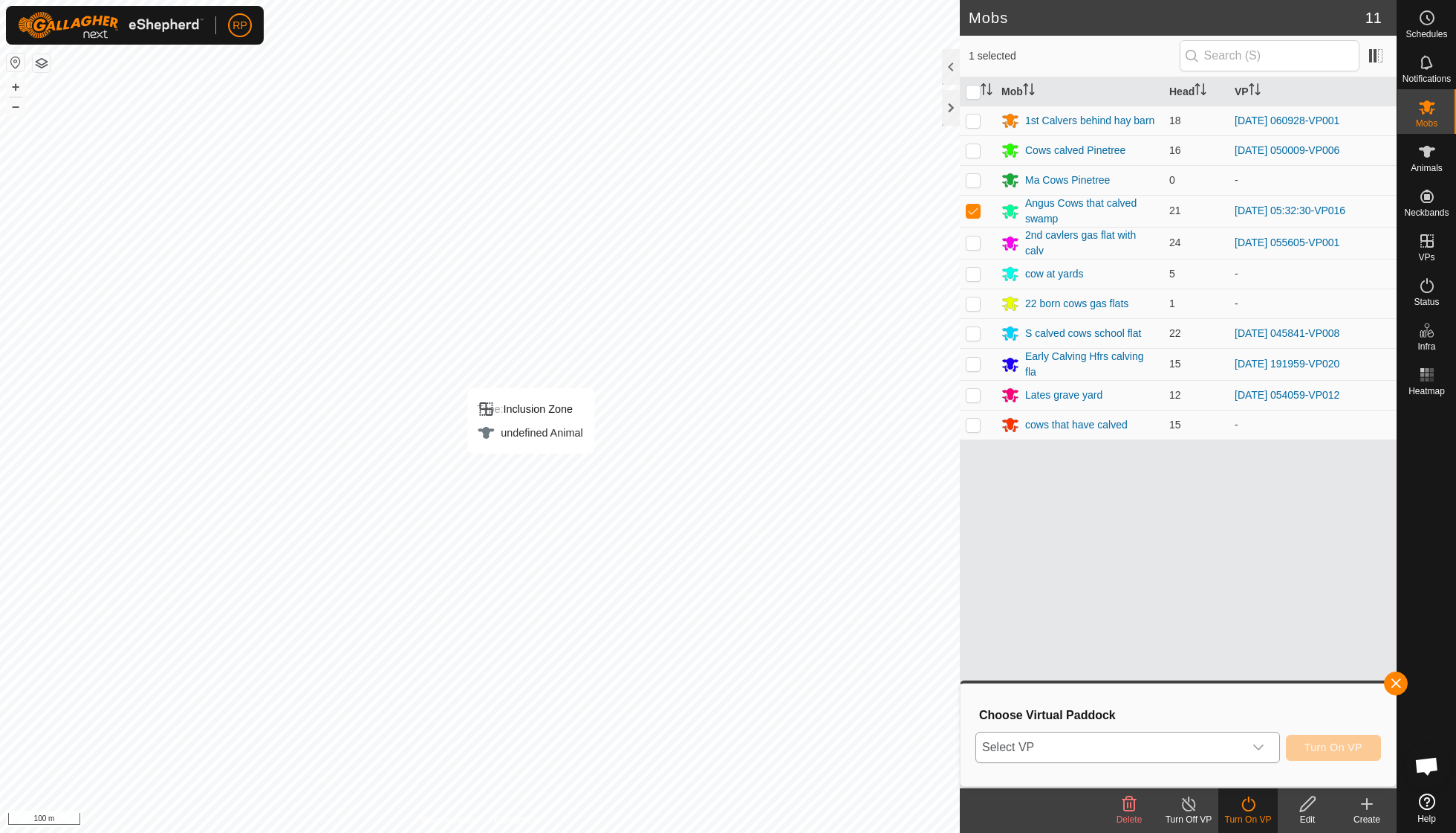
click at [1258, 748] on icon "dropdown trigger" at bounding box center [1258, 747] width 12 height 12
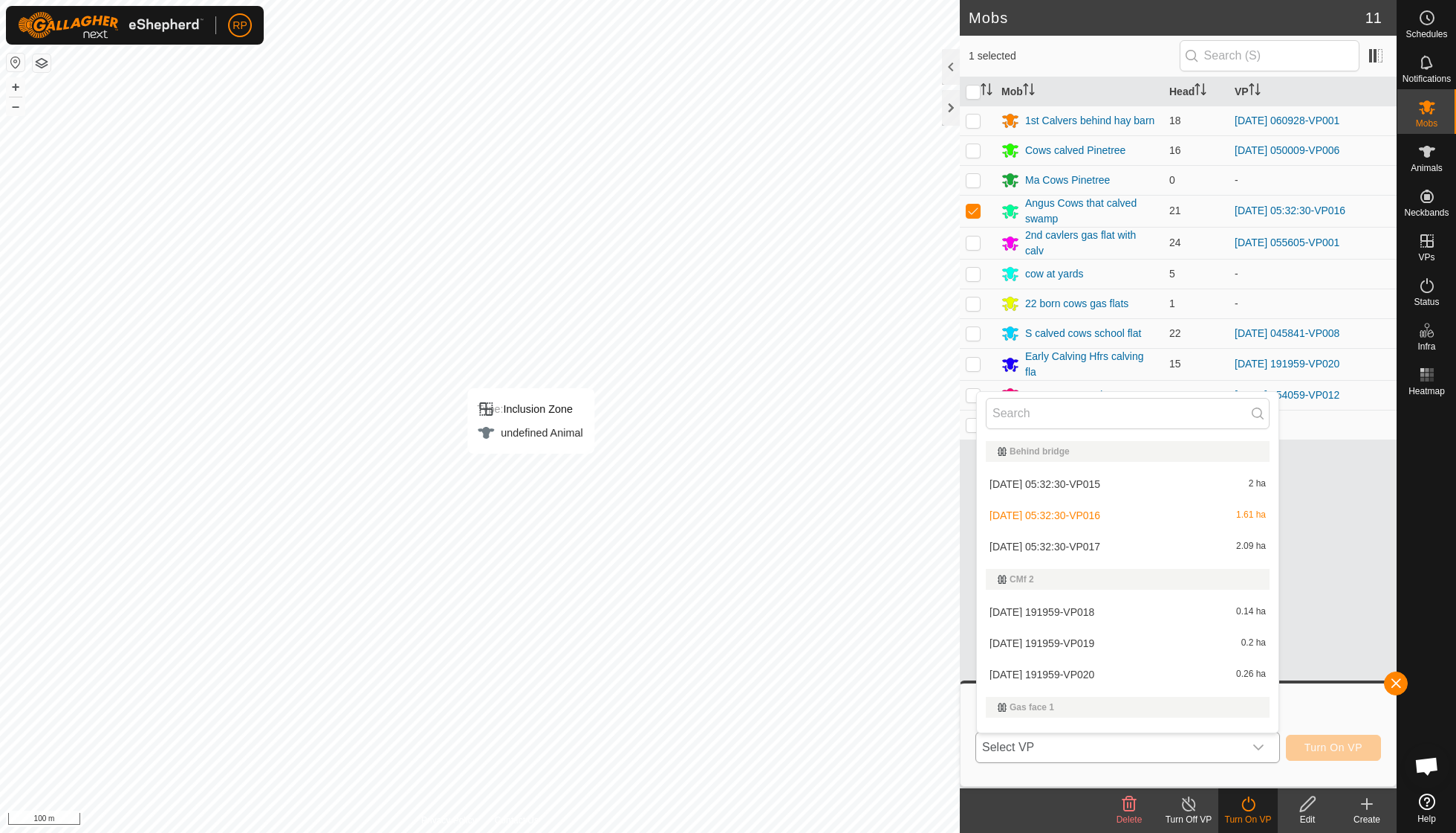
click at [1114, 545] on li "[DATE] 05:32:30-VP017 2.09 ha" at bounding box center [1127, 546] width 302 height 30
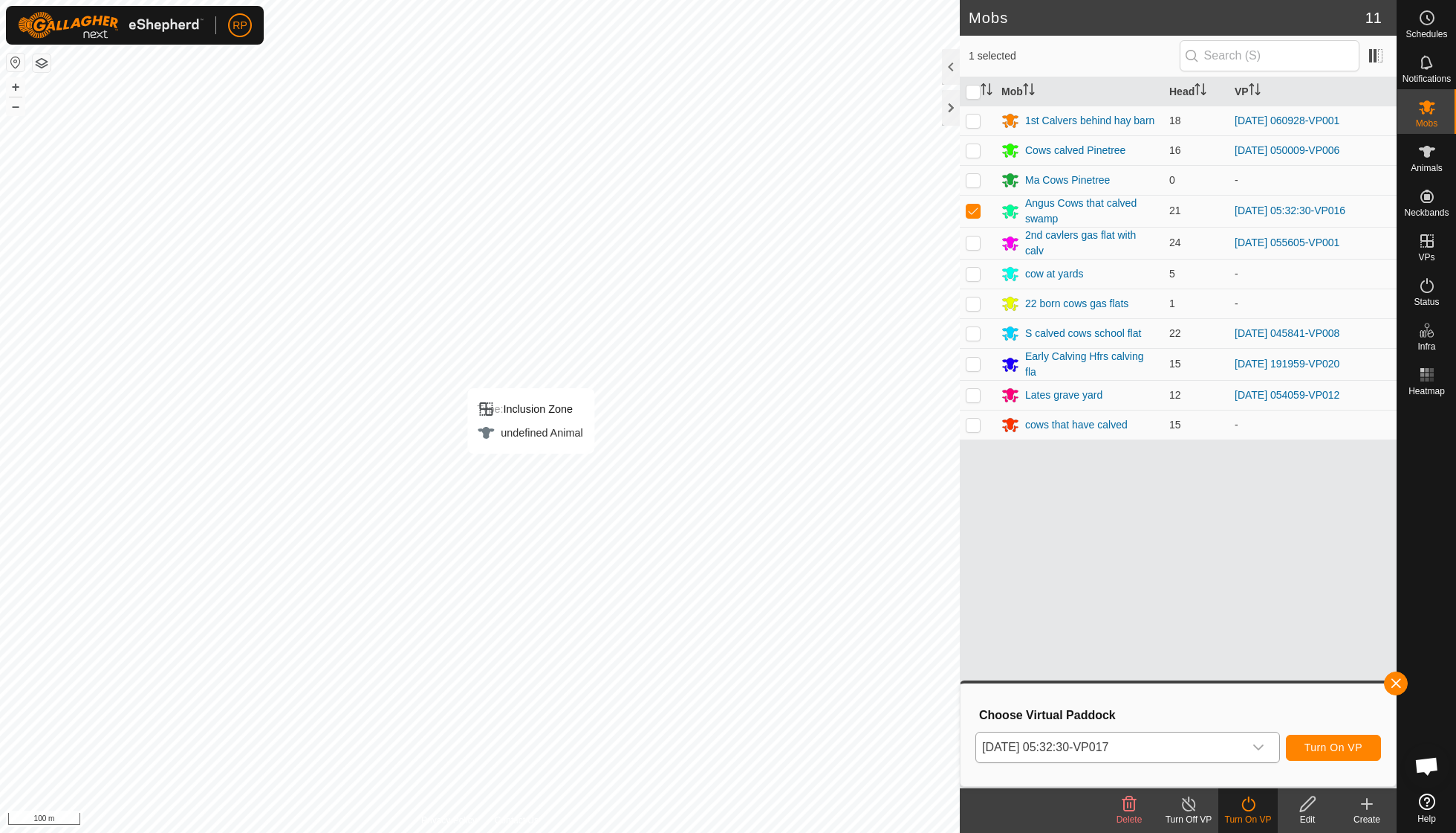
click at [1336, 750] on span "Turn On VP" at bounding box center [1334, 747] width 58 height 12
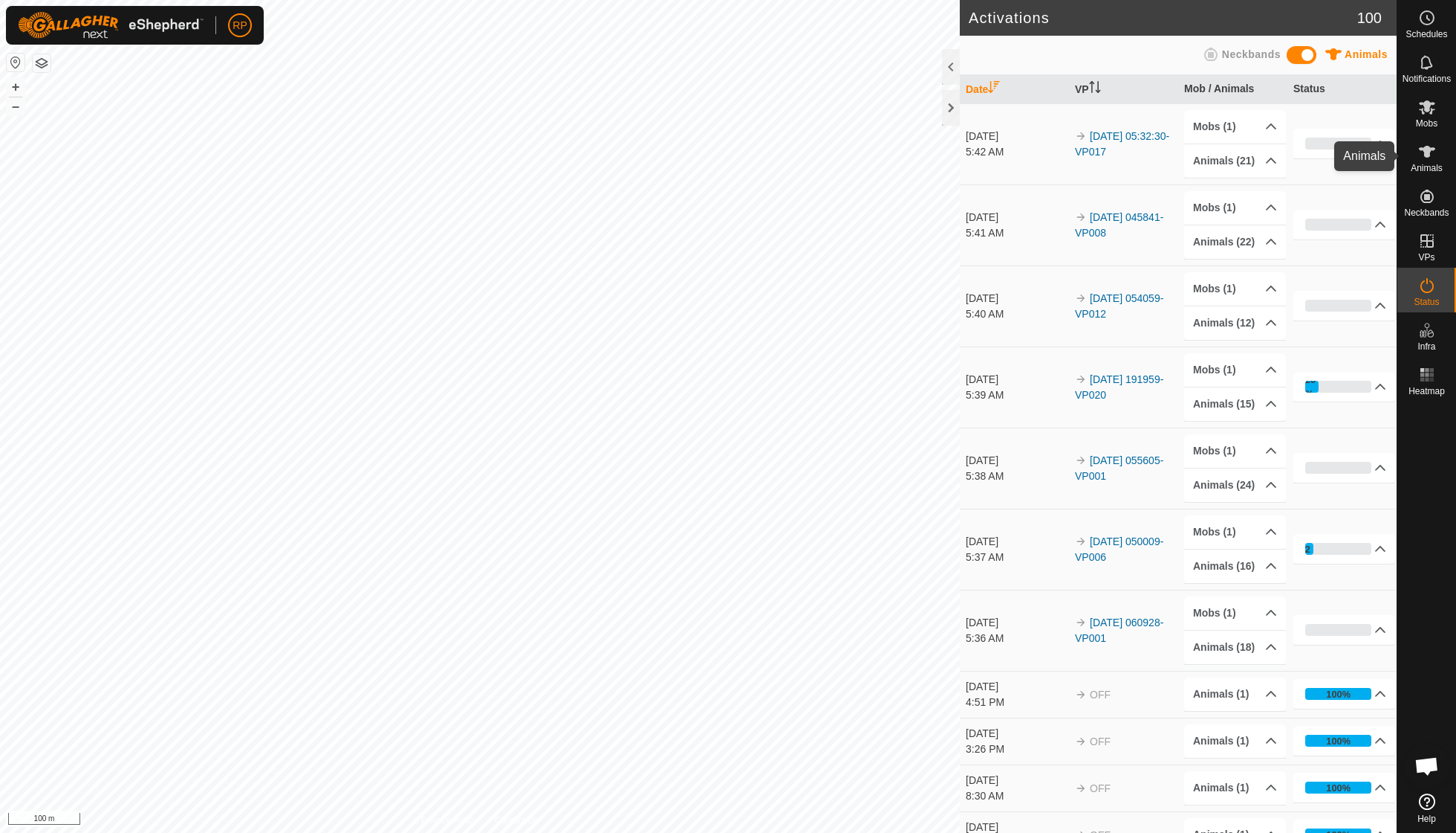
click at [1428, 163] on span "Animals" at bounding box center [1426, 168] width 32 height 9
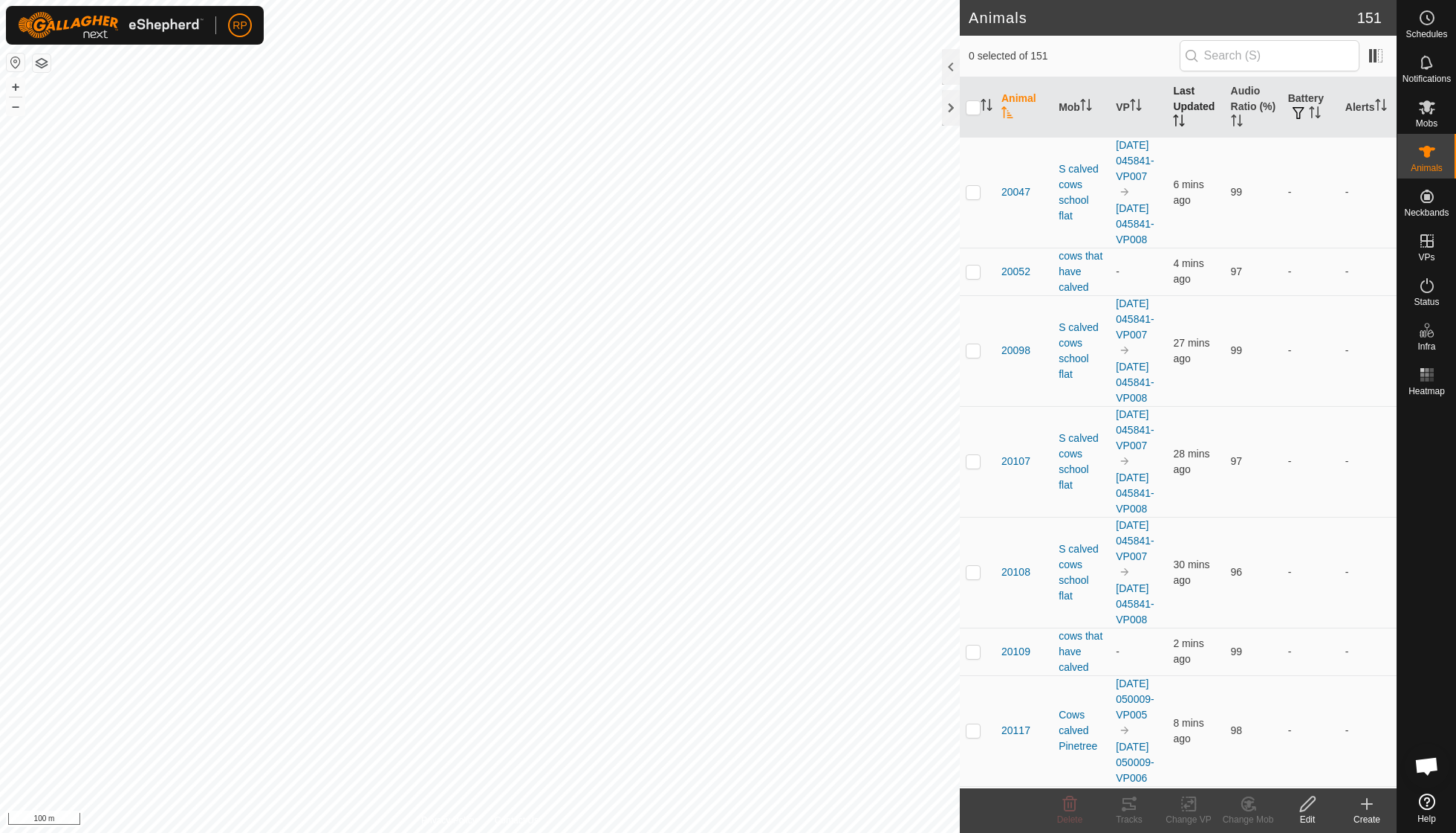
click at [1200, 114] on th "Last Updated" at bounding box center [1195, 107] width 57 height 60
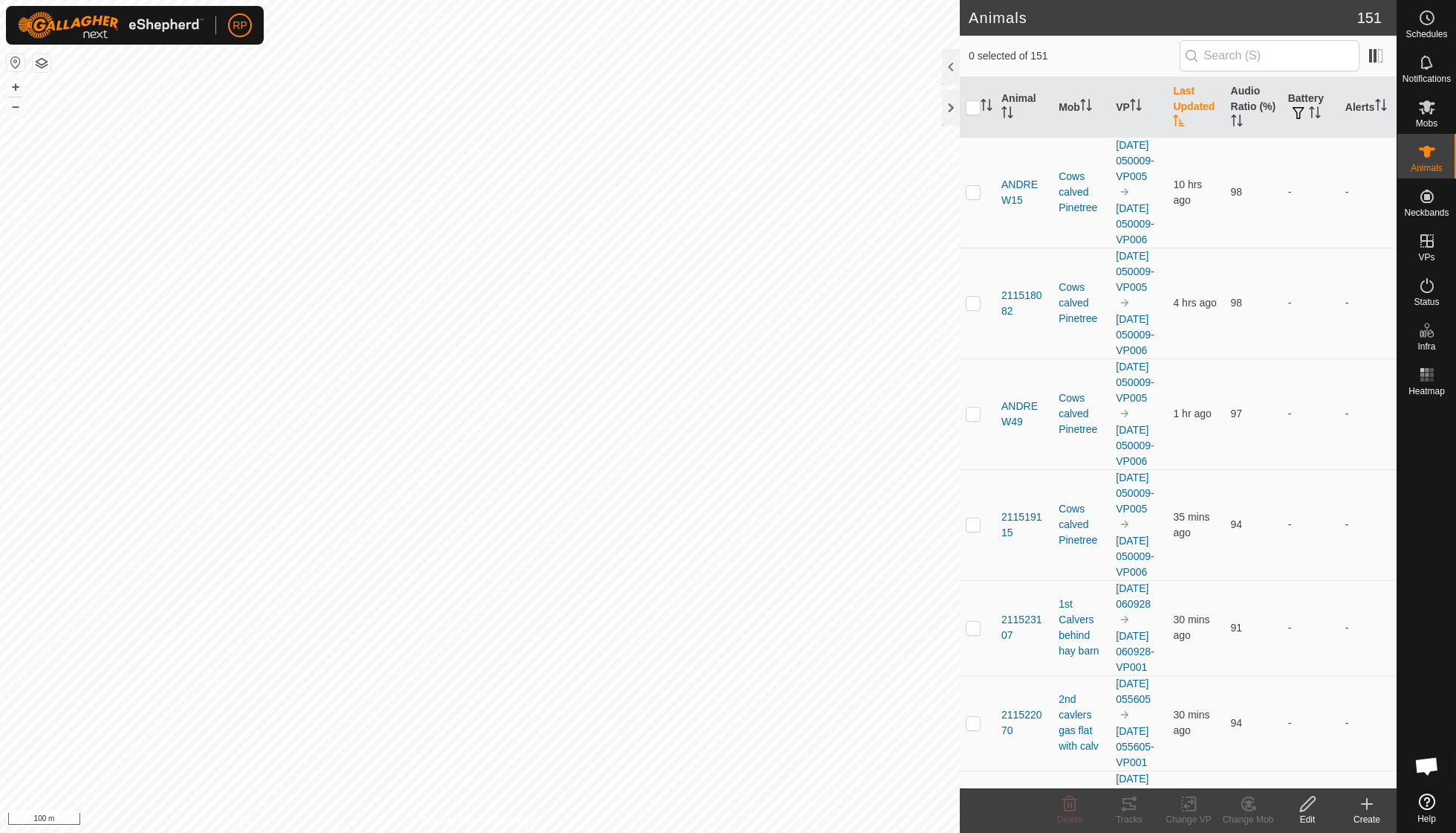
click at [1200, 113] on th "Last Updated" at bounding box center [1195, 107] width 57 height 60
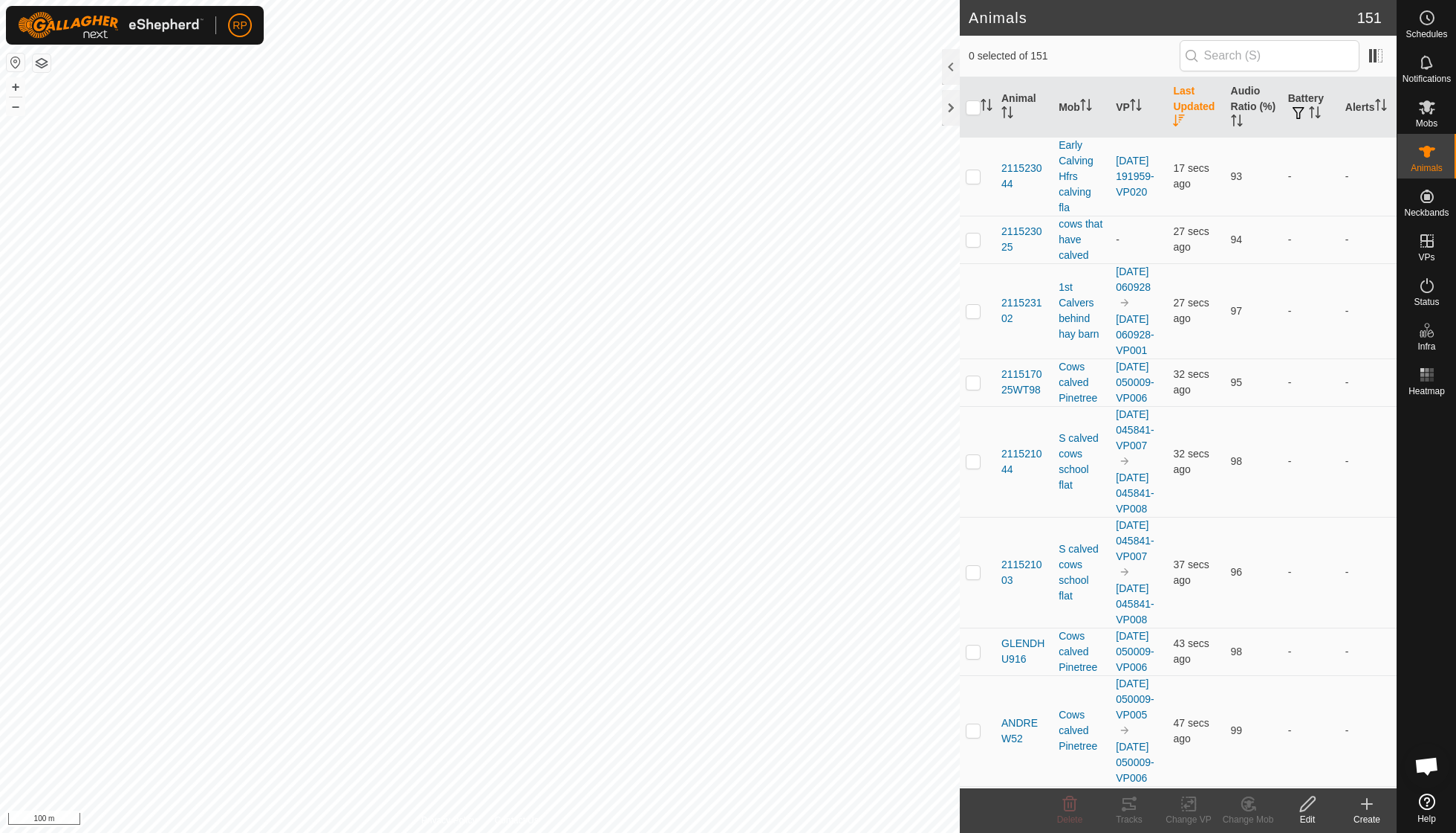
click at [1200, 113] on th "Last Updated" at bounding box center [1195, 107] width 57 height 60
